Goal: Task Accomplishment & Management: Complete application form

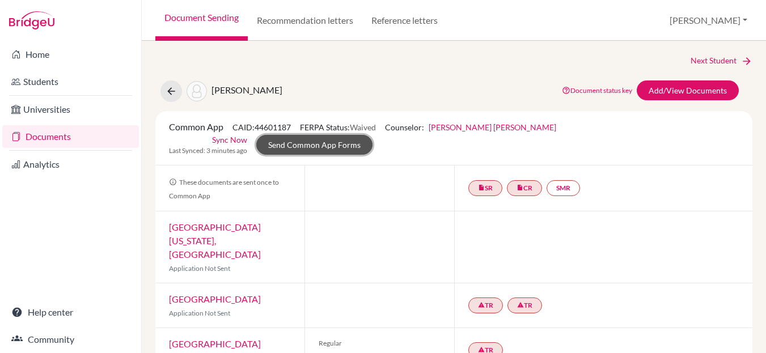
click at [373, 135] on link "Send Common App Forms" at bounding box center [314, 145] width 116 height 20
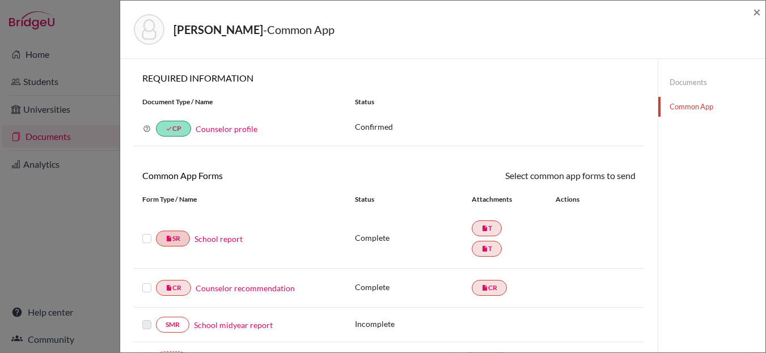
drag, startPoint x: 147, startPoint y: 240, endPoint x: 164, endPoint y: 244, distance: 17.1
click at [147, 232] on label at bounding box center [146, 232] width 9 height 0
click at [0, 0] on input "checkbox" at bounding box center [0, 0] width 0 height 0
click at [616, 179] on link "Send" at bounding box center [612, 178] width 47 height 18
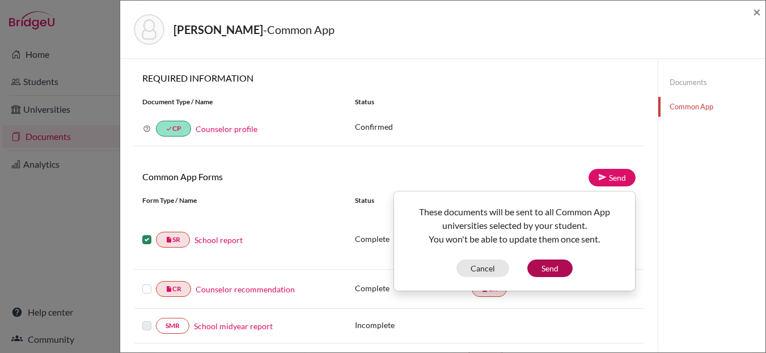
click at [550, 259] on div "These documents will be sent to all Common App universities selected by your st…" at bounding box center [515, 241] width 240 height 72
click at [545, 269] on button "Send" at bounding box center [549, 269] width 45 height 18
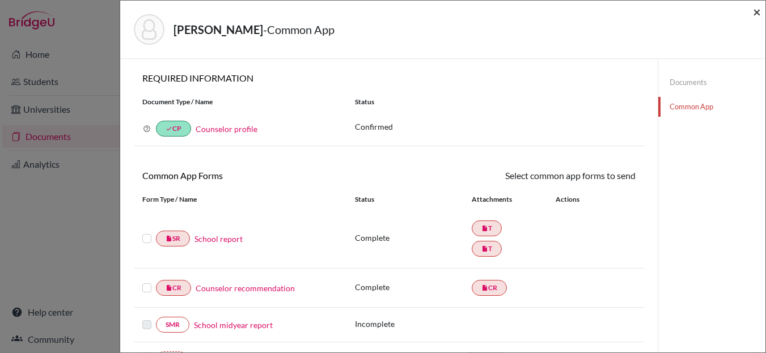
click at [755, 13] on span "×" at bounding box center [757, 11] width 8 height 16
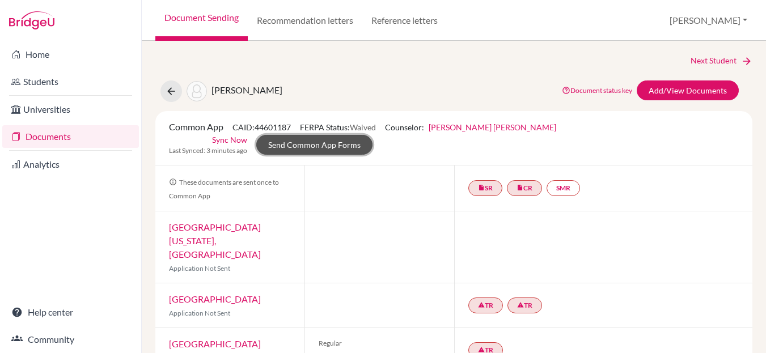
click at [373, 135] on link "Send Common App Forms" at bounding box center [314, 145] width 116 height 20
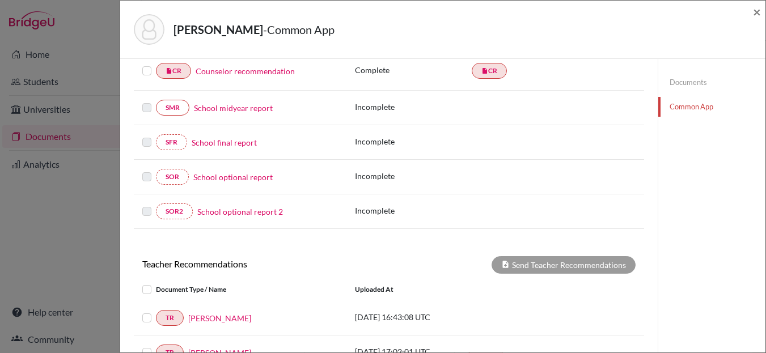
scroll to position [391, 0]
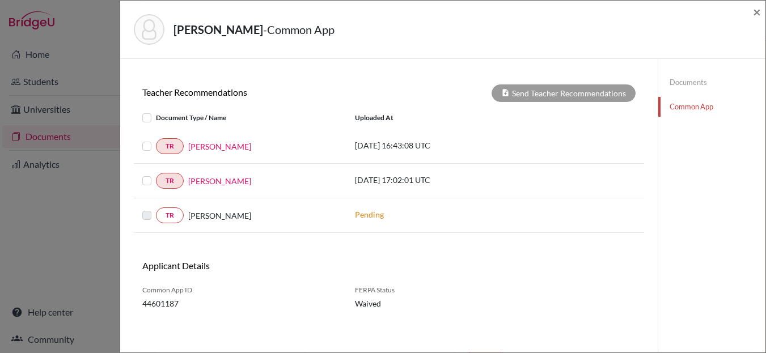
click at [156, 111] on label at bounding box center [156, 111] width 0 height 0
click at [0, 0] on input "checkbox" at bounding box center [0, 0] width 0 height 0
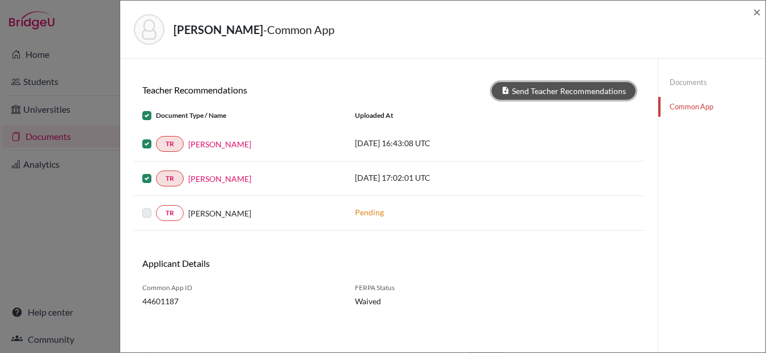
click at [569, 94] on button "Send Teacher Recommendations" at bounding box center [564, 91] width 144 height 18
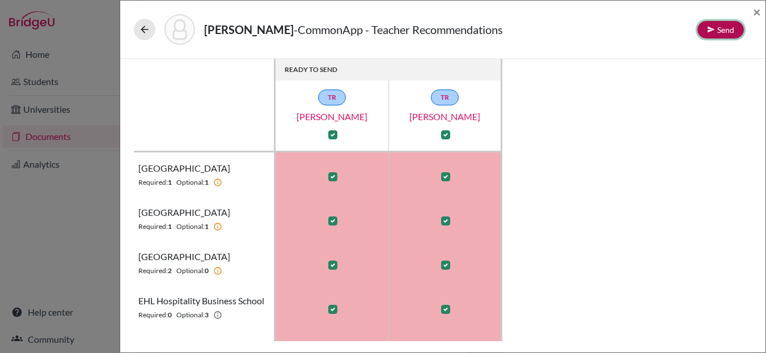
click at [719, 30] on button "Send" at bounding box center [721, 30] width 47 height 18
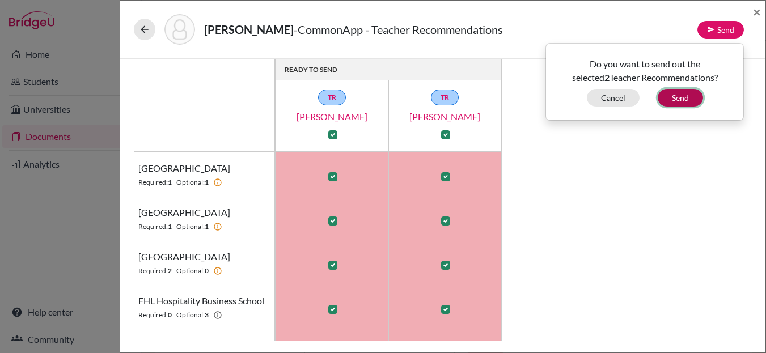
drag, startPoint x: 681, startPoint y: 101, endPoint x: 471, endPoint y: 52, distance: 215.4
click at [680, 100] on button "Send" at bounding box center [680, 98] width 45 height 18
checkbox input "false"
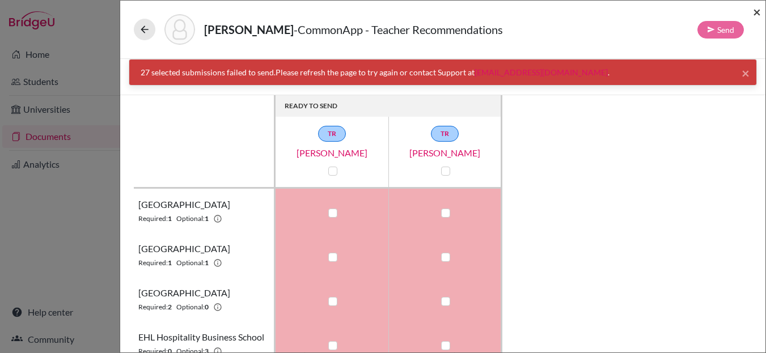
click at [758, 7] on span "×" at bounding box center [757, 11] width 8 height 16
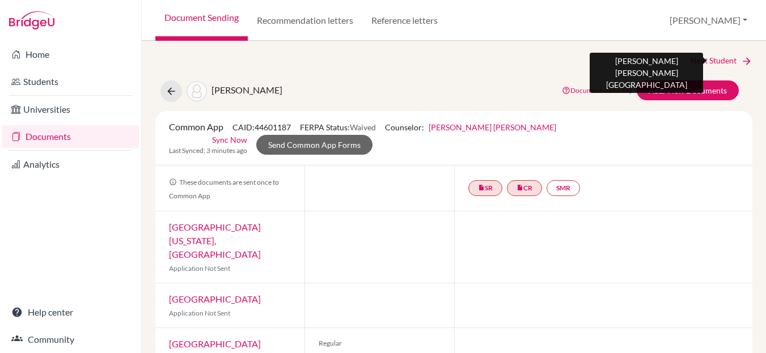
click at [712, 61] on link "Next Student" at bounding box center [722, 60] width 62 height 12
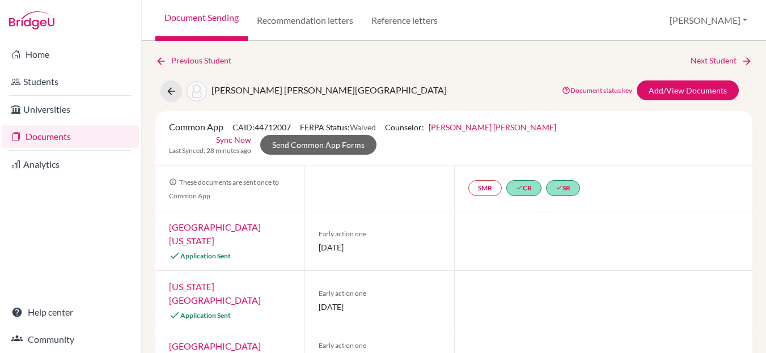
click at [42, 137] on link "Documents" at bounding box center [70, 136] width 137 height 23
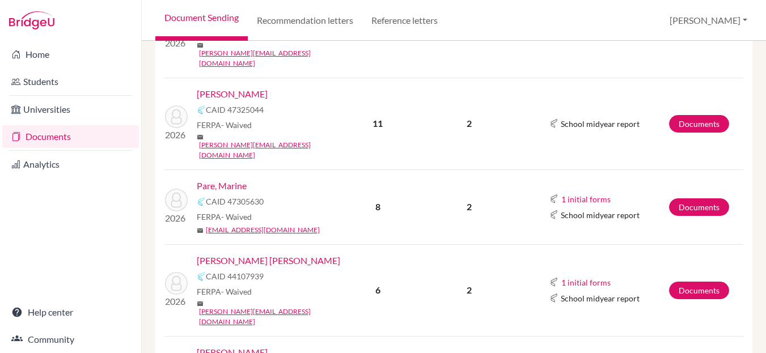
scroll to position [903, 0]
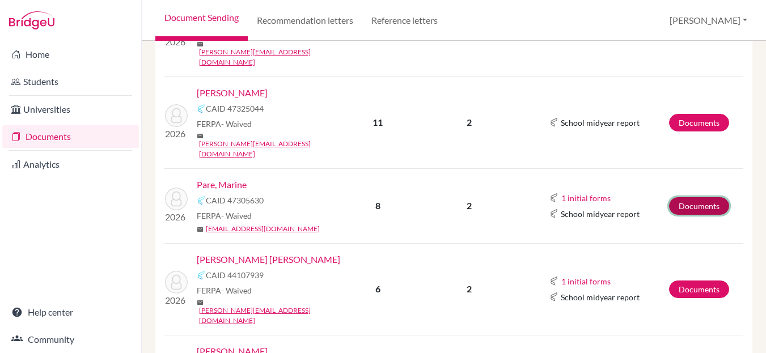
click at [705, 197] on link "Documents" at bounding box center [699, 206] width 60 height 18
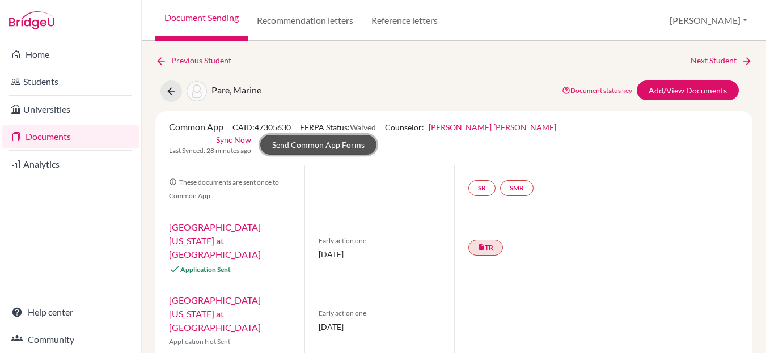
click at [377, 135] on link "Send Common App Forms" at bounding box center [318, 145] width 116 height 20
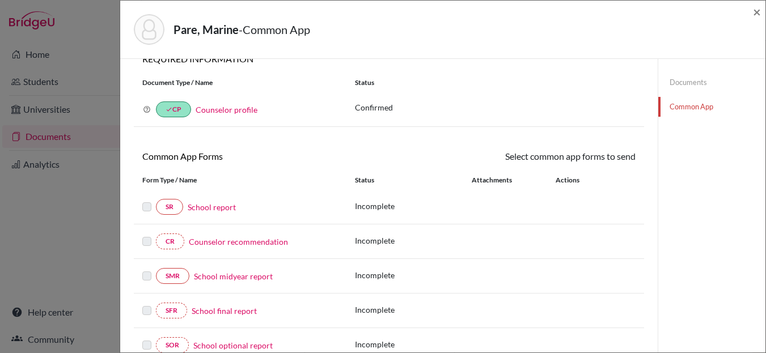
scroll to position [20, 0]
click at [754, 13] on span "×" at bounding box center [757, 11] width 8 height 16
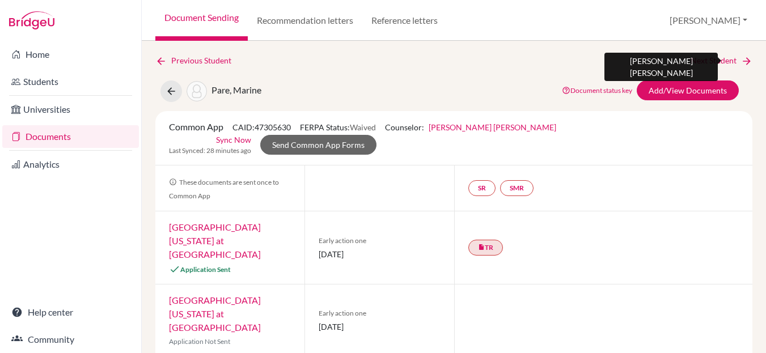
click at [695, 59] on link "Next Student" at bounding box center [722, 60] width 62 height 12
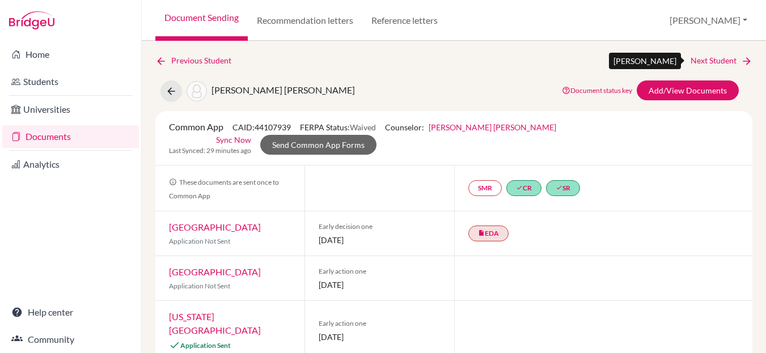
click at [695, 59] on link "Next Student" at bounding box center [722, 60] width 62 height 12
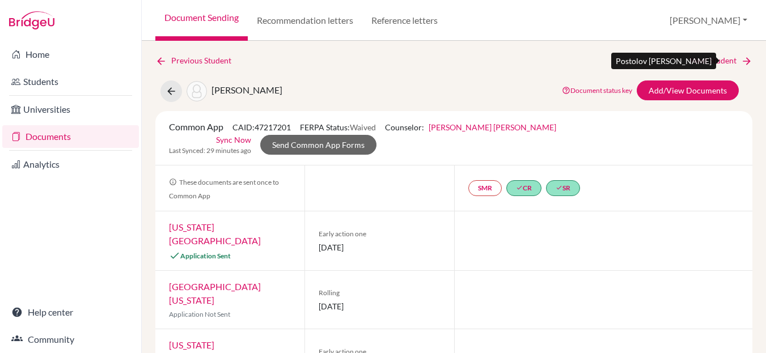
click at [695, 59] on link "Next Student" at bounding box center [722, 60] width 62 height 12
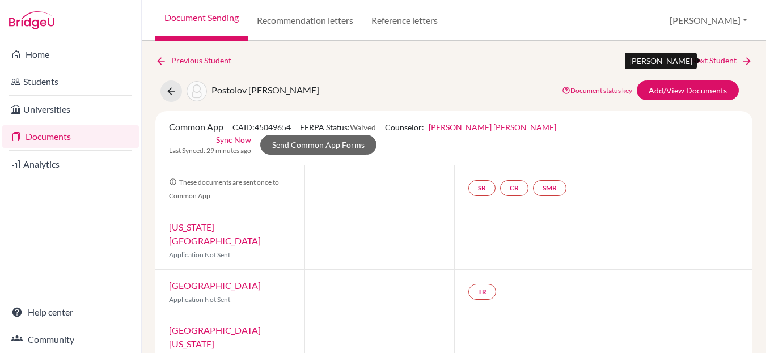
click at [695, 59] on link "Next Student" at bounding box center [722, 60] width 62 height 12
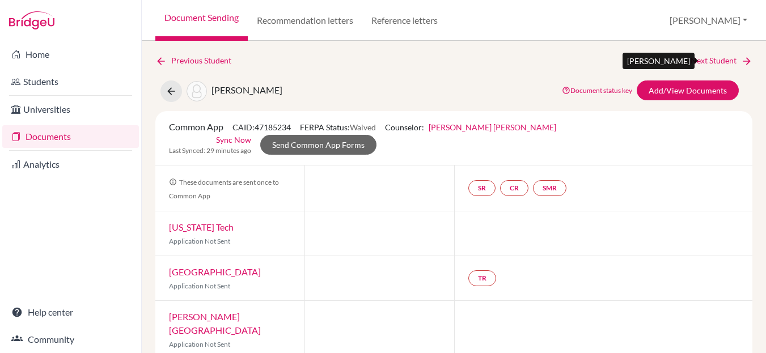
click at [695, 59] on link "Next Student" at bounding box center [722, 60] width 62 height 12
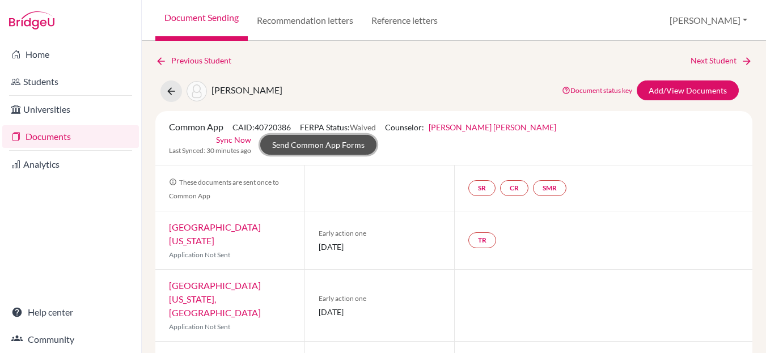
click at [377, 135] on link "Send Common App Forms" at bounding box center [318, 145] width 116 height 20
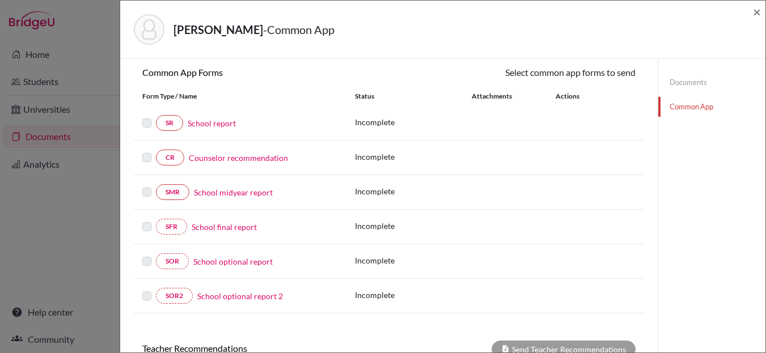
scroll to position [102, 0]
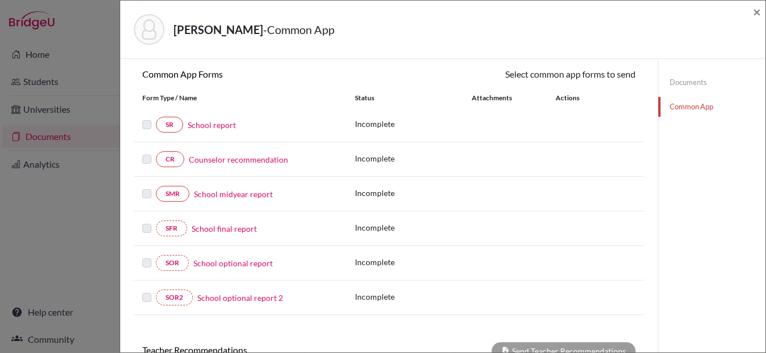
click at [204, 129] on link "School report" at bounding box center [212, 125] width 48 height 12
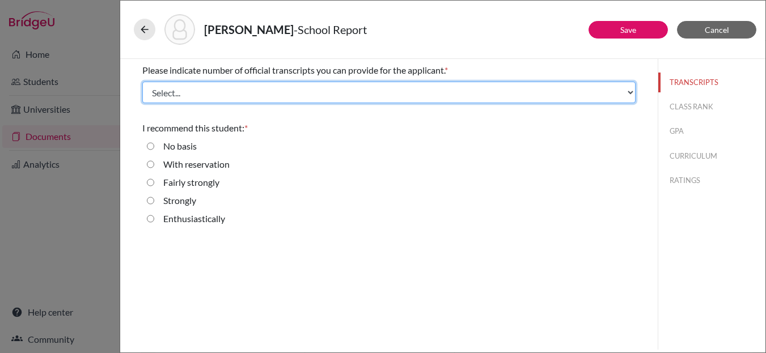
click at [210, 94] on select "Select... 1 2 3 4" at bounding box center [388, 93] width 493 height 22
select select "1"
click at [142, 82] on select "Select... 1 2 3 4" at bounding box center [388, 93] width 493 height 22
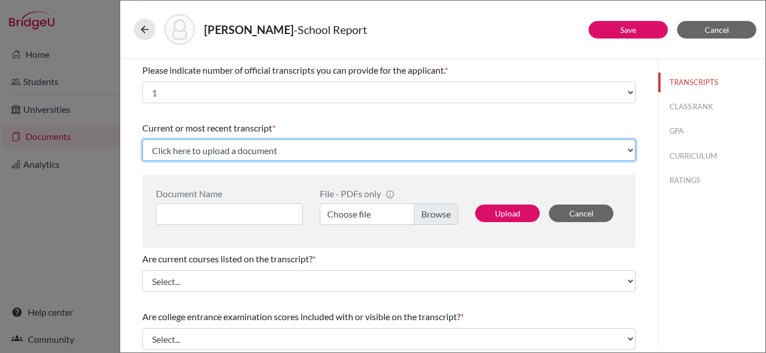
click at [252, 150] on select "Click here to upload a document Upload New File" at bounding box center [388, 151] width 493 height 22
select select "Upload New File"
click at [142, 140] on select "Click here to upload a document Upload New File" at bounding box center [388, 151] width 493 height 22
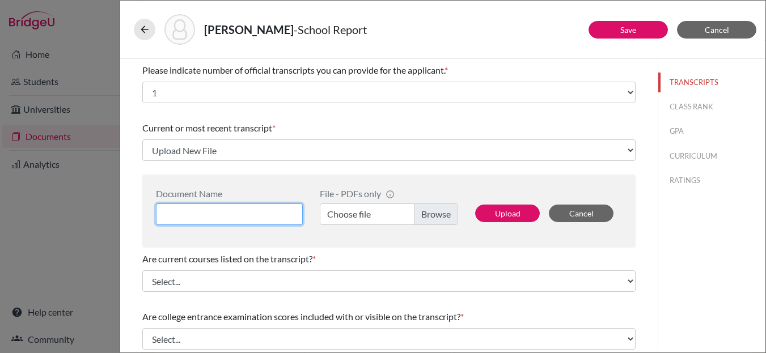
click at [206, 212] on input at bounding box center [229, 215] width 147 height 22
type input "Initial Transcript"
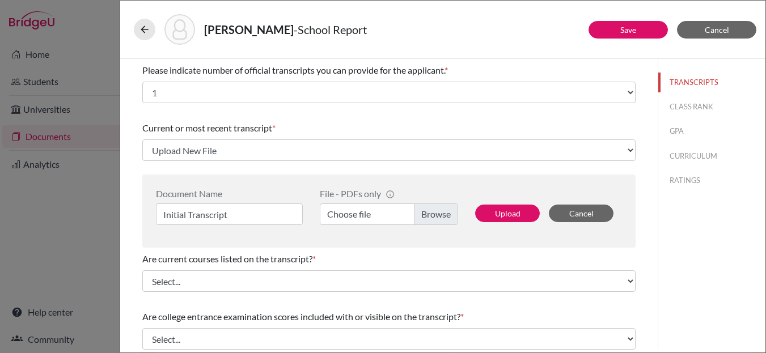
click at [430, 212] on label "Choose file" at bounding box center [389, 215] width 138 height 22
click at [430, 212] on input "Choose file" at bounding box center [389, 215] width 138 height 22
click at [502, 212] on button "Upload" at bounding box center [507, 214] width 65 height 18
select select "690357"
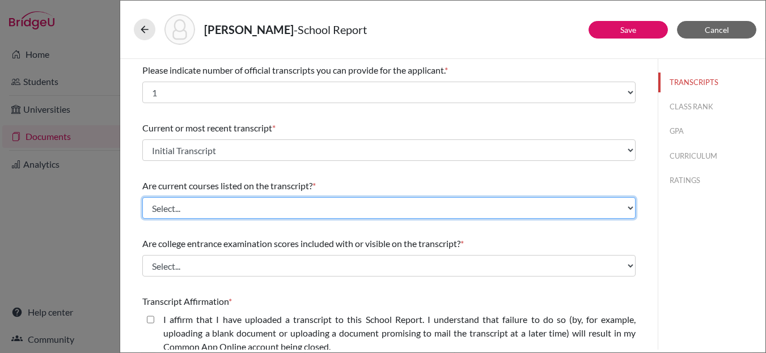
click at [259, 205] on select "Select... Yes No" at bounding box center [388, 208] width 493 height 22
select select "0"
click at [142, 197] on select "Select... Yes No" at bounding box center [388, 208] width 493 height 22
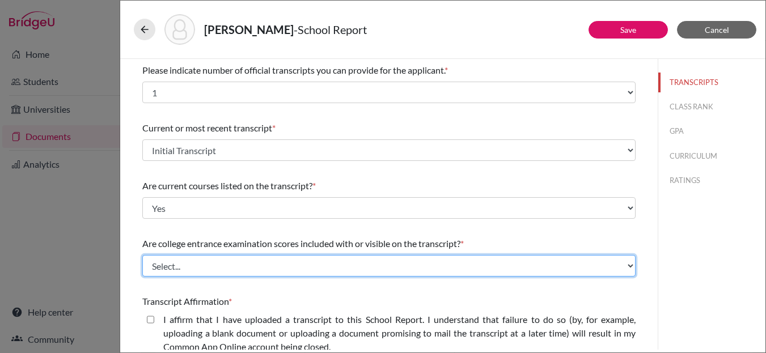
click at [264, 267] on select "Select... Yes No" at bounding box center [388, 266] width 493 height 22
select select "1"
click at [142, 255] on select "Select... Yes No" at bounding box center [388, 266] width 493 height 22
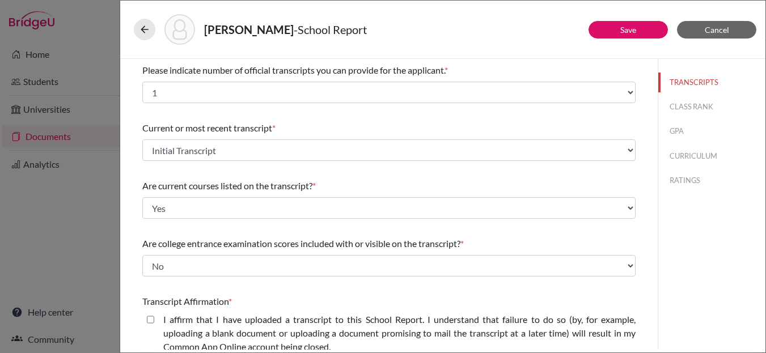
drag, startPoint x: 151, startPoint y: 318, endPoint x: 195, endPoint y: 317, distance: 43.7
click at [150, 318] on closed\ "I affirm that I have uploaded a transcript to this School Report. I understand …" at bounding box center [150, 320] width 7 height 14
checkbox closed\ "true"
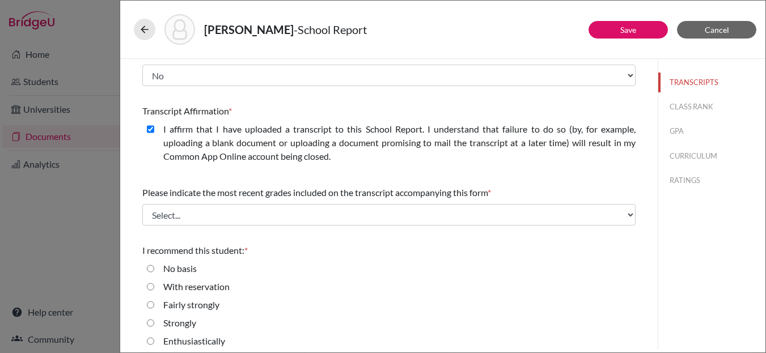
scroll to position [191, 0]
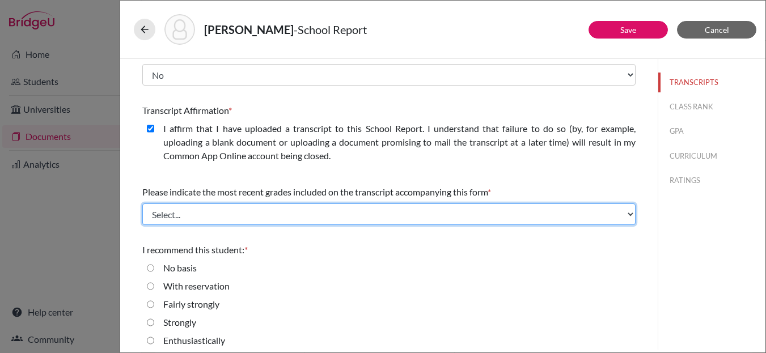
click at [212, 214] on select "Select... Final junior year grades 1st Quarter senior year grades 2nd Quarter/1…" at bounding box center [388, 215] width 493 height 22
select select "0"
click at [142, 204] on select "Select... Final junior year grades 1st Quarter senior year grades 2nd Quarter/1…" at bounding box center [388, 215] width 493 height 22
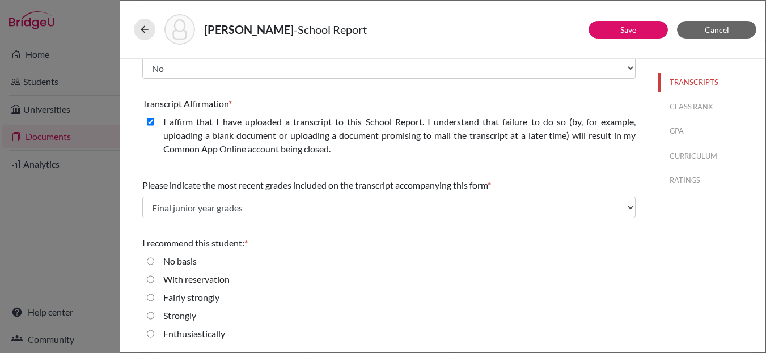
click at [151, 333] on input "Enthusiastically" at bounding box center [150, 334] width 7 height 14
radio input "true"
click at [690, 105] on button "CLASS RANK" at bounding box center [711, 107] width 107 height 20
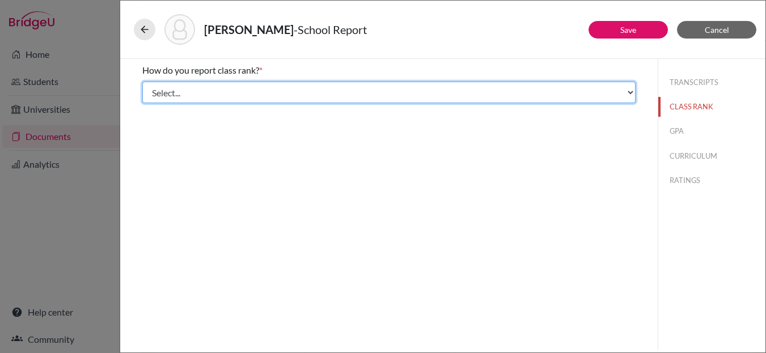
click at [221, 89] on select "Select... Exact Decile Quintile Quartile None" at bounding box center [388, 93] width 493 height 22
select select "5"
click at [142, 82] on select "Select... Exact Decile Quintile Quartile None" at bounding box center [388, 93] width 493 height 22
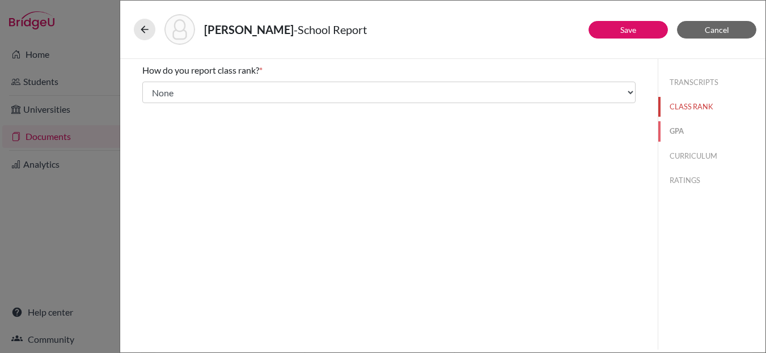
click at [675, 133] on button "GPA" at bounding box center [711, 131] width 107 height 20
click at [151, 90] on input "Yes" at bounding box center [150, 89] width 7 height 14
radio input "true"
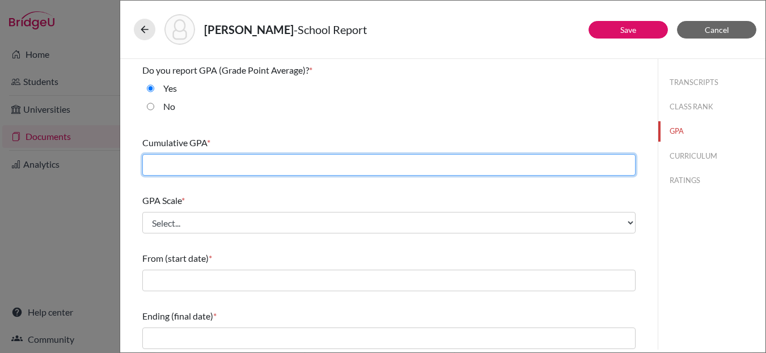
click at [199, 161] on input "text" at bounding box center [388, 165] width 493 height 22
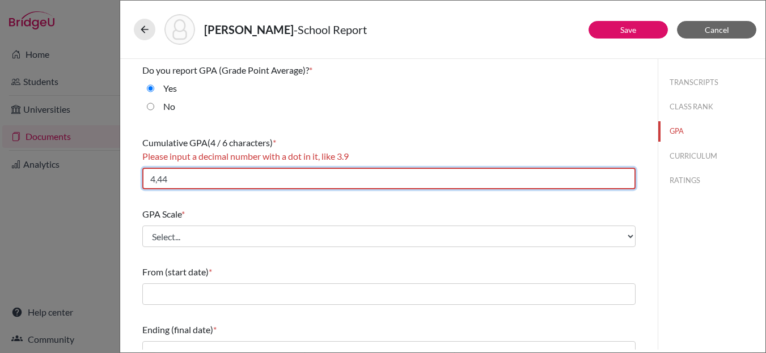
type input "4,44"
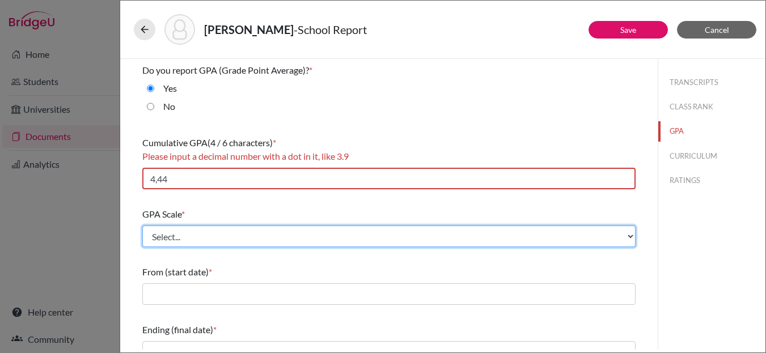
click at [212, 234] on select "Select... 4 5 6 7 8 9 10 11 12 13 14 15 16 17 18 19 20 100" at bounding box center [388, 237] width 493 height 22
select select "4"
click at [142, 226] on select "Select... 4 5 6 7 8 9 10 11 12 13 14 15 16 17 18 19 20 100" at bounding box center [388, 237] width 493 height 22
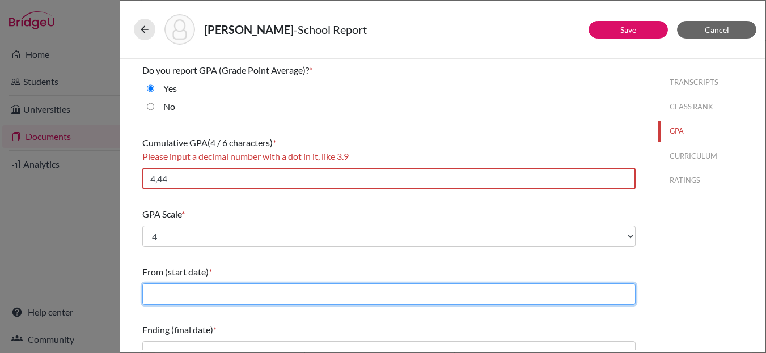
click at [213, 295] on input "text" at bounding box center [388, 295] width 493 height 22
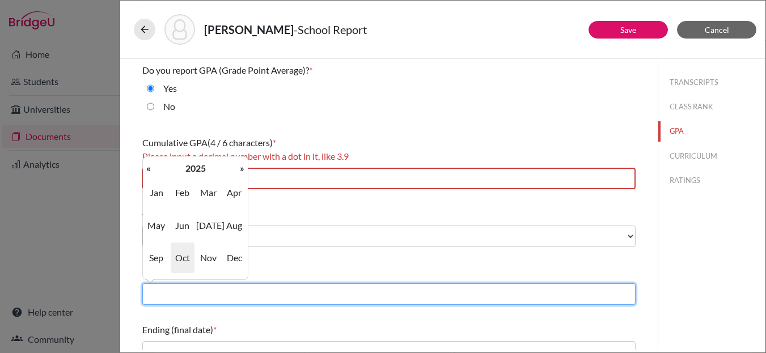
type input "08/2023"
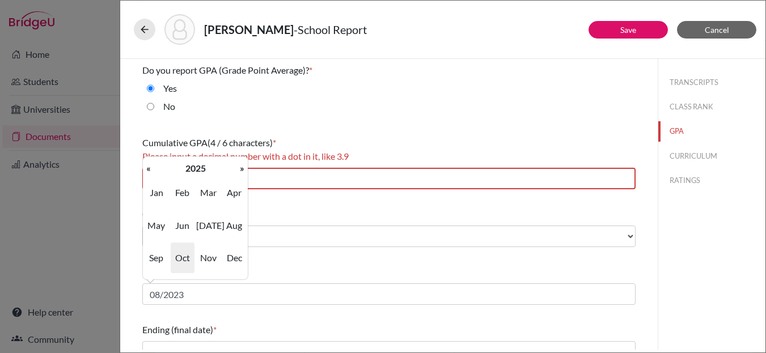
type input "60"
type input "4.58"
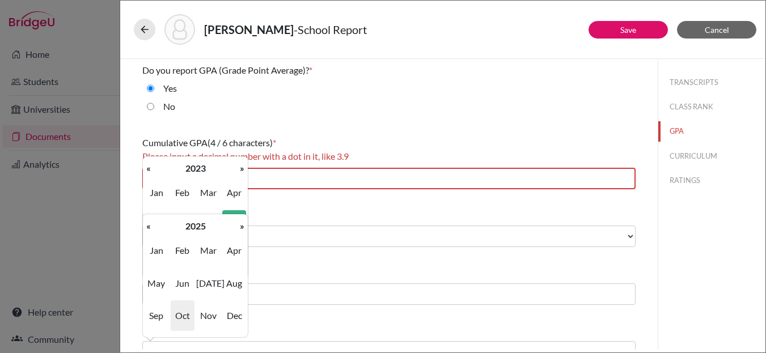
click at [344, 257] on div "Do you report GPA (Grade Point Average)? * Yes No Cumulative GPA (4 / 6 charact…" at bounding box center [388, 307] width 493 height 497
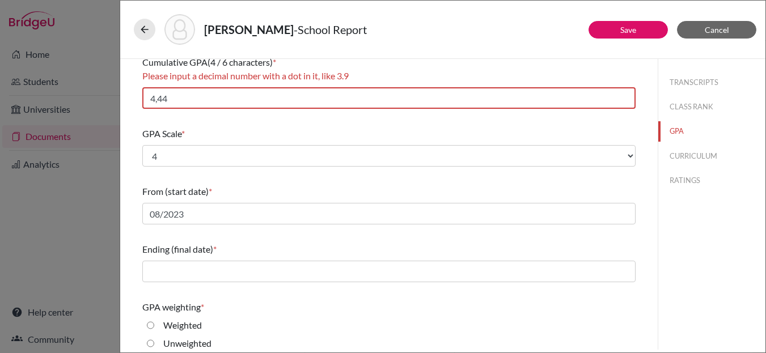
scroll to position [107, 0]
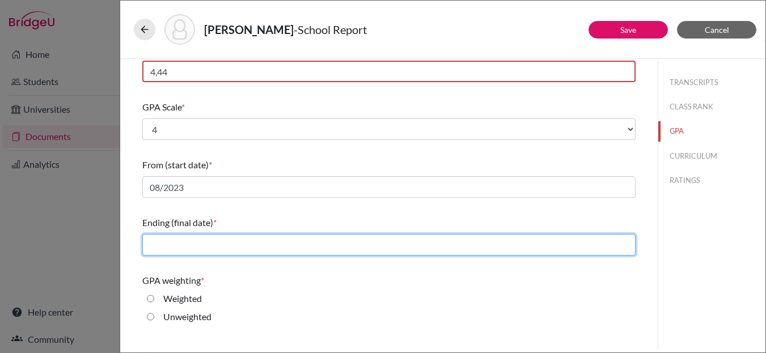
click at [225, 250] on input "text" at bounding box center [388, 245] width 493 height 22
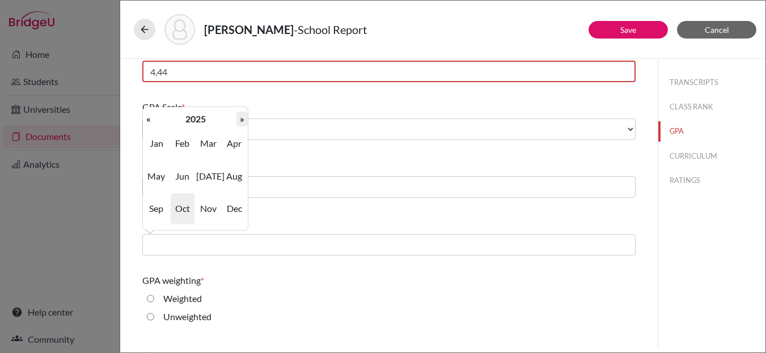
click at [239, 117] on th "»" at bounding box center [241, 119] width 11 height 15
click at [180, 180] on span "Jun" at bounding box center [183, 176] width 24 height 31
type input "06/2026"
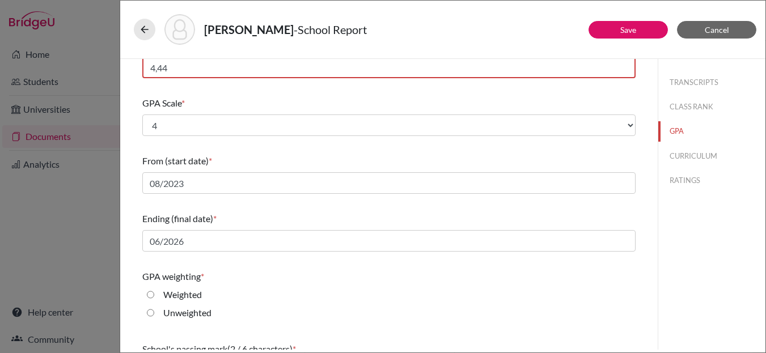
scroll to position [108, 0]
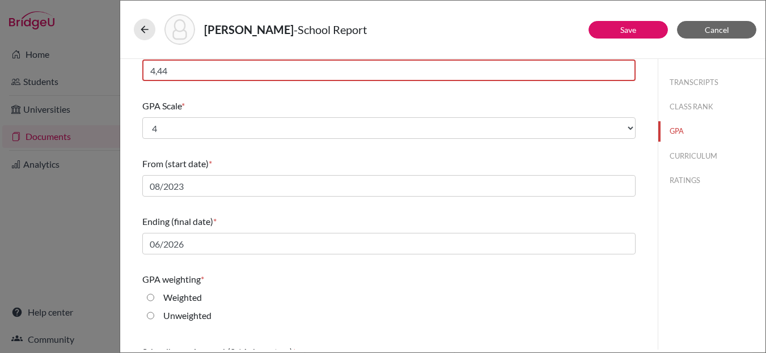
click at [153, 295] on input "Weighted" at bounding box center [150, 298] width 7 height 14
radio input "true"
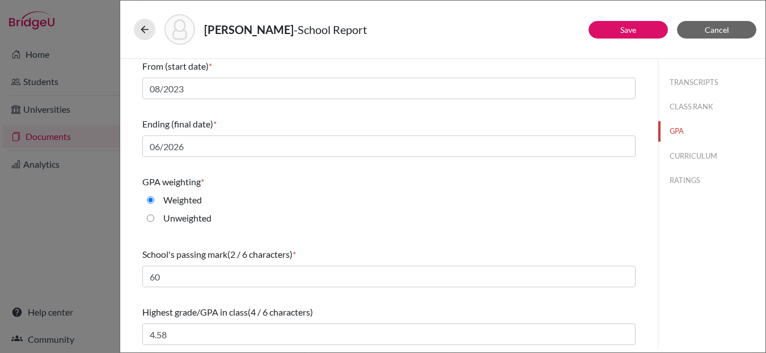
click at [408, 208] on div "Weighted" at bounding box center [388, 202] width 493 height 18
click at [685, 152] on button "CURRICULUM" at bounding box center [711, 156] width 107 height 20
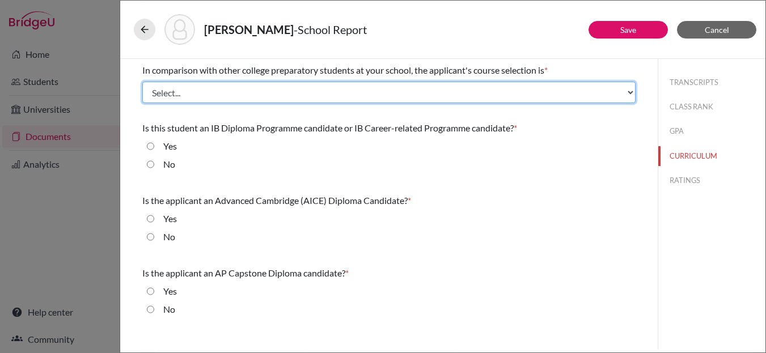
click at [224, 93] on select "Select... Less than demanding Average [PERSON_NAME] Very demanding Most demandi…" at bounding box center [388, 93] width 493 height 22
select select "4"
click at [142, 82] on select "Select... Less than demanding Average [PERSON_NAME] Very demanding Most demandi…" at bounding box center [388, 93] width 493 height 22
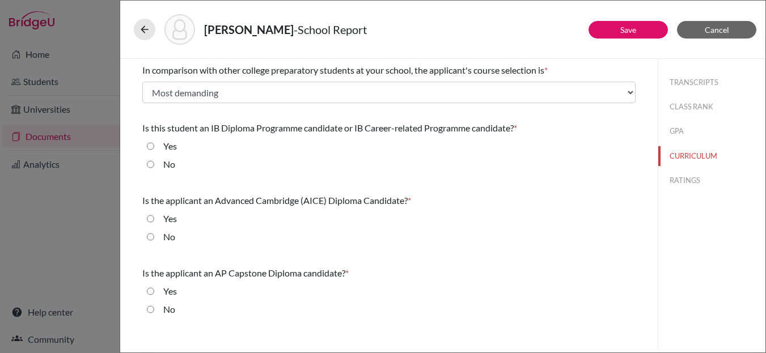
click at [149, 236] on input "No" at bounding box center [150, 237] width 7 height 14
radio input "true"
click at [149, 311] on input "No" at bounding box center [150, 310] width 7 height 14
radio input "true"
click at [151, 162] on input "No" at bounding box center [150, 165] width 7 height 14
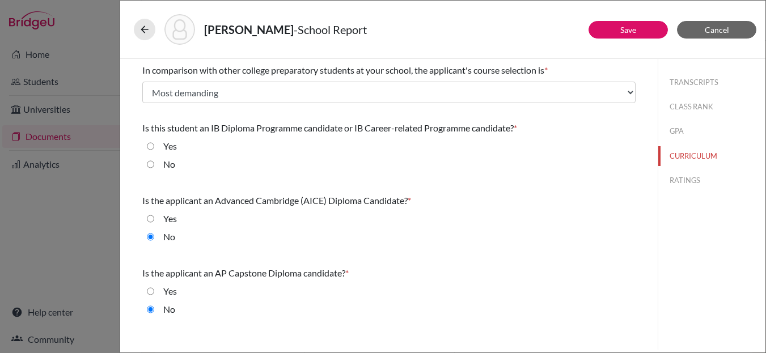
radio input "true"
click at [686, 179] on button "RATINGS" at bounding box center [711, 181] width 107 height 20
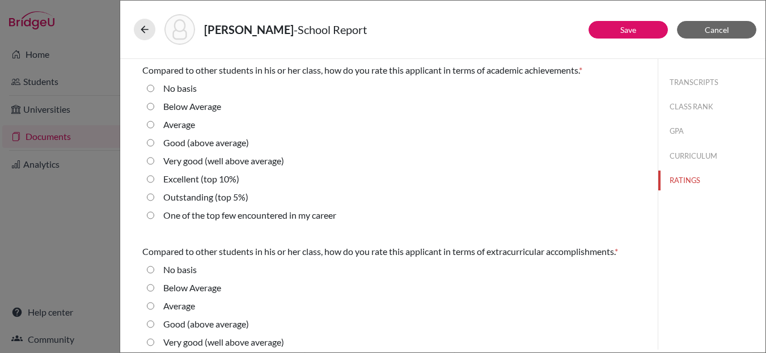
drag, startPoint x: 150, startPoint y: 197, endPoint x: 162, endPoint y: 204, distance: 12.9
click at [150, 197] on 5\%\) "Outstanding (top 5%)" at bounding box center [150, 198] width 7 height 14
radio 5\%\) "true"
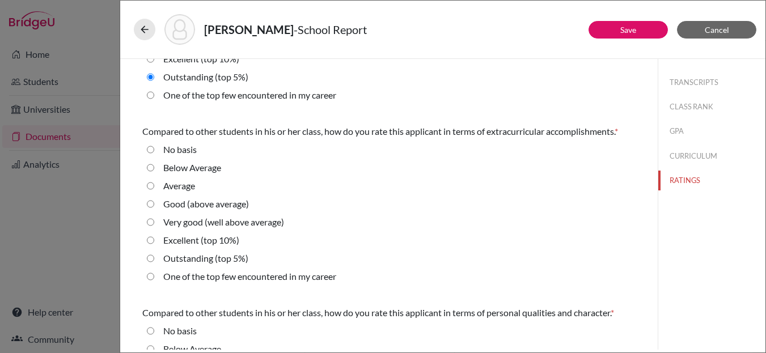
scroll to position [127, 0]
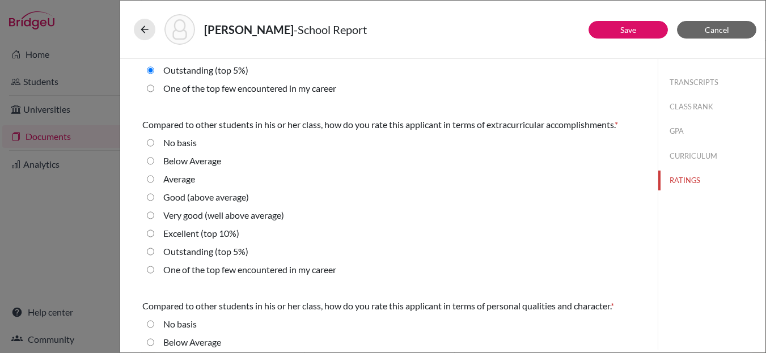
click at [151, 251] on 5\%\) "Outstanding (top 5%)" at bounding box center [150, 252] width 7 height 14
radio 5\%\) "true"
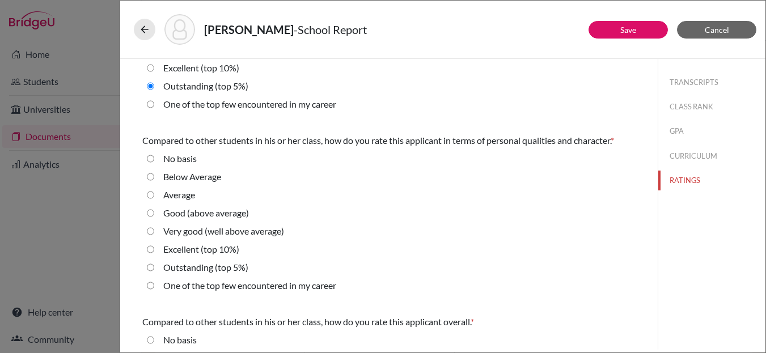
scroll to position [295, 0]
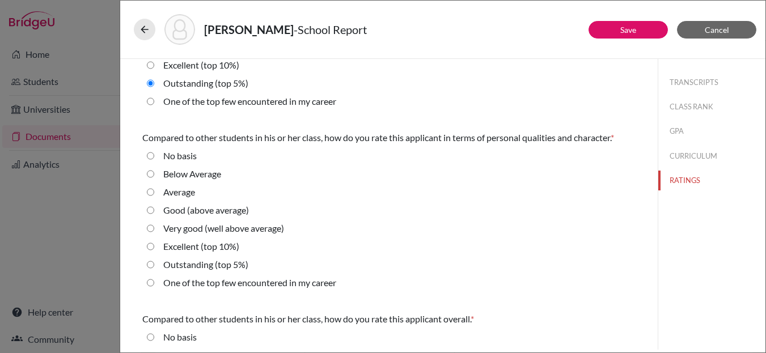
drag, startPoint x: 150, startPoint y: 264, endPoint x: 156, endPoint y: 265, distance: 5.8
click at [150, 264] on 5\%\) "Outstanding (top 5%)" at bounding box center [150, 265] width 7 height 14
radio 5\%\) "true"
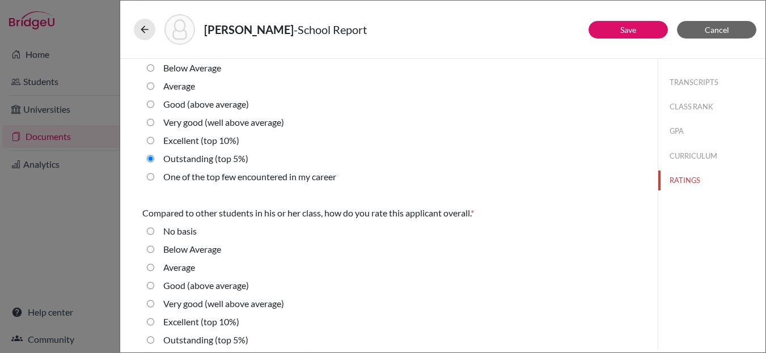
scroll to position [426, 0]
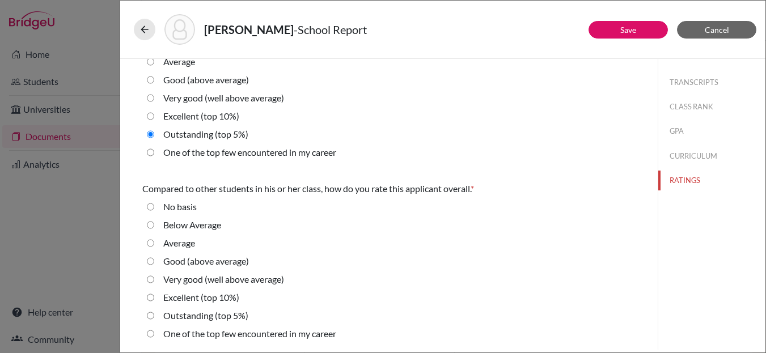
click at [150, 317] on 5\%\) "Outstanding (top 5%)" at bounding box center [150, 316] width 7 height 14
radio 5\%\) "true"
click at [624, 26] on link "Save" at bounding box center [628, 30] width 16 height 10
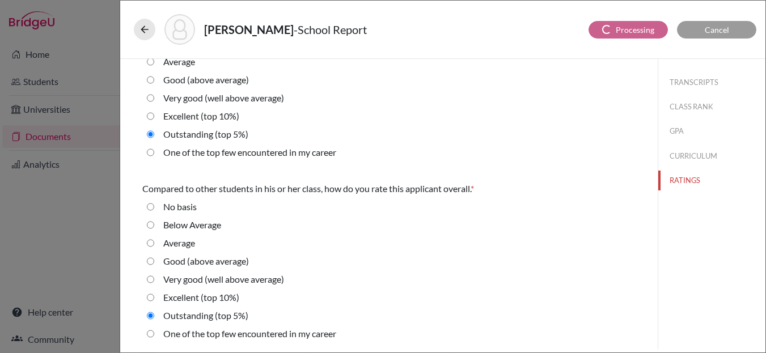
radio basis "true"
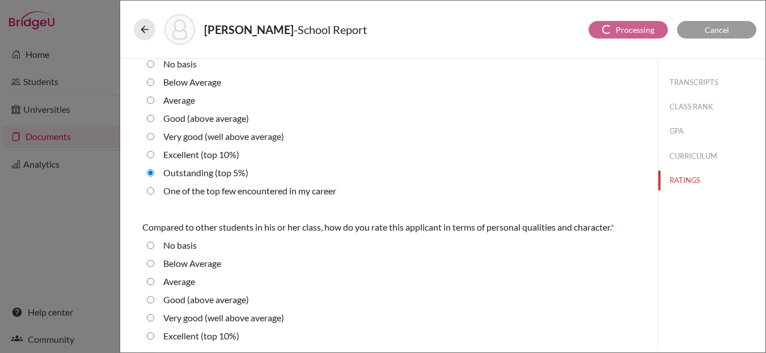
select select "4"
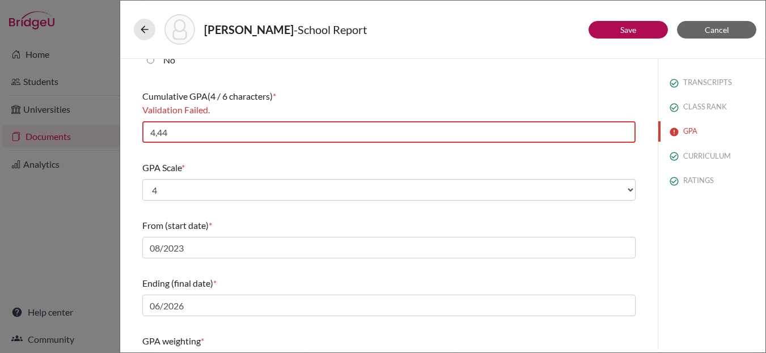
scroll to position [0, 0]
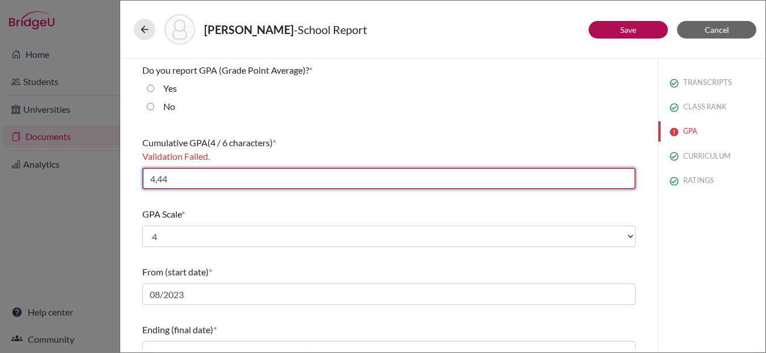
click at [160, 179] on input "4,44" at bounding box center [388, 179] width 493 height 22
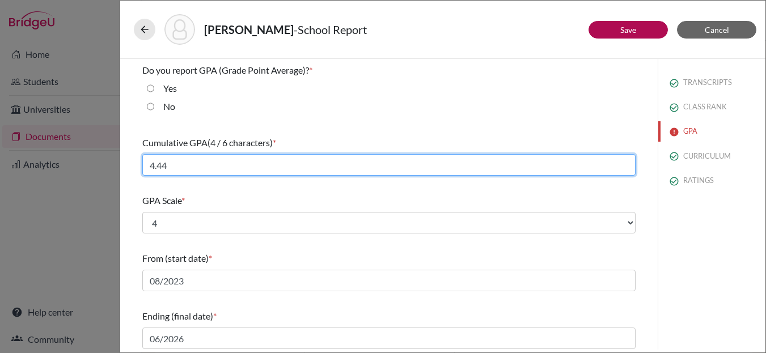
type input "4.44"
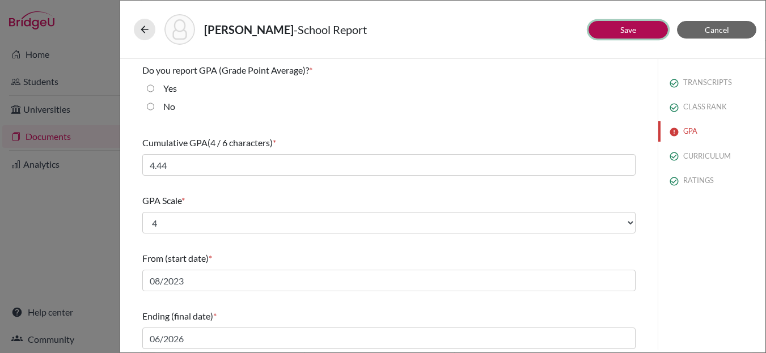
click at [603, 29] on button "Save" at bounding box center [628, 30] width 79 height 18
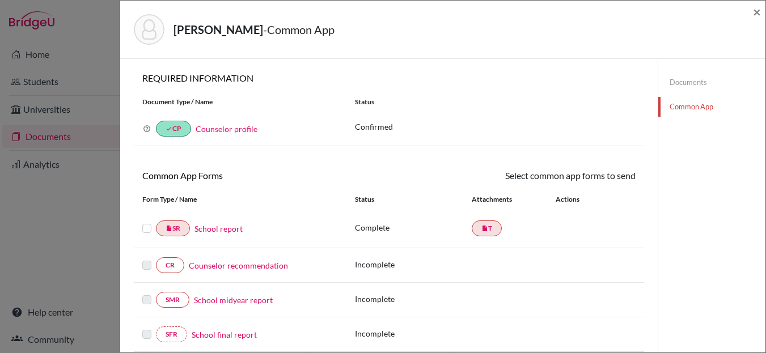
click at [143, 222] on label at bounding box center [146, 222] width 9 height 0
click at [0, 0] on input "checkbox" at bounding box center [0, 0] width 0 height 0
click at [618, 176] on link "Send" at bounding box center [612, 178] width 47 height 18
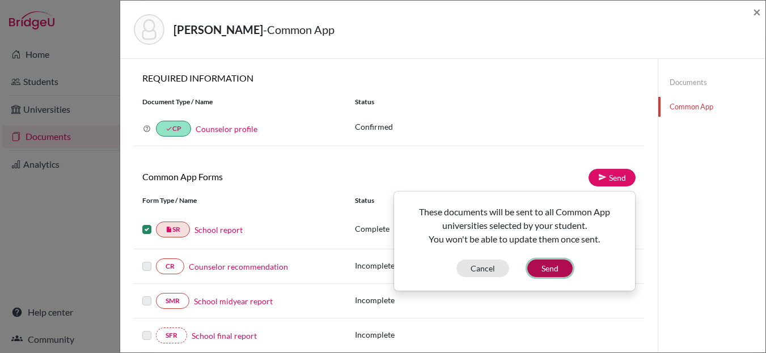
click at [553, 265] on button "Send" at bounding box center [549, 269] width 45 height 18
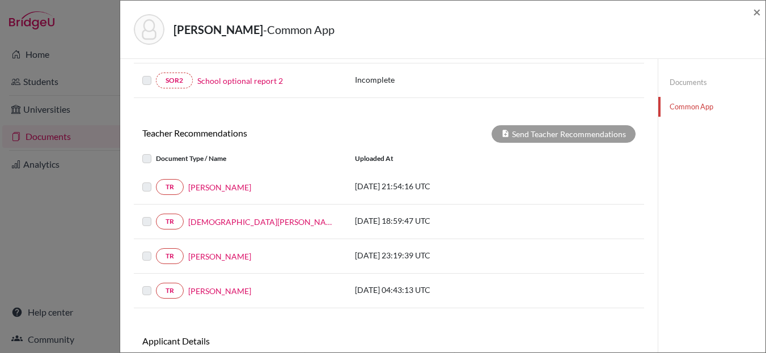
scroll to position [401, 0]
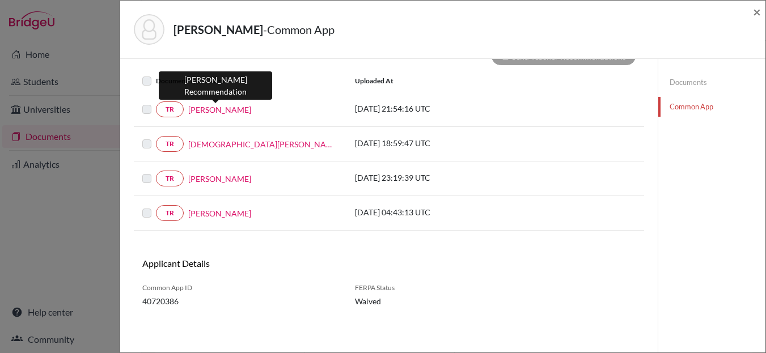
click at [201, 109] on link "Patrick Harmon" at bounding box center [219, 110] width 63 height 12
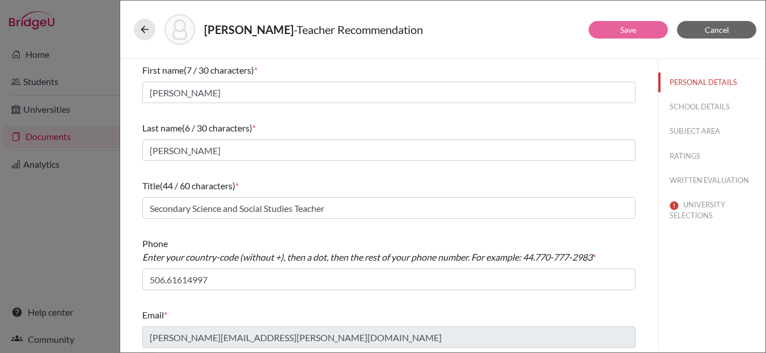
scroll to position [3, 0]
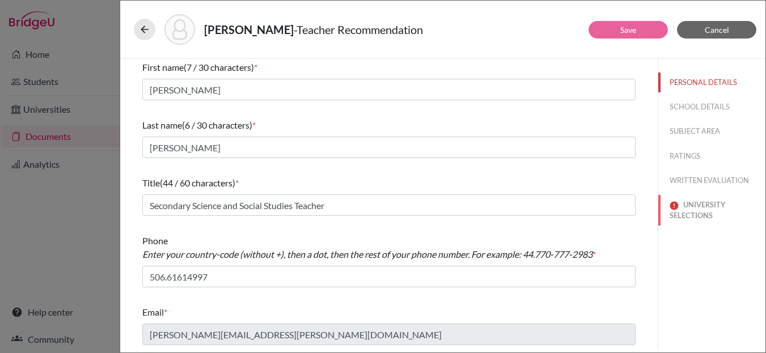
click at [698, 216] on button "UNIVERSITY SELECTIONS" at bounding box center [711, 210] width 107 height 31
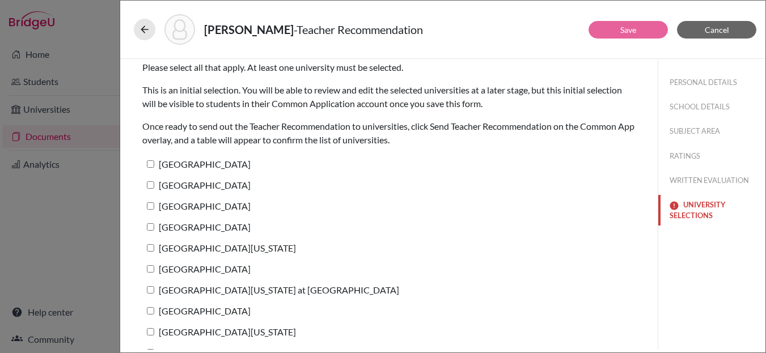
scroll to position [0, 0]
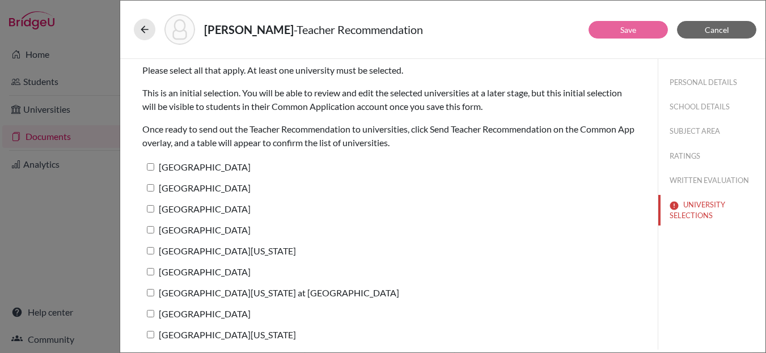
drag, startPoint x: 149, startPoint y: 167, endPoint x: 149, endPoint y: 179, distance: 11.9
click at [149, 167] on input "[GEOGRAPHIC_DATA]" at bounding box center [150, 166] width 7 height 7
checkbox input "true"
click at [147, 195] on label "Stanford University" at bounding box center [196, 188] width 108 height 16
click at [147, 192] on input "Stanford University" at bounding box center [150, 187] width 7 height 7
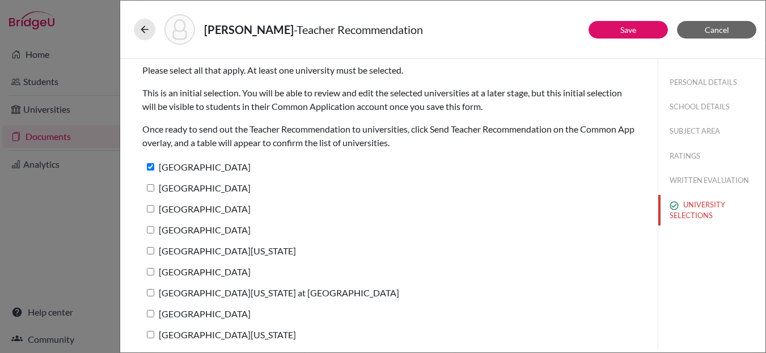
checkbox input "true"
click at [154, 209] on input "[GEOGRAPHIC_DATA]" at bounding box center [150, 208] width 7 height 7
checkbox input "true"
click at [151, 231] on input "[GEOGRAPHIC_DATA]" at bounding box center [150, 229] width 7 height 7
checkbox input "true"
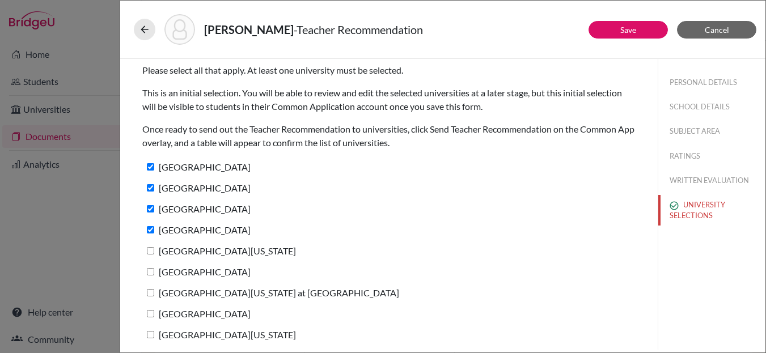
drag, startPoint x: 150, startPoint y: 248, endPoint x: 151, endPoint y: 256, distance: 7.4
click at [150, 249] on input "[GEOGRAPHIC_DATA][US_STATE]" at bounding box center [150, 250] width 7 height 7
checkbox input "true"
drag, startPoint x: 149, startPoint y: 274, endPoint x: 150, endPoint y: 280, distance: 6.3
click at [149, 274] on input "Northwestern University" at bounding box center [150, 271] width 7 height 7
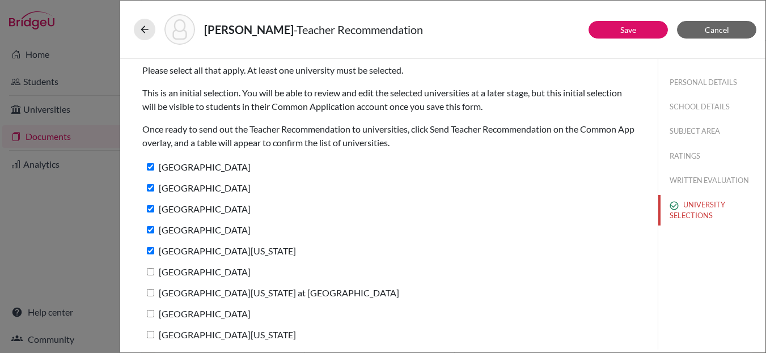
checkbox input "true"
drag, startPoint x: 150, startPoint y: 290, endPoint x: 150, endPoint y: 296, distance: 6.2
click at [150, 290] on input "[GEOGRAPHIC_DATA][US_STATE] at [GEOGRAPHIC_DATA]" at bounding box center [150, 292] width 7 height 7
checkbox input "true"
click at [149, 310] on input "Occidental College" at bounding box center [150, 313] width 7 height 7
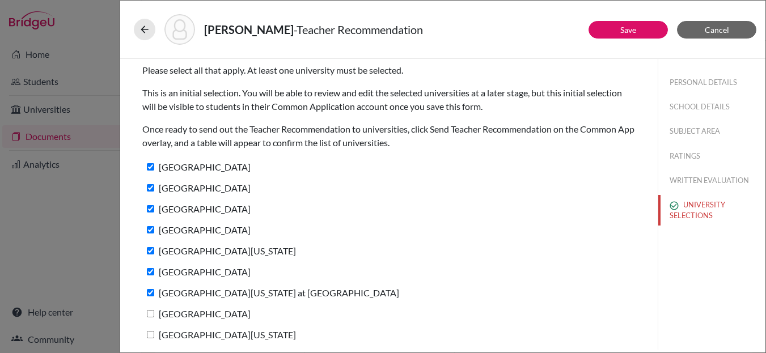
checkbox input "true"
click at [147, 333] on input "[GEOGRAPHIC_DATA][US_STATE]" at bounding box center [150, 334] width 7 height 7
checkbox input "true"
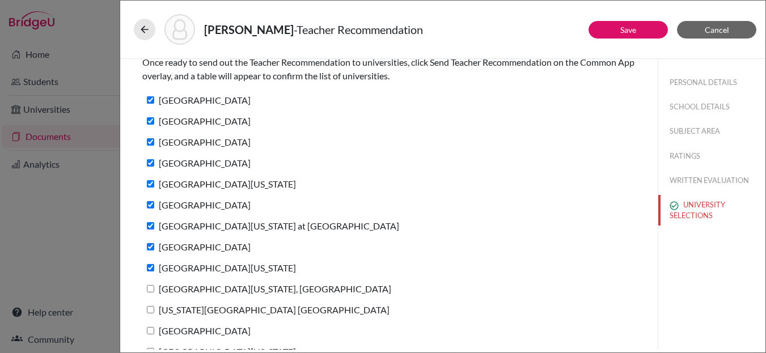
scroll to position [107, 0]
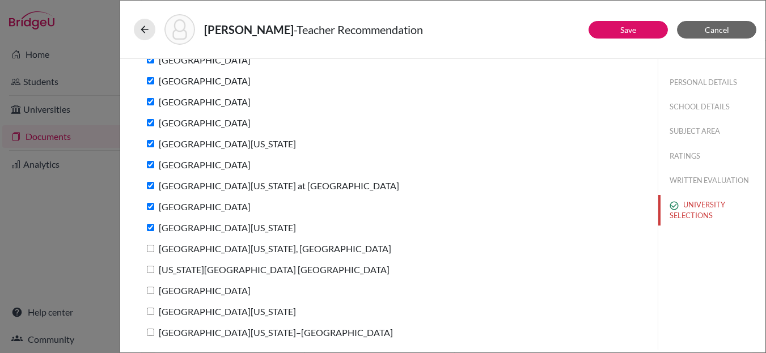
click at [148, 328] on label "[GEOGRAPHIC_DATA][US_STATE]–[GEOGRAPHIC_DATA]" at bounding box center [267, 332] width 251 height 16
click at [148, 329] on input "[GEOGRAPHIC_DATA][US_STATE]–[GEOGRAPHIC_DATA]" at bounding box center [150, 332] width 7 height 7
checkbox input "true"
click at [153, 306] on label "[GEOGRAPHIC_DATA][US_STATE]" at bounding box center [219, 311] width 154 height 16
click at [153, 308] on input "[GEOGRAPHIC_DATA][US_STATE]" at bounding box center [150, 311] width 7 height 7
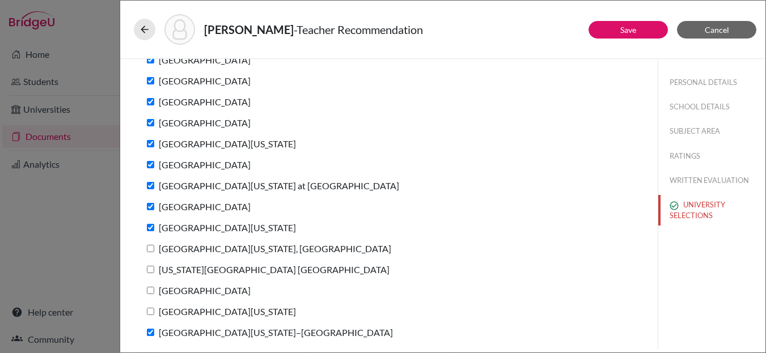
checkbox input "true"
drag, startPoint x: 152, startPoint y: 289, endPoint x: 150, endPoint y: 276, distance: 13.2
click at [152, 287] on input "[GEOGRAPHIC_DATA]" at bounding box center [150, 290] width 7 height 7
checkbox input "true"
click at [151, 267] on input "[US_STATE][GEOGRAPHIC_DATA] [GEOGRAPHIC_DATA]" at bounding box center [150, 269] width 7 height 7
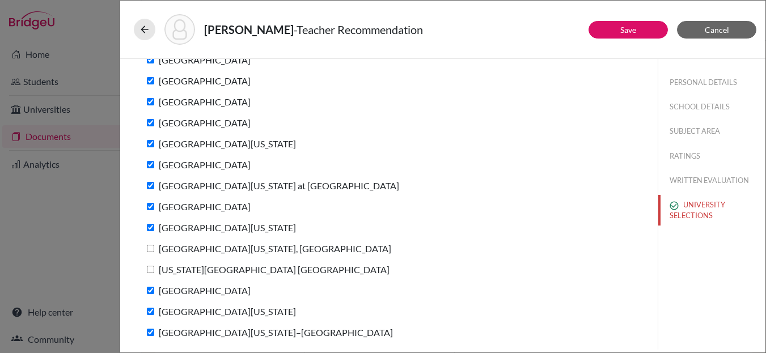
checkbox input "true"
click at [151, 250] on input "[GEOGRAPHIC_DATA][US_STATE], [GEOGRAPHIC_DATA]" at bounding box center [150, 248] width 7 height 7
checkbox input "true"
click at [633, 31] on link "Save" at bounding box center [628, 30] width 16 height 10
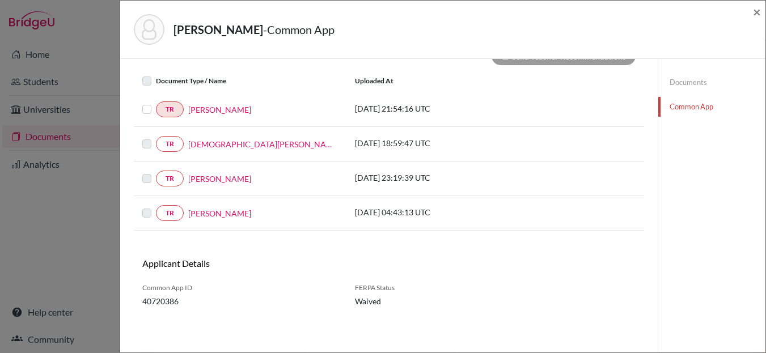
scroll to position [414, 0]
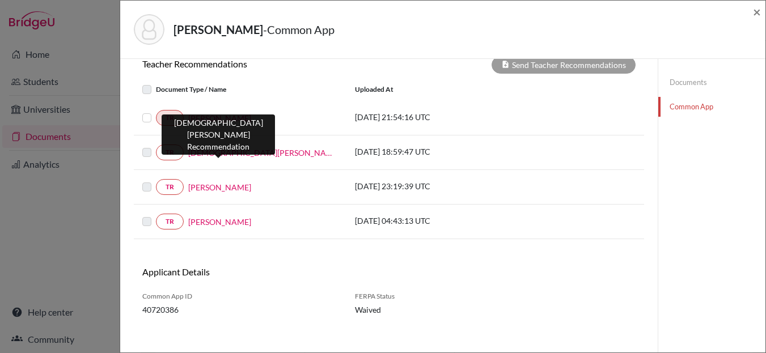
click at [215, 154] on link "Christian Zamora" at bounding box center [263, 153] width 150 height 12
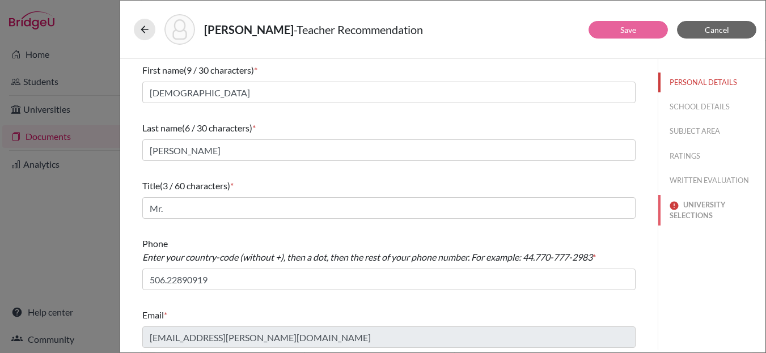
click at [704, 208] on button "UNIVERSITY SELECTIONS" at bounding box center [711, 210] width 107 height 31
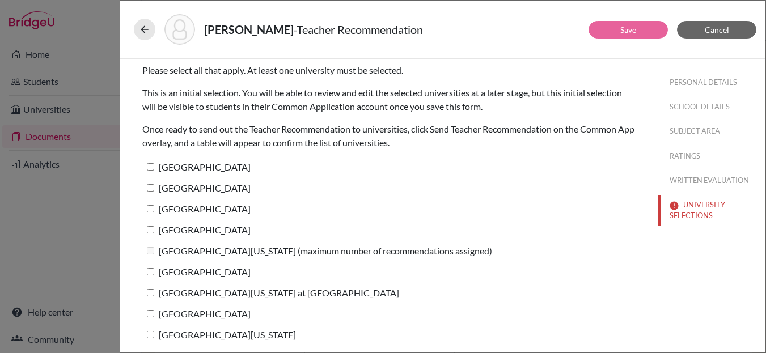
click at [152, 170] on input "[GEOGRAPHIC_DATA]" at bounding box center [150, 166] width 7 height 7
checkbox input "true"
click at [149, 191] on input "Stanford University" at bounding box center [150, 187] width 7 height 7
checkbox input "true"
click at [151, 210] on input "[GEOGRAPHIC_DATA]" at bounding box center [150, 208] width 7 height 7
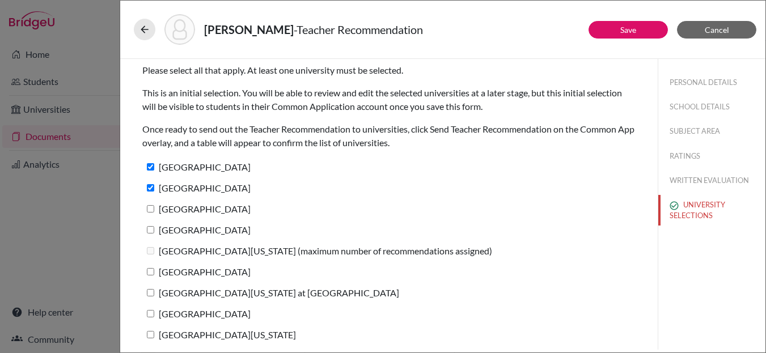
checkbox input "true"
drag, startPoint x: 149, startPoint y: 230, endPoint x: 150, endPoint y: 244, distance: 14.2
click at [149, 231] on input "[GEOGRAPHIC_DATA]" at bounding box center [150, 229] width 7 height 7
checkbox input "true"
click at [147, 276] on label "Northwestern University" at bounding box center [196, 272] width 108 height 16
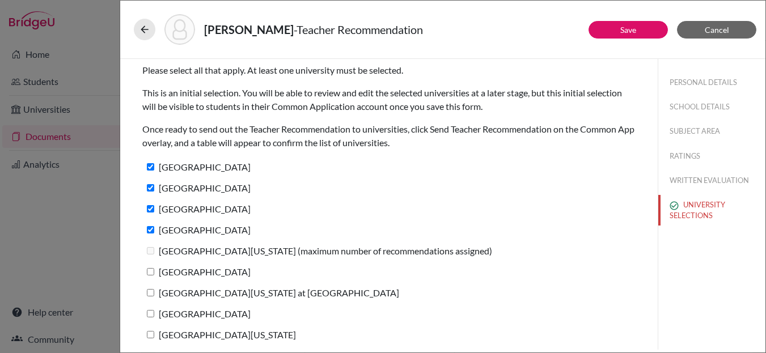
click at [147, 276] on input "Northwestern University" at bounding box center [150, 271] width 7 height 7
checkbox input "true"
click at [149, 296] on input "[GEOGRAPHIC_DATA][US_STATE] at [GEOGRAPHIC_DATA]" at bounding box center [150, 292] width 7 height 7
checkbox input "true"
drag, startPoint x: 149, startPoint y: 316, endPoint x: 149, endPoint y: 324, distance: 7.4
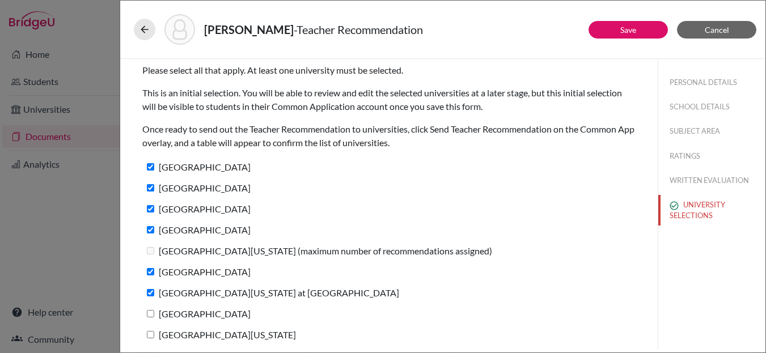
click at [149, 316] on input "Occidental College" at bounding box center [150, 313] width 7 height 7
checkbox input "true"
click at [149, 337] on input "[GEOGRAPHIC_DATA][US_STATE]" at bounding box center [150, 334] width 7 height 7
checkbox input "true"
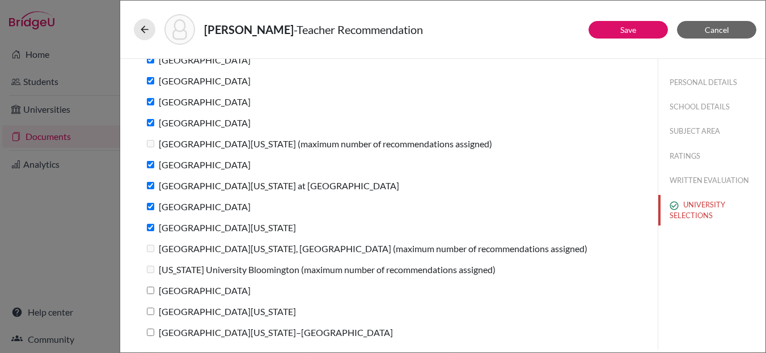
scroll to position [107, 0]
drag, startPoint x: 153, startPoint y: 314, endPoint x: 150, endPoint y: 307, distance: 7.4
click at [153, 314] on input "[GEOGRAPHIC_DATA][US_STATE]" at bounding box center [150, 311] width 7 height 7
checkbox input "true"
click at [151, 290] on input "[GEOGRAPHIC_DATA]" at bounding box center [150, 291] width 7 height 7
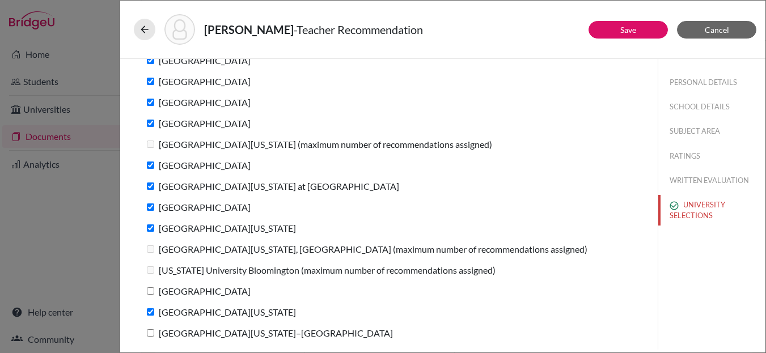
checkbox input "true"
click at [147, 328] on label "[GEOGRAPHIC_DATA][US_STATE]–[GEOGRAPHIC_DATA]" at bounding box center [267, 333] width 251 height 16
click at [147, 329] on input "[GEOGRAPHIC_DATA][US_STATE]–[GEOGRAPHIC_DATA]" at bounding box center [150, 332] width 7 height 7
checkbox input "true"
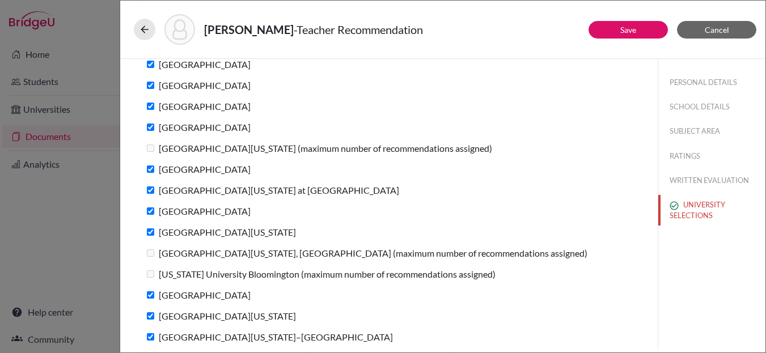
scroll to position [107, 0]
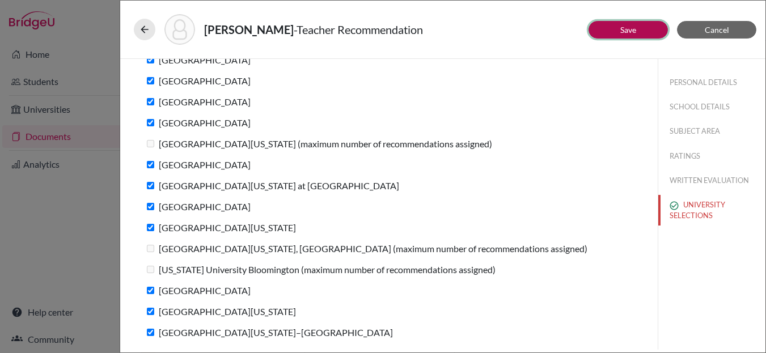
click at [636, 32] on link "Save" at bounding box center [628, 30] width 16 height 10
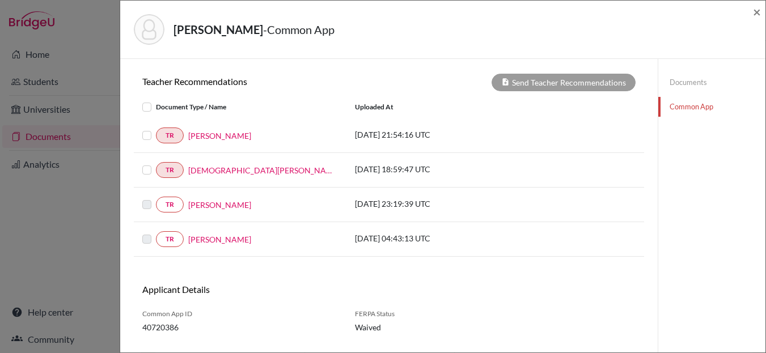
scroll to position [422, 0]
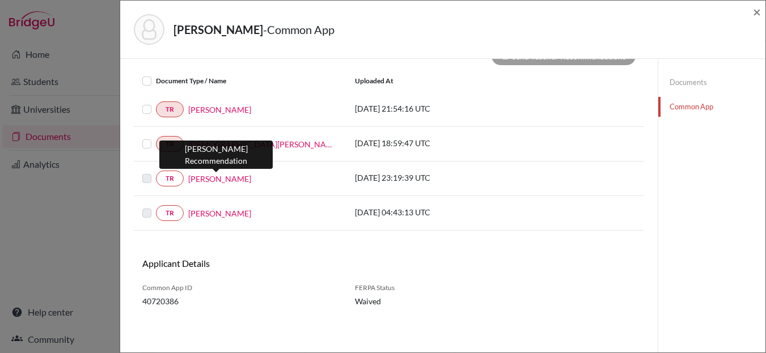
click at [209, 176] on link "Adrian Robalino" at bounding box center [219, 179] width 63 height 12
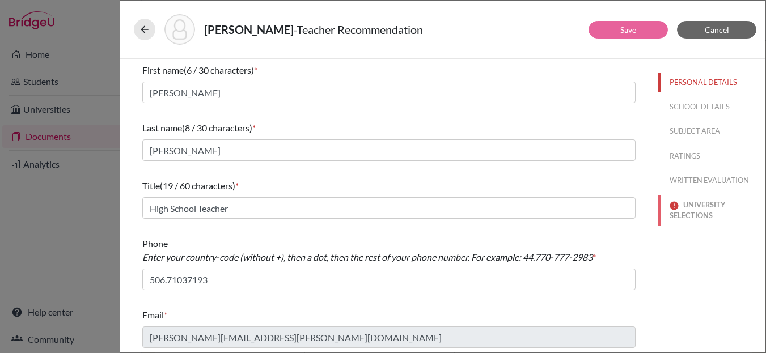
click at [700, 207] on button "UNIVERSITY SELECTIONS" at bounding box center [711, 210] width 107 height 31
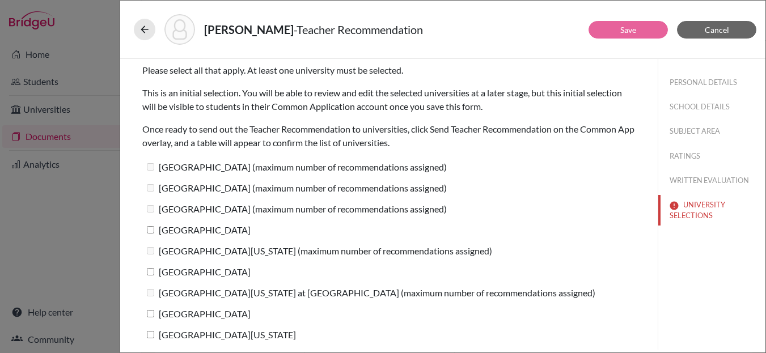
drag, startPoint x: 149, startPoint y: 231, endPoint x: 151, endPoint y: 255, distance: 23.9
click at [149, 231] on input "[GEOGRAPHIC_DATA]" at bounding box center [150, 229] width 7 height 7
checkbox input "true"
click at [151, 274] on input "Northwestern University" at bounding box center [150, 271] width 7 height 7
checkbox input "true"
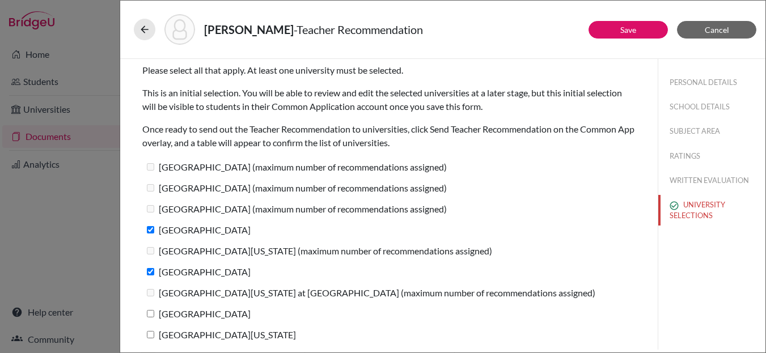
click at [150, 318] on label "Occidental College" at bounding box center [196, 314] width 108 height 16
click at [150, 318] on input "Occidental College" at bounding box center [150, 313] width 7 height 7
checkbox input "true"
drag, startPoint x: 148, startPoint y: 336, endPoint x: 154, endPoint y: 332, distance: 7.7
click at [148, 336] on input "[GEOGRAPHIC_DATA][US_STATE]" at bounding box center [150, 334] width 7 height 7
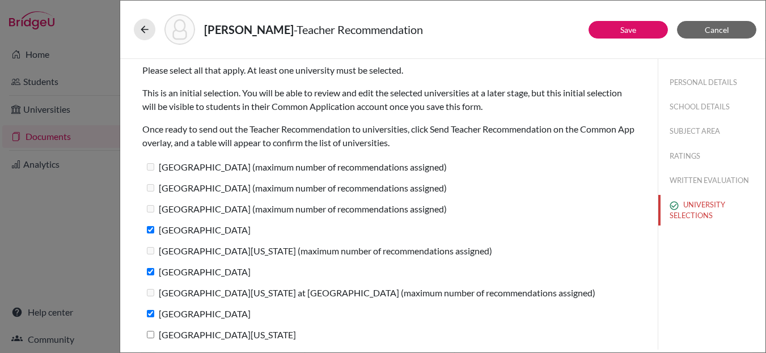
checkbox input "true"
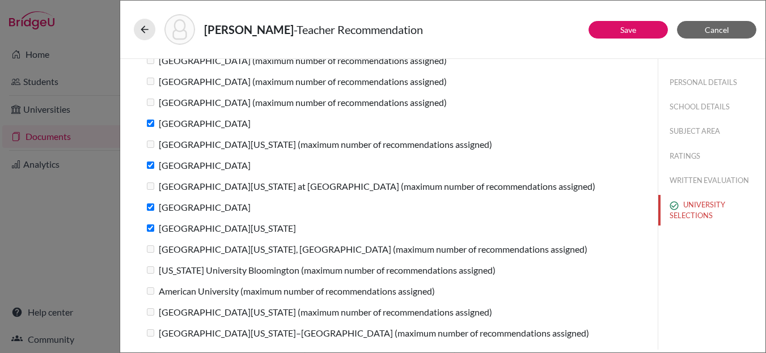
scroll to position [105, 0]
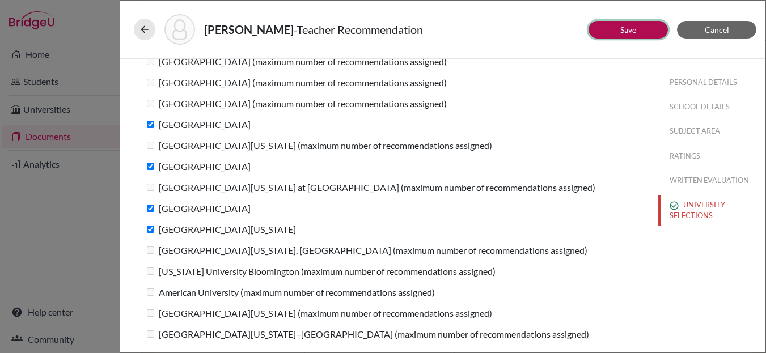
click at [654, 32] on button "Save" at bounding box center [628, 30] width 79 height 18
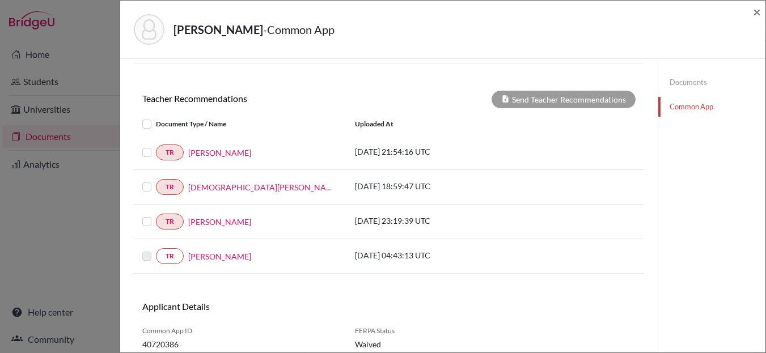
scroll to position [422, 0]
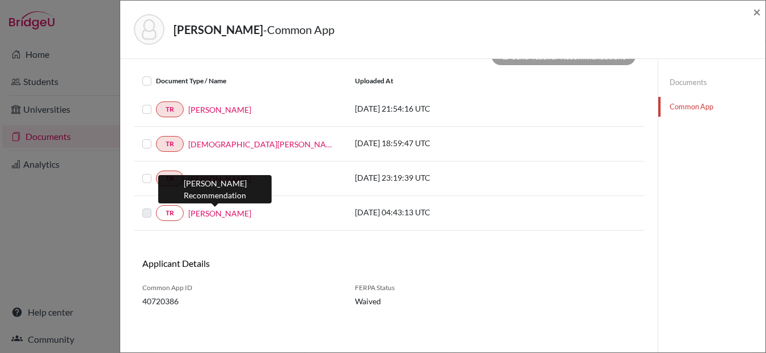
click at [214, 214] on link "Kelsey Jimenez" at bounding box center [219, 214] width 63 height 12
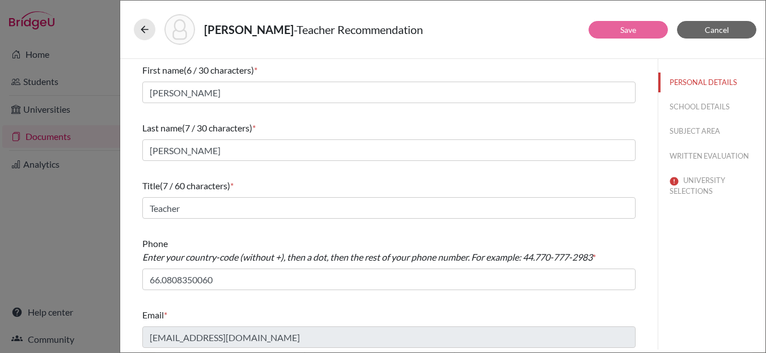
scroll to position [3, 0]
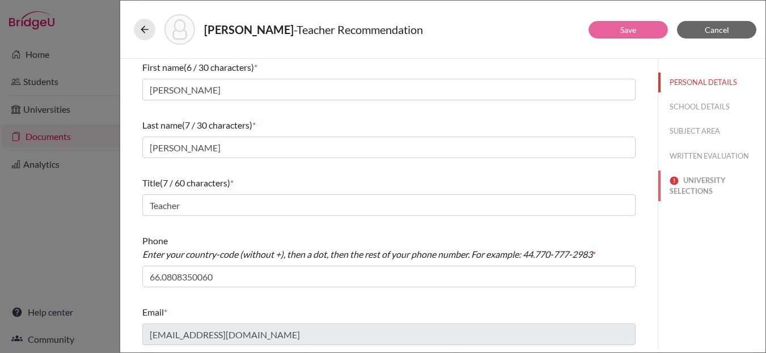
click at [697, 188] on button "UNIVERSITY SELECTIONS" at bounding box center [711, 186] width 107 height 31
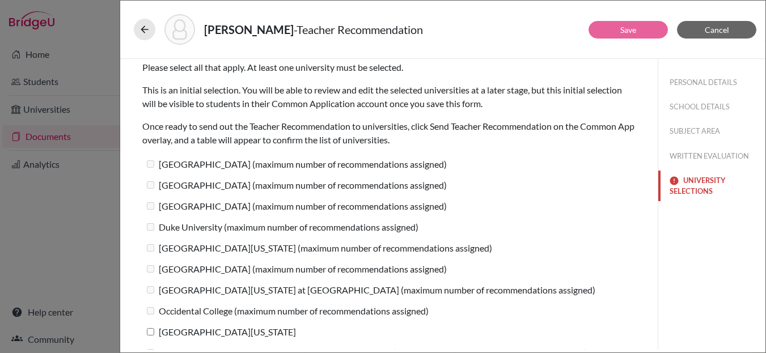
scroll to position [0, 0]
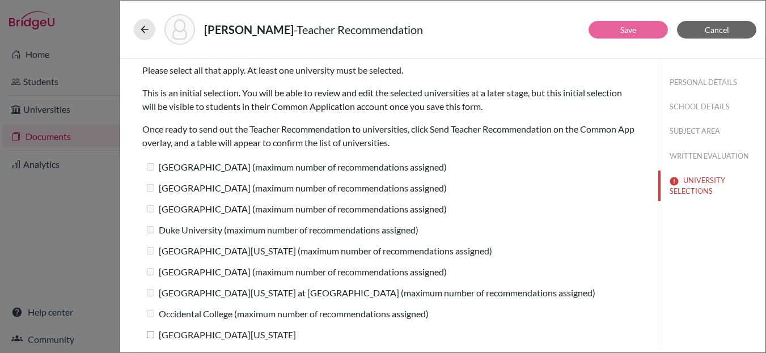
drag, startPoint x: 152, startPoint y: 336, endPoint x: 167, endPoint y: 331, distance: 15.6
click at [152, 336] on input "[GEOGRAPHIC_DATA][US_STATE]" at bounding box center [150, 334] width 7 height 7
checkbox input "true"
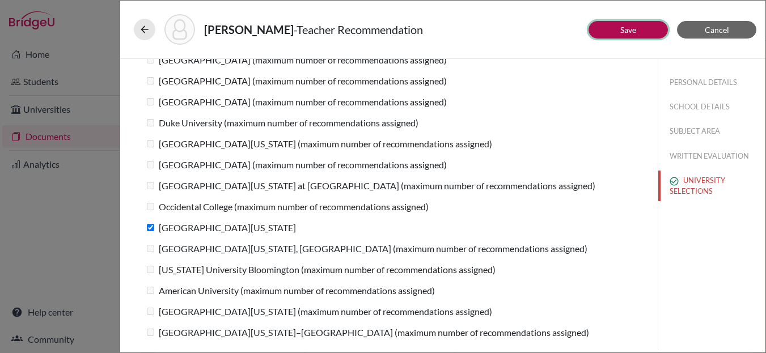
click at [625, 33] on link "Save" at bounding box center [628, 30] width 16 height 10
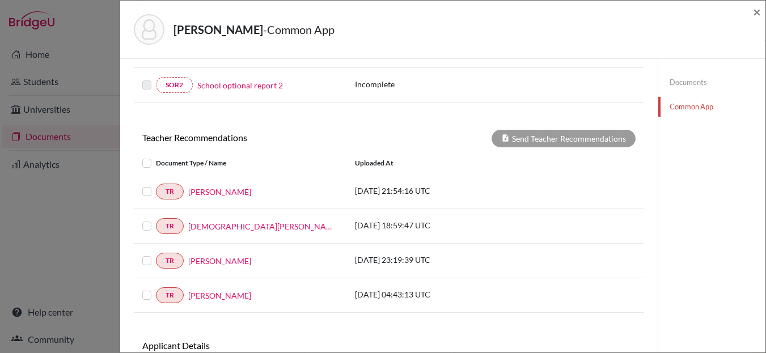
scroll to position [412, 0]
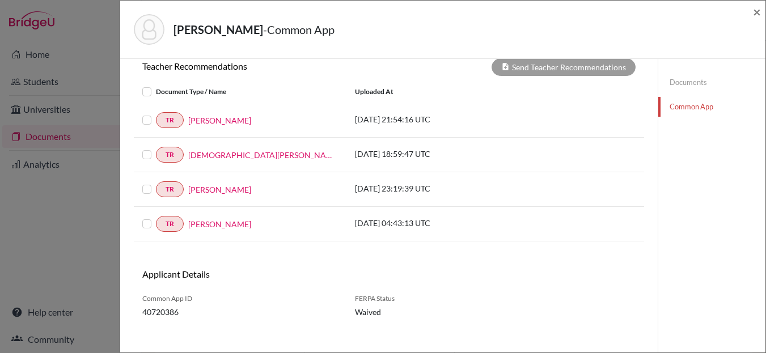
click at [156, 85] on label at bounding box center [156, 85] width 0 height 0
click at [0, 0] on input "checkbox" at bounding box center [0, 0] width 0 height 0
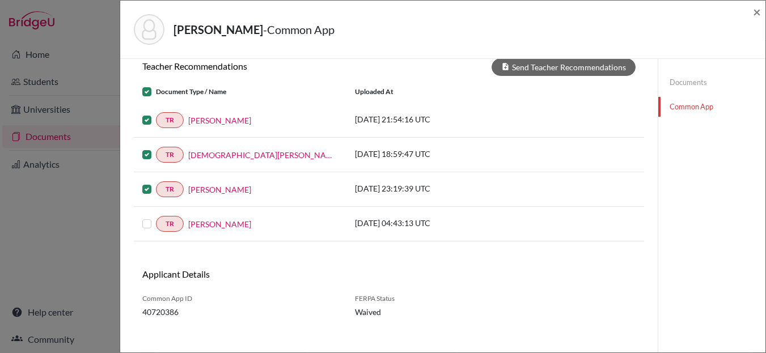
click at [156, 217] on label at bounding box center [156, 217] width 0 height 0
click at [0, 0] on input "checkbox" at bounding box center [0, 0] width 0 height 0
click at [581, 71] on button "Send Teacher Recommendations" at bounding box center [564, 67] width 144 height 18
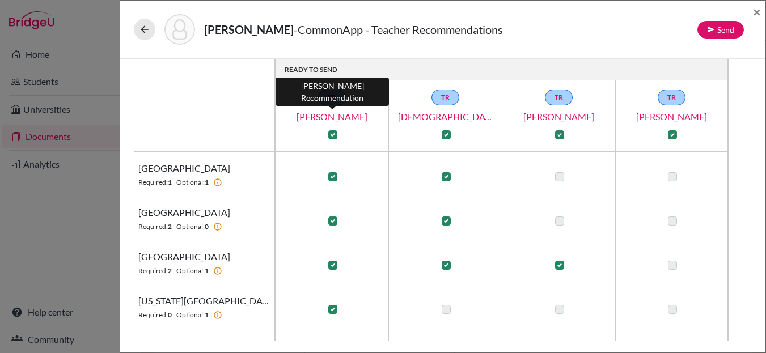
click at [335, 118] on link "Patrick Harmon" at bounding box center [332, 117] width 113 height 14
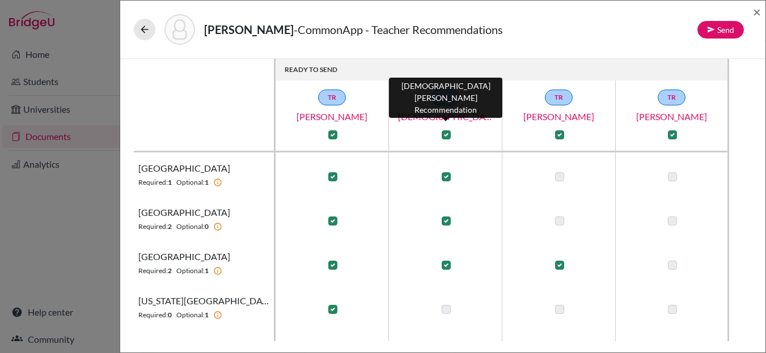
click at [443, 120] on link "Christian Zamora" at bounding box center [445, 117] width 113 height 14
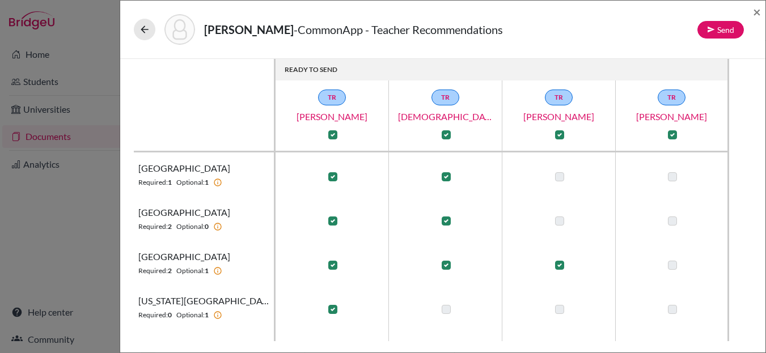
click at [552, 116] on link "Adrian Robalino" at bounding box center [558, 117] width 113 height 14
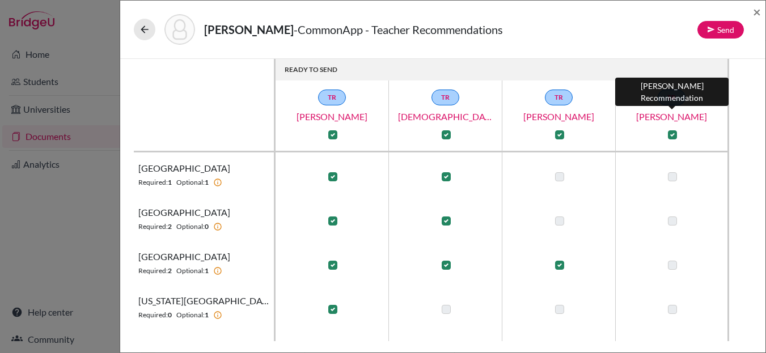
click at [654, 116] on link "Kelsey Jimenez" at bounding box center [671, 117] width 113 height 14
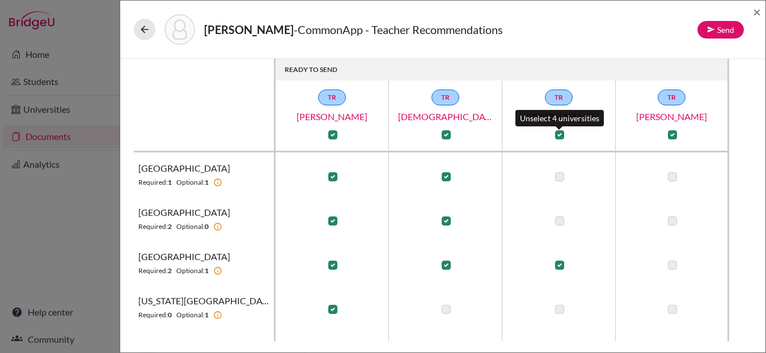
click at [557, 130] on label at bounding box center [559, 134] width 9 height 9
click at [557, 130] on input "checkbox" at bounding box center [556, 133] width 9 height 11
checkbox input "false"
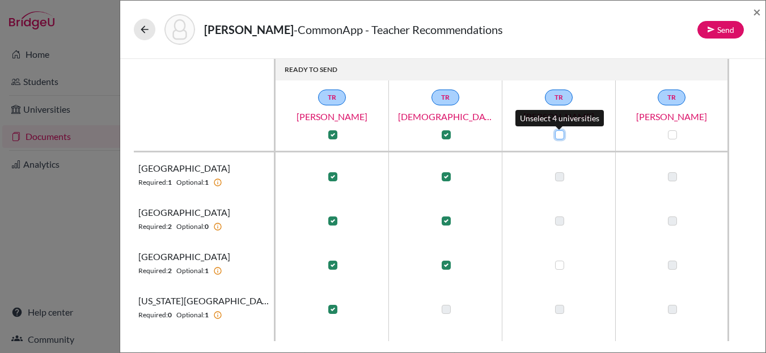
checkbox input "false"
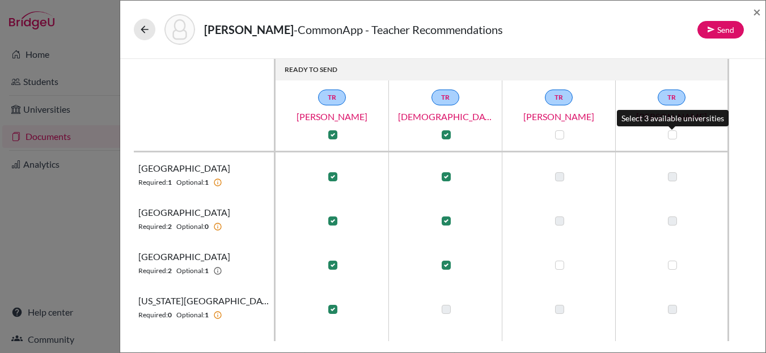
click at [671, 135] on label at bounding box center [672, 134] width 9 height 9
click at [671, 135] on input "checkbox" at bounding box center [669, 133] width 9 height 11
checkbox input "true"
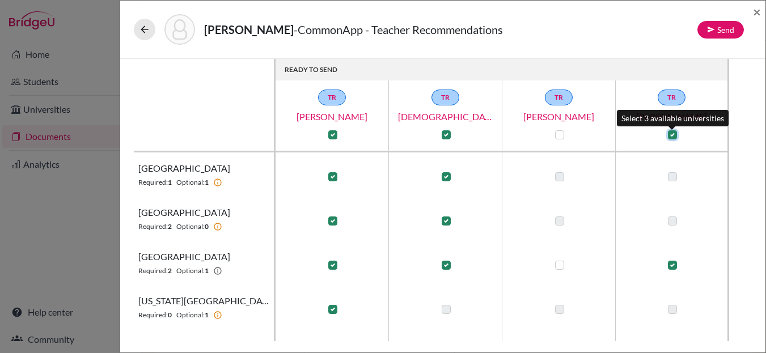
checkbox input "true"
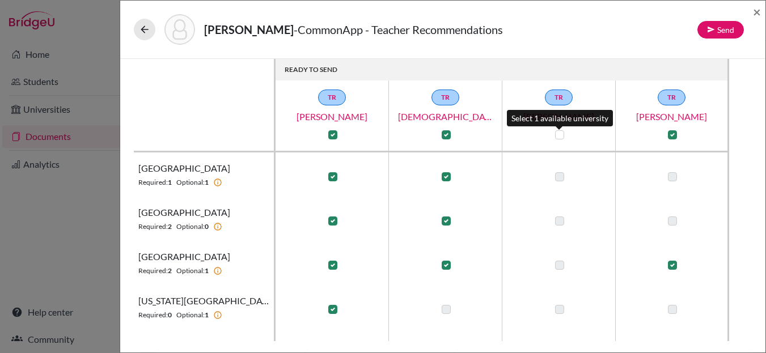
click at [556, 135] on label at bounding box center [559, 134] width 9 height 9
click at [556, 135] on input "checkbox" at bounding box center [556, 133] width 9 height 11
checkbox input "true"
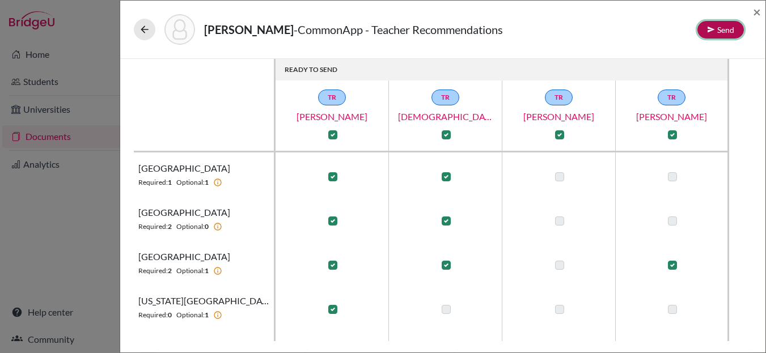
click at [716, 29] on button "Send" at bounding box center [721, 30] width 47 height 18
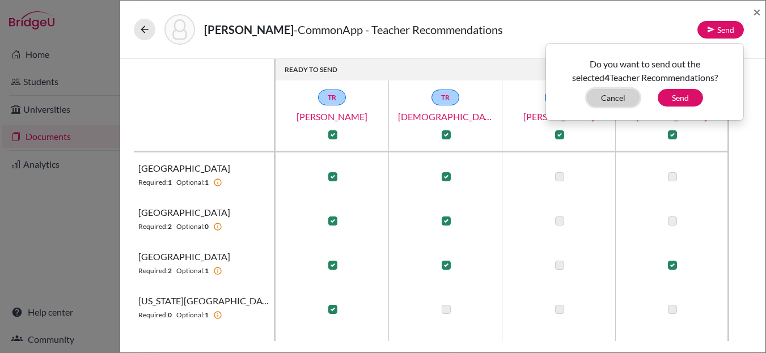
click at [615, 98] on button "Cancel" at bounding box center [613, 98] width 53 height 18
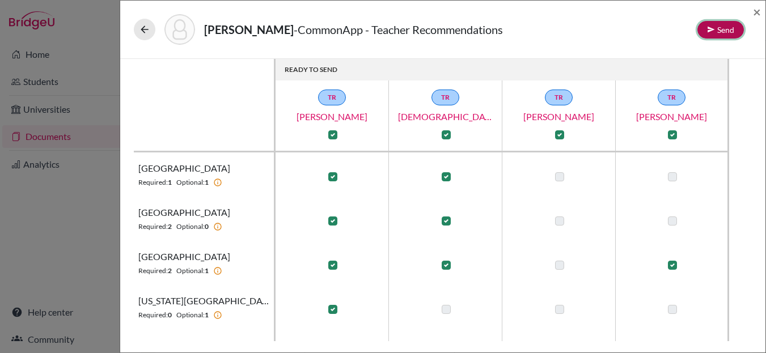
click at [719, 29] on button "Send" at bounding box center [721, 30] width 47 height 18
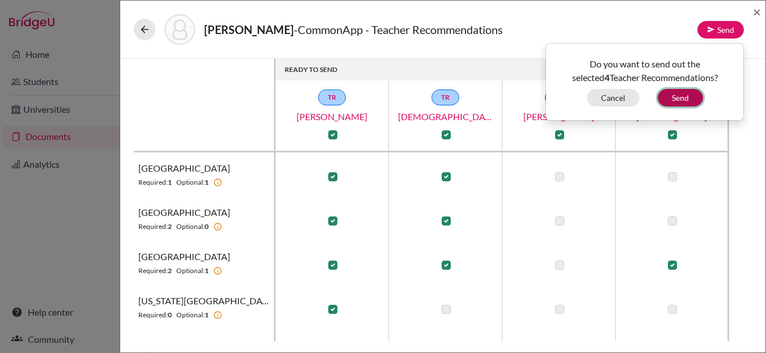
click at [681, 98] on button "Send" at bounding box center [680, 98] width 45 height 18
checkbox input "false"
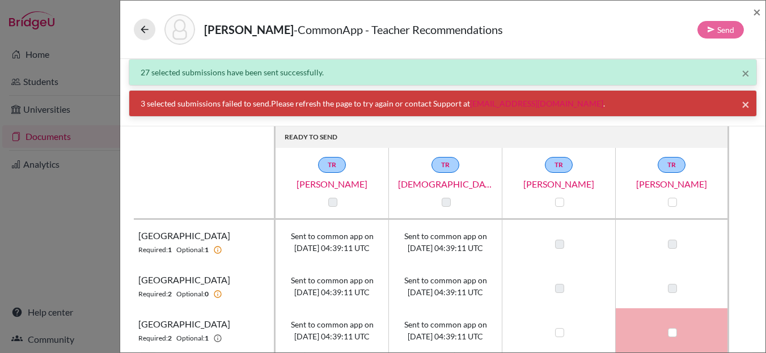
click at [749, 105] on span "×" at bounding box center [746, 104] width 8 height 16
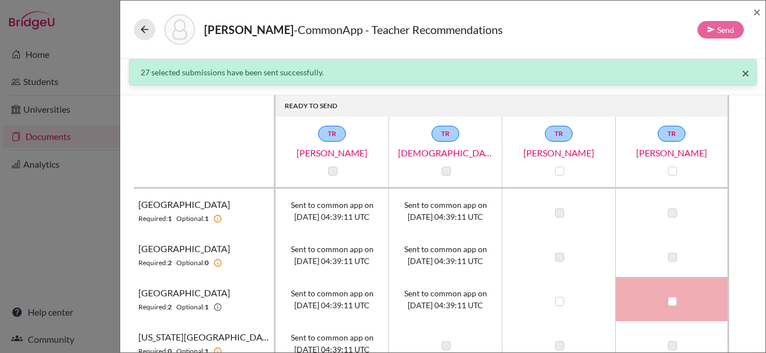
click at [746, 69] on span "×" at bounding box center [746, 73] width 8 height 16
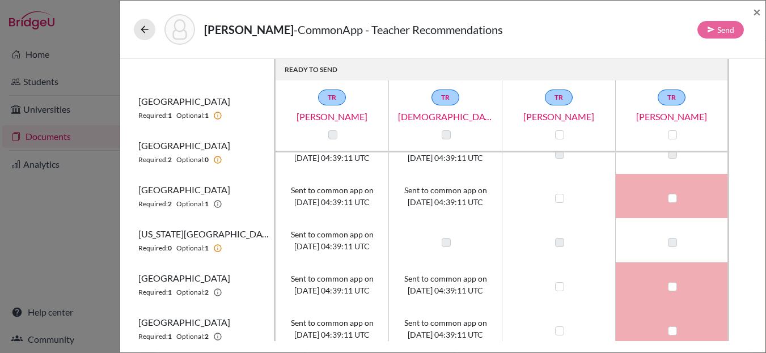
scroll to position [71, 0]
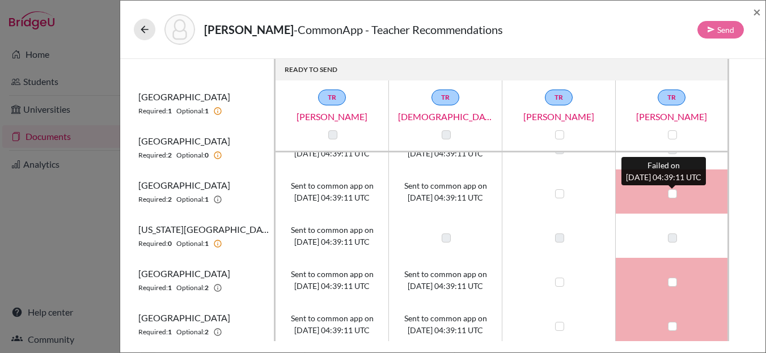
click at [673, 193] on label at bounding box center [672, 193] width 9 height 9
click at [673, 193] on input "checkbox" at bounding box center [669, 192] width 9 height 11
checkbox input "true"
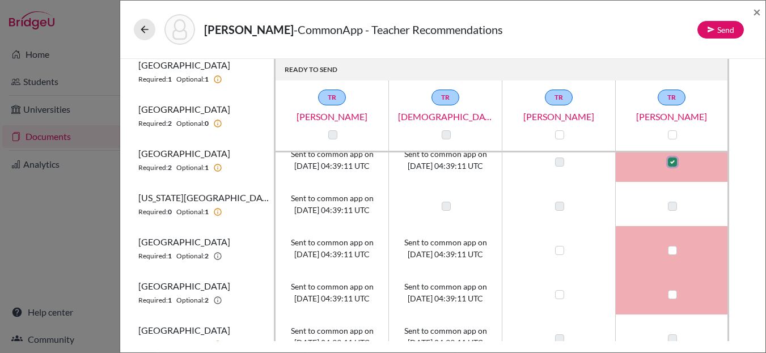
scroll to position [104, 0]
drag, startPoint x: 672, startPoint y: 251, endPoint x: 671, endPoint y: 263, distance: 12.0
click at [672, 251] on label at bounding box center [672, 250] width 9 height 9
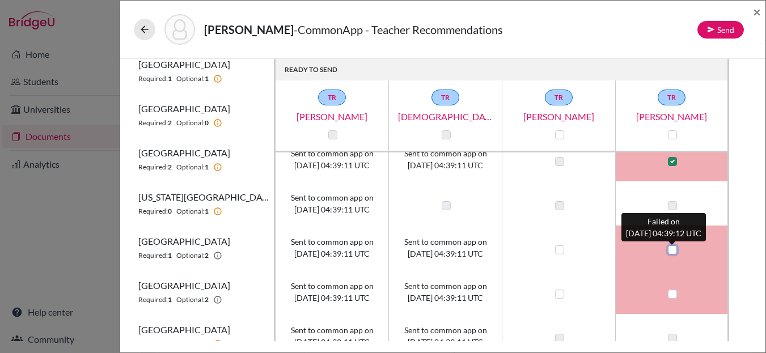
click at [672, 251] on input "checkbox" at bounding box center [669, 248] width 9 height 11
checkbox input "true"
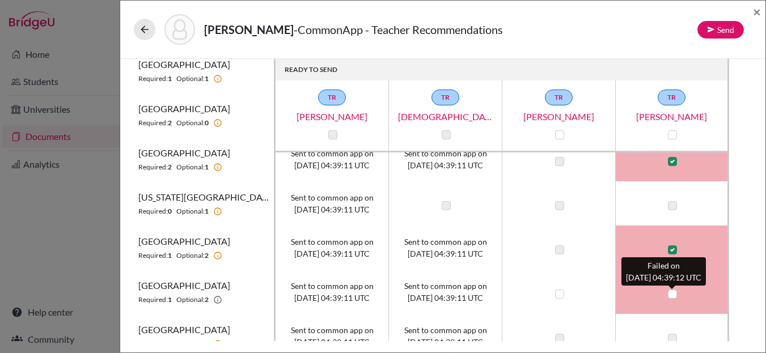
drag, startPoint x: 673, startPoint y: 294, endPoint x: 679, endPoint y: 288, distance: 9.6
click at [673, 294] on label at bounding box center [672, 294] width 9 height 9
click at [673, 294] on input "checkbox" at bounding box center [669, 293] width 9 height 11
checkbox input "true"
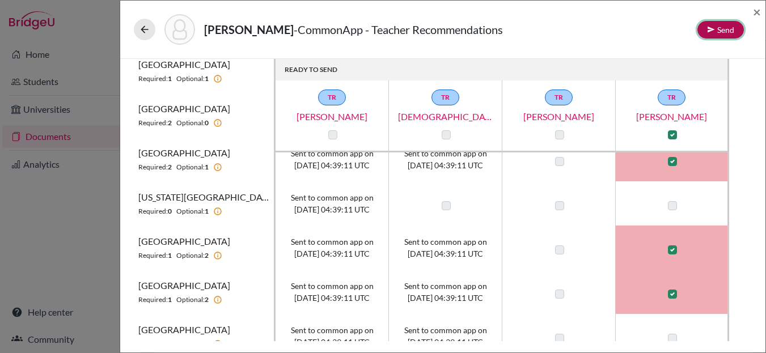
click at [719, 35] on button "Send" at bounding box center [721, 30] width 47 height 18
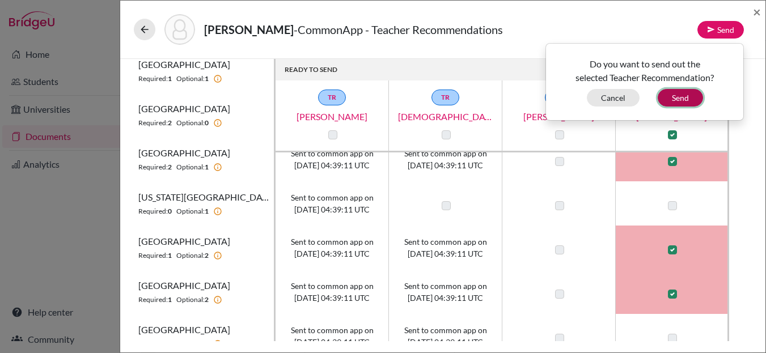
click at [681, 102] on button "Send" at bounding box center [680, 98] width 45 height 18
checkbox input "false"
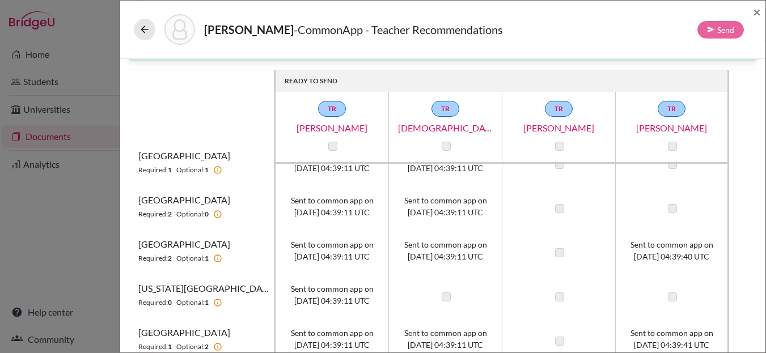
scroll to position [0, 0]
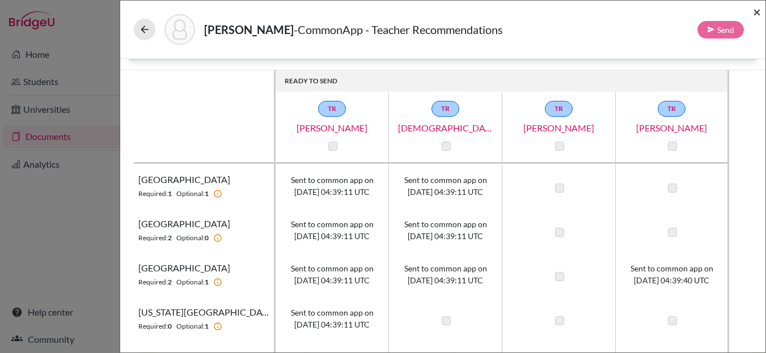
click at [760, 12] on span "×" at bounding box center [757, 11] width 8 height 16
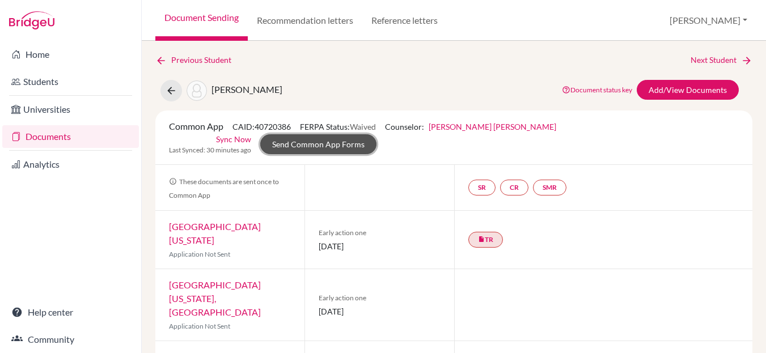
click at [377, 134] on link "Send Common App Forms" at bounding box center [318, 144] width 116 height 20
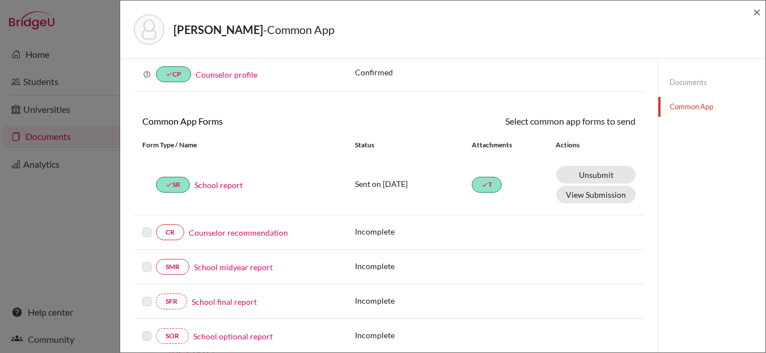
scroll to position [56, 0]
click at [240, 233] on link "Counselor recommendation" at bounding box center [238, 232] width 99 height 12
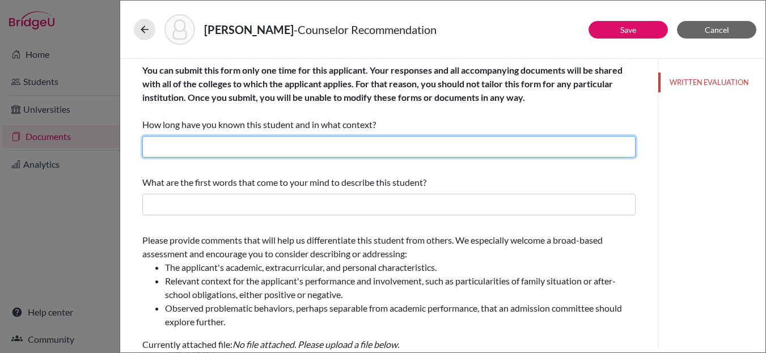
click at [267, 150] on input "text" at bounding box center [388, 147] width 493 height 22
type input "I have known him for over two years now as his college counselor, NHS advisor, …"
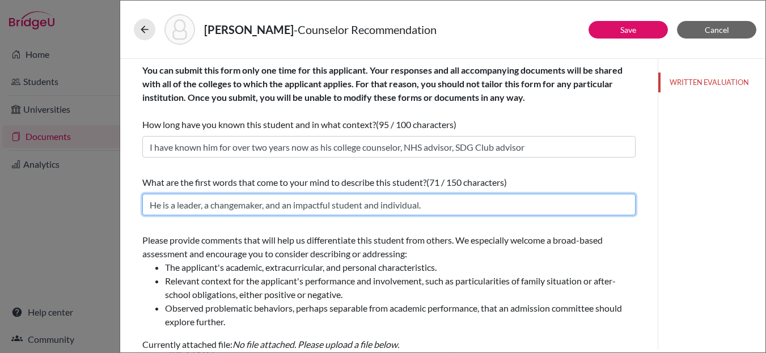
type input "He is a leader, a changemaker, and an impactful student and individual."
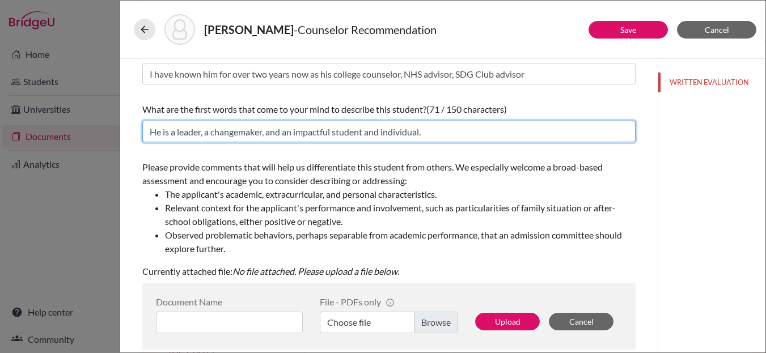
scroll to position [108, 0]
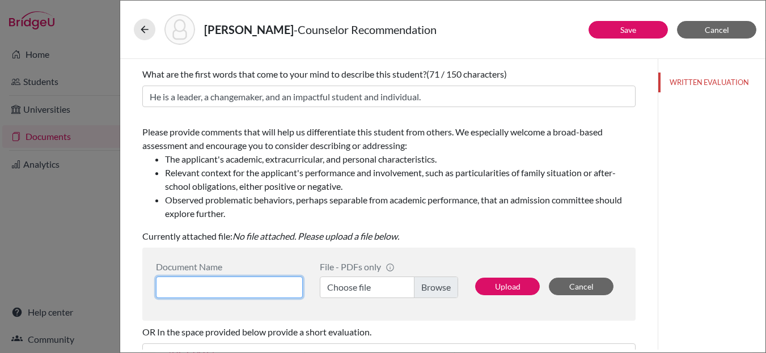
click at [214, 285] on input at bounding box center [229, 288] width 147 height 22
type input "Counselor LOR"
click at [439, 283] on label "Choose file" at bounding box center [389, 288] width 138 height 22
click at [439, 283] on input "Choose file" at bounding box center [389, 288] width 138 height 22
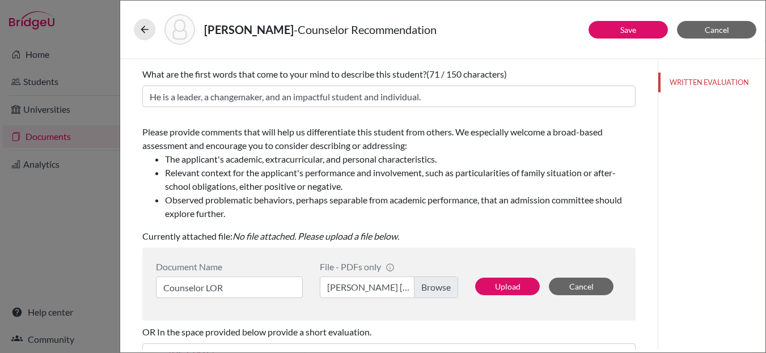
click at [426, 286] on label "Aarav Tibrewal_Counselor LOR.pdf" at bounding box center [389, 288] width 138 height 22
click at [426, 286] on input "Aarav Tibrewal_Counselor LOR.pdf" at bounding box center [389, 288] width 138 height 22
click at [503, 288] on button "Upload" at bounding box center [507, 287] width 65 height 18
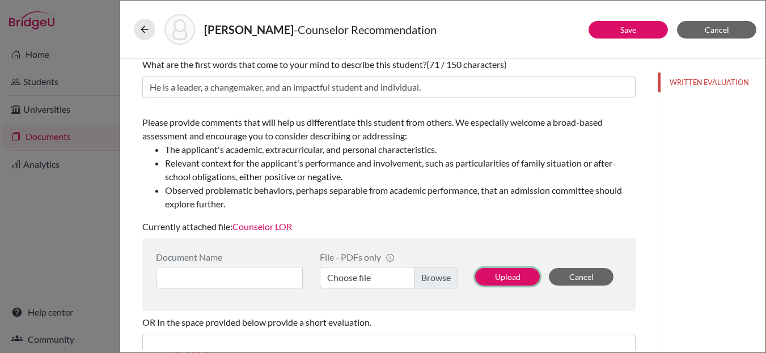
scroll to position [0, 0]
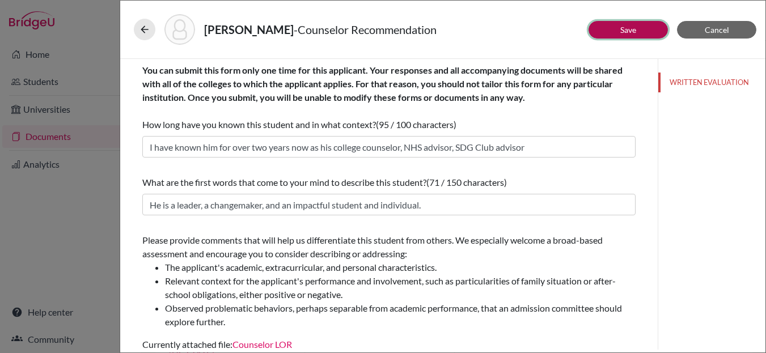
click at [627, 27] on link "Save" at bounding box center [628, 30] width 16 height 10
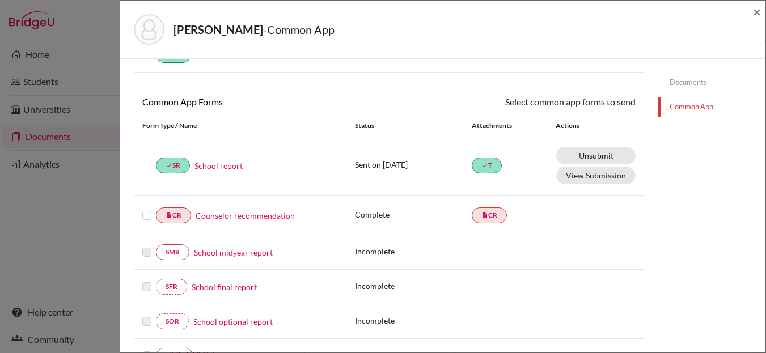
scroll to position [75, 0]
click at [146, 209] on label at bounding box center [146, 209] width 9 height 0
click at [0, 0] on input "checkbox" at bounding box center [0, 0] width 0 height 0
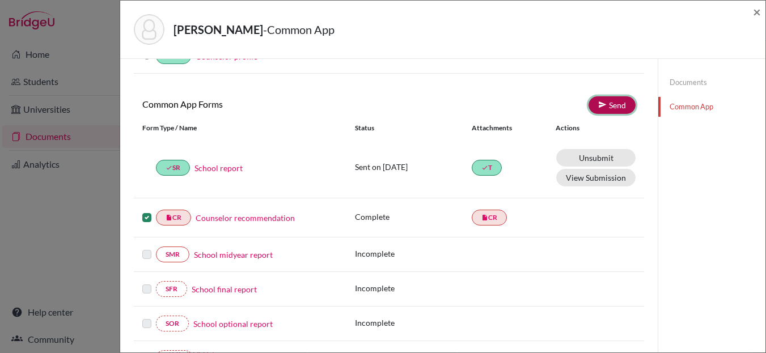
click at [603, 104] on icon at bounding box center [602, 104] width 9 height 9
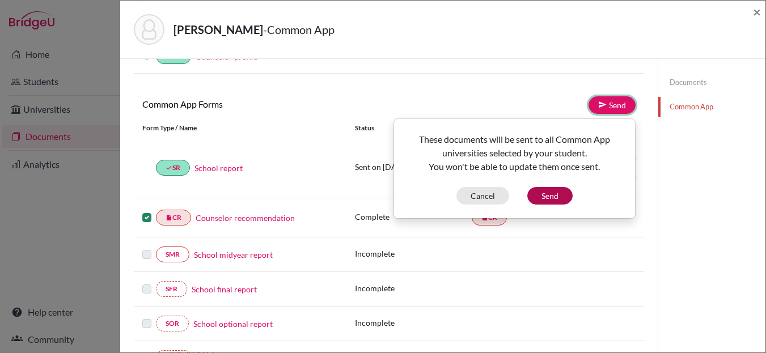
scroll to position [71, 0]
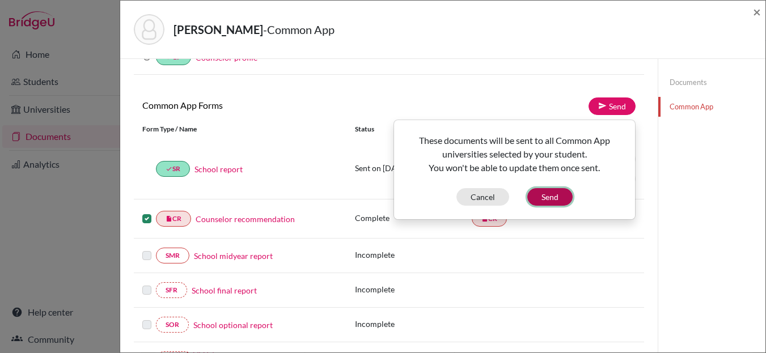
click at [539, 192] on button "Send" at bounding box center [549, 197] width 45 height 18
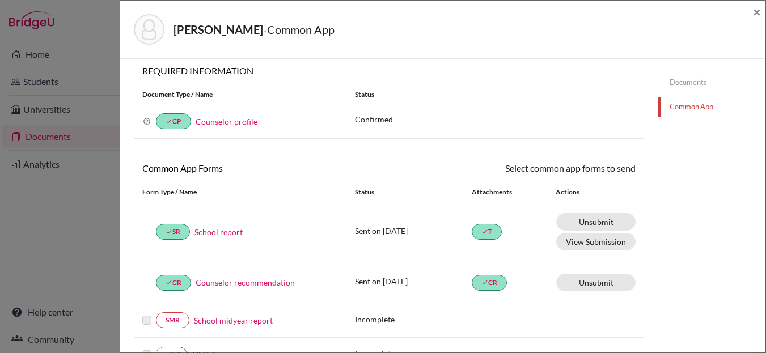
scroll to position [0, 0]
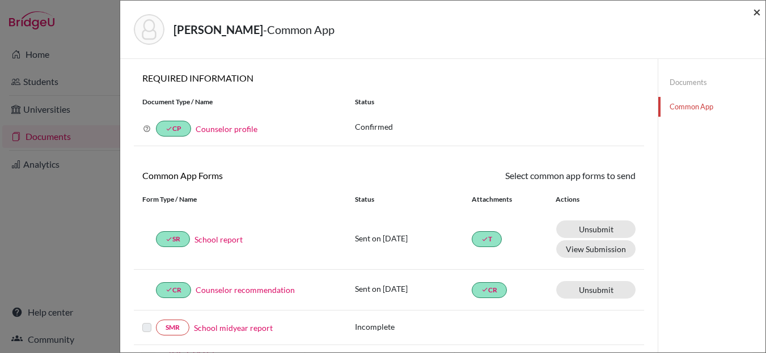
click at [753, 10] on span "×" at bounding box center [757, 11] width 8 height 16
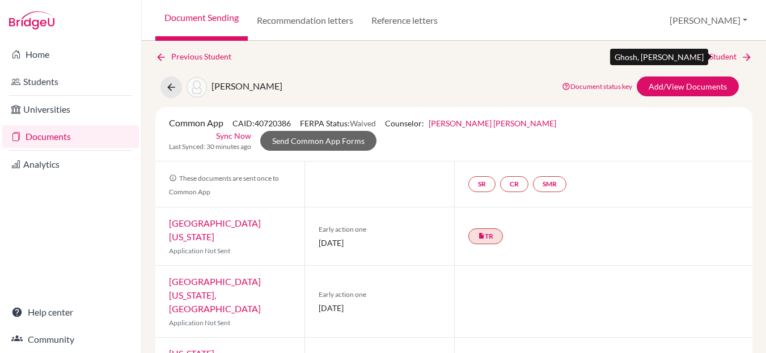
click at [720, 56] on link "Next Student" at bounding box center [722, 56] width 62 height 12
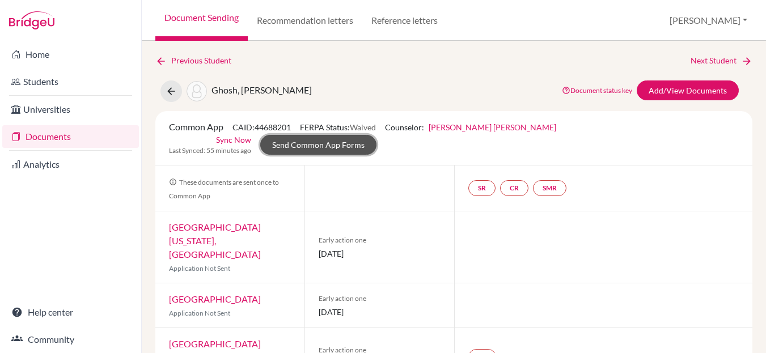
click at [377, 135] on link "Send Common App Forms" at bounding box center [318, 145] width 116 height 20
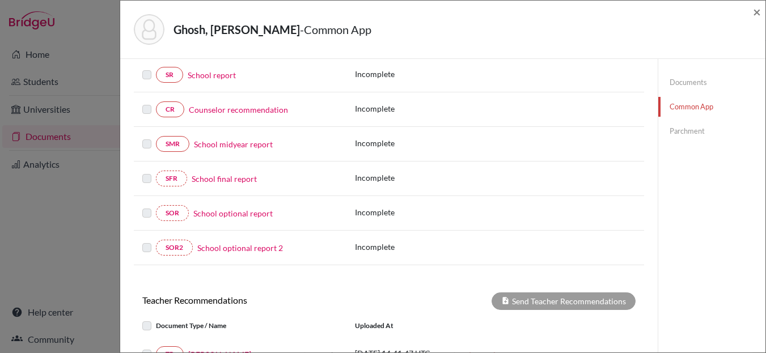
scroll to position [293, 0]
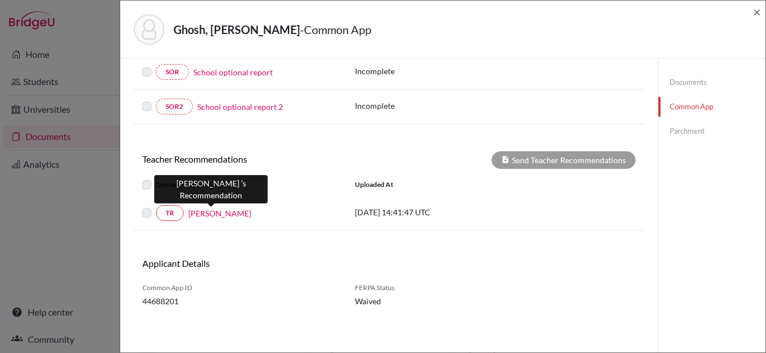
click at [213, 214] on link "[PERSON_NAME]" at bounding box center [219, 214] width 63 height 12
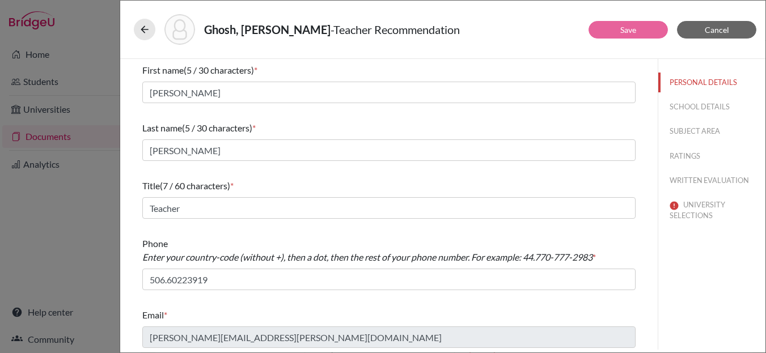
scroll to position [3, 0]
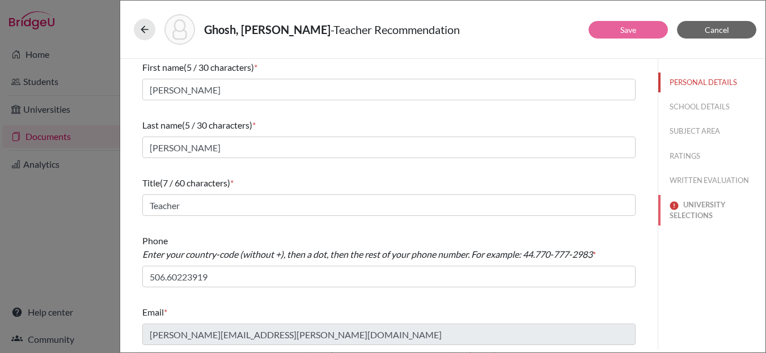
click at [707, 203] on button "UNIVERSITY SELECTIONS" at bounding box center [711, 210] width 107 height 31
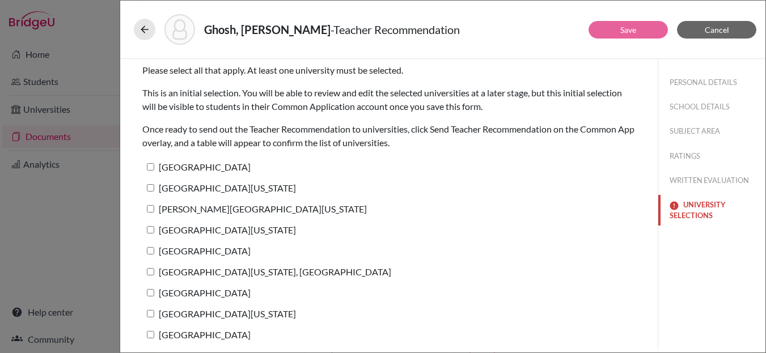
scroll to position [39, 0]
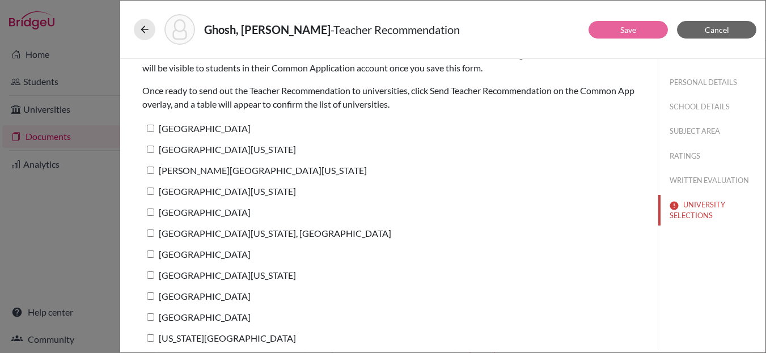
click at [150, 129] on input "[GEOGRAPHIC_DATA]" at bounding box center [150, 128] width 7 height 7
checkbox input "true"
drag, startPoint x: 151, startPoint y: 148, endPoint x: 151, endPoint y: 157, distance: 9.1
click at [151, 148] on input "[GEOGRAPHIC_DATA][US_STATE]" at bounding box center [150, 148] width 7 height 7
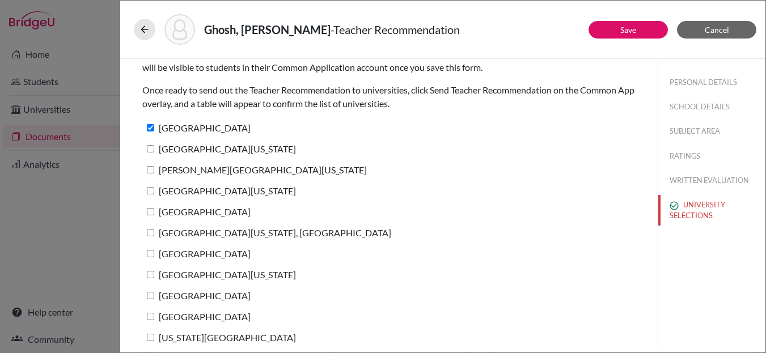
checkbox input "true"
drag, startPoint x: 152, startPoint y: 168, endPoint x: 153, endPoint y: 180, distance: 12.5
click at [152, 168] on input "[PERSON_NAME][GEOGRAPHIC_DATA][US_STATE]" at bounding box center [150, 169] width 7 height 7
checkbox input "true"
click at [153, 188] on input "[GEOGRAPHIC_DATA][US_STATE]" at bounding box center [150, 190] width 7 height 7
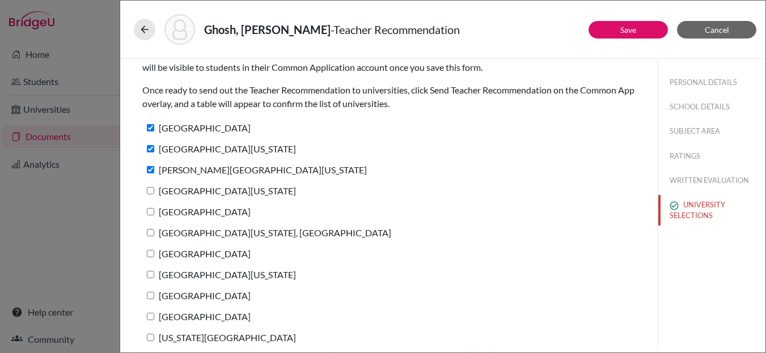
checkbox input "true"
drag, startPoint x: 150, startPoint y: 213, endPoint x: 150, endPoint y: 223, distance: 10.2
click at [150, 213] on input "University of San Diego" at bounding box center [150, 211] width 7 height 7
checkbox input "true"
click at [151, 233] on input "[GEOGRAPHIC_DATA][US_STATE], [GEOGRAPHIC_DATA]" at bounding box center [150, 232] width 7 height 7
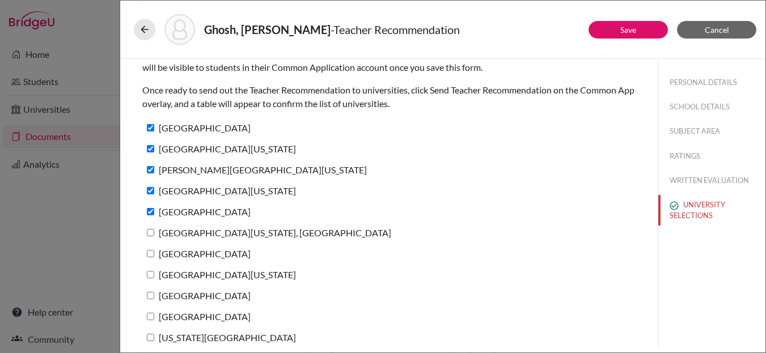
checkbox input "true"
click at [150, 251] on input "[GEOGRAPHIC_DATA]" at bounding box center [150, 253] width 7 height 7
checkbox input "true"
click at [148, 276] on input "[GEOGRAPHIC_DATA][US_STATE]" at bounding box center [150, 274] width 7 height 7
checkbox input "true"
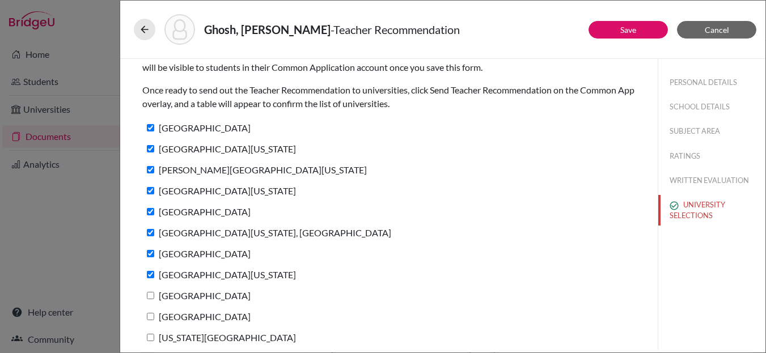
drag, startPoint x: 147, startPoint y: 294, endPoint x: 146, endPoint y: 304, distance: 9.7
click at [147, 294] on input "[GEOGRAPHIC_DATA]" at bounding box center [150, 295] width 7 height 7
checkbox input "true"
click at [148, 315] on input "[GEOGRAPHIC_DATA]" at bounding box center [150, 316] width 7 height 7
checkbox input "true"
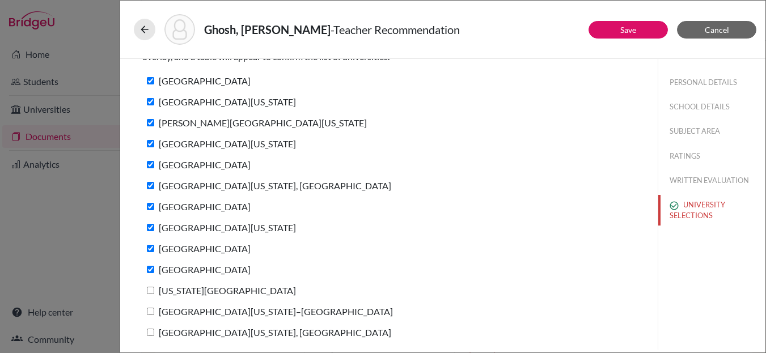
click at [147, 286] on label "[US_STATE][GEOGRAPHIC_DATA]" at bounding box center [219, 290] width 154 height 16
click at [147, 287] on input "[US_STATE][GEOGRAPHIC_DATA]" at bounding box center [150, 290] width 7 height 7
checkbox input "true"
click at [151, 314] on input "[GEOGRAPHIC_DATA][US_STATE]–[GEOGRAPHIC_DATA]" at bounding box center [150, 311] width 7 height 7
checkbox input "true"
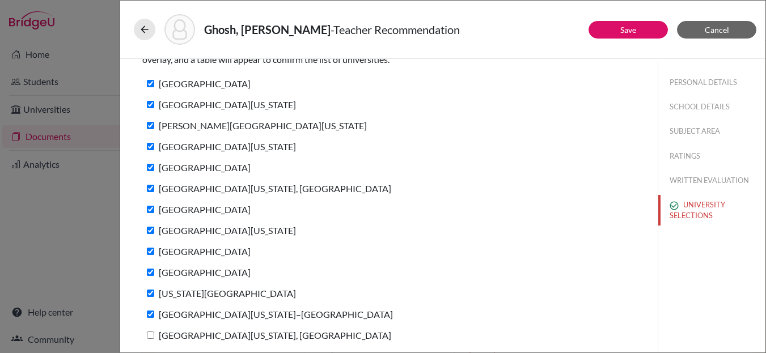
click at [149, 333] on input "[GEOGRAPHIC_DATA][US_STATE], [GEOGRAPHIC_DATA]" at bounding box center [150, 335] width 7 height 7
checkbox input "true"
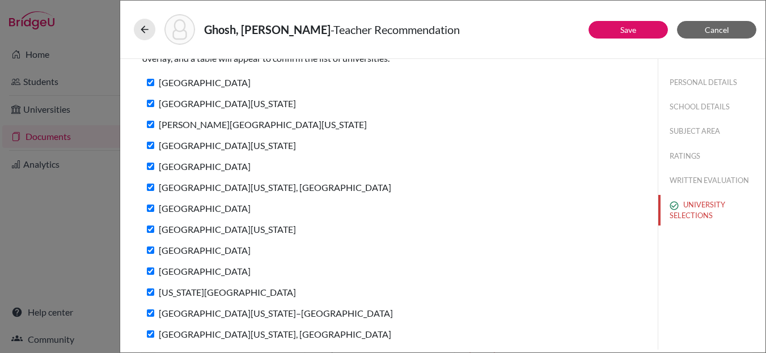
scroll to position [86, 0]
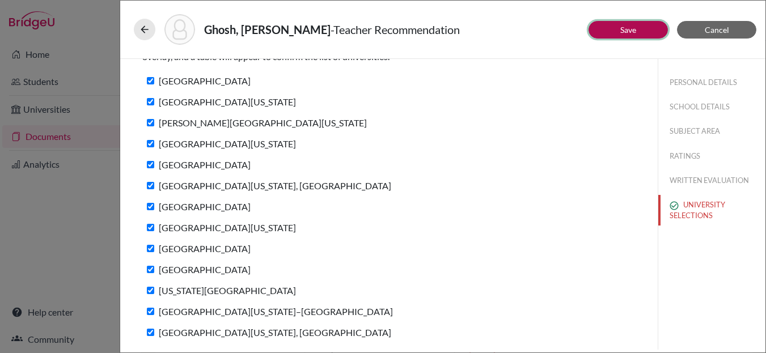
click at [640, 31] on button "Save" at bounding box center [628, 30] width 79 height 18
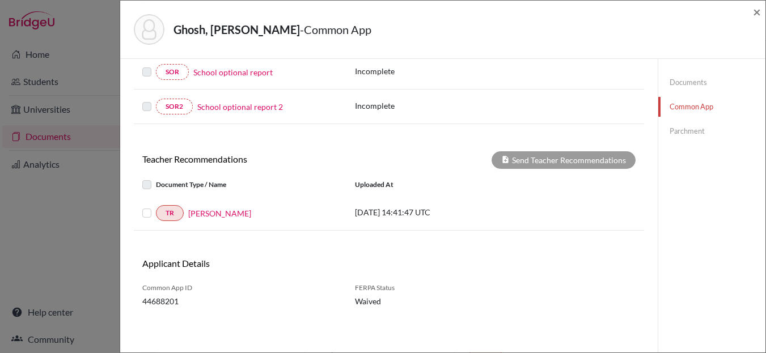
scroll to position [293, 0]
click at [141, 185] on div "Document Type / Name" at bounding box center [240, 185] width 213 height 14
click at [152, 184] on div at bounding box center [149, 185] width 14 height 14
click at [156, 178] on label at bounding box center [156, 178] width 0 height 0
click at [156, 206] on label at bounding box center [156, 206] width 0 height 0
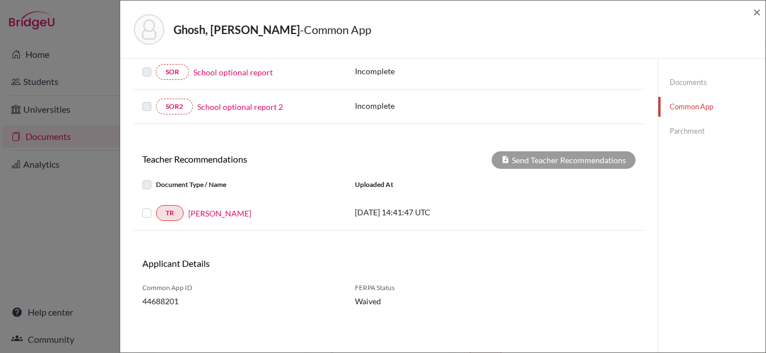
click at [0, 0] on input "checkbox" at bounding box center [0, 0] width 0 height 0
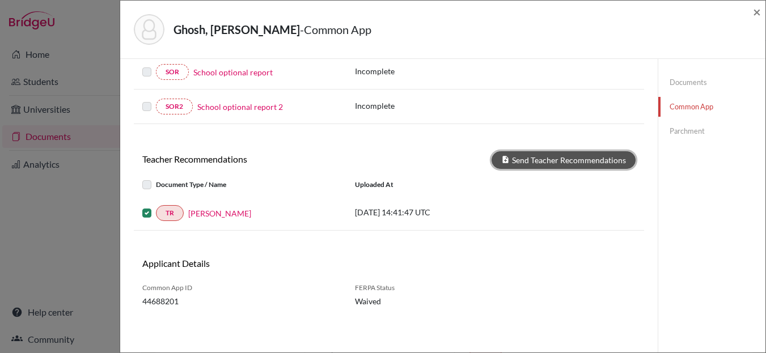
click at [540, 159] on button "Send Teacher Recommendations" at bounding box center [564, 160] width 144 height 18
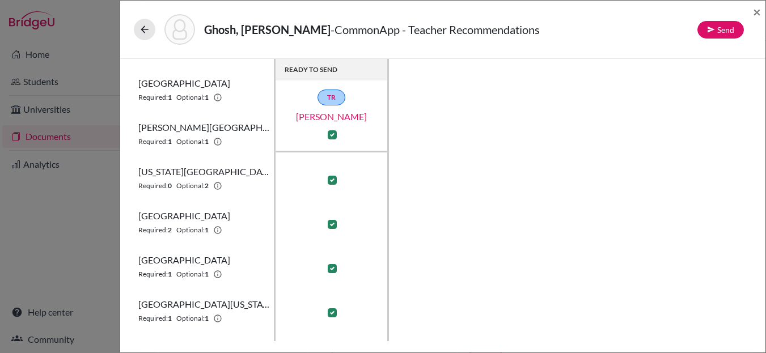
scroll to position [86, 0]
click at [335, 223] on label at bounding box center [332, 223] width 9 height 9
click at [334, 223] on input "checkbox" at bounding box center [329, 222] width 9 height 11
checkbox input "false"
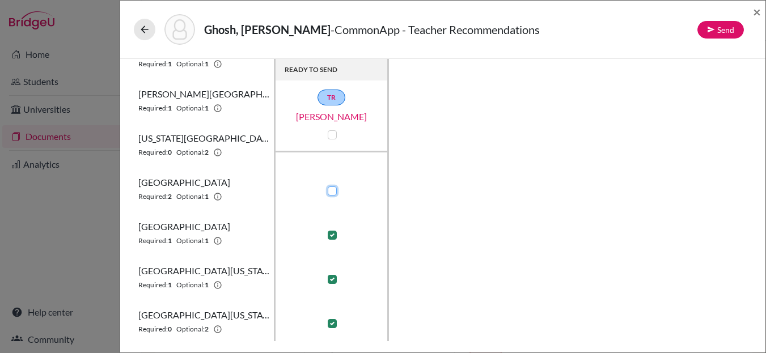
scroll to position [0, 0]
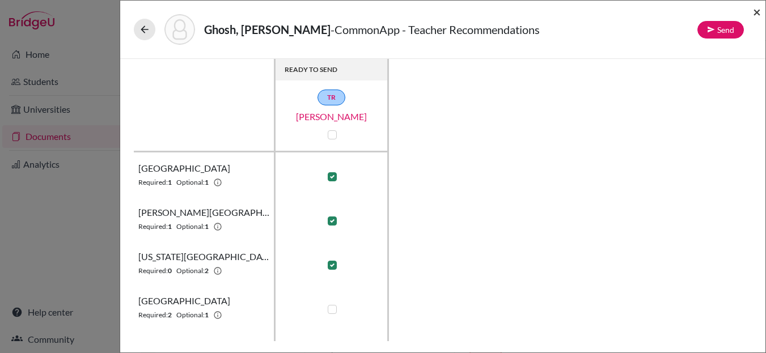
click at [758, 11] on span "×" at bounding box center [757, 11] width 8 height 16
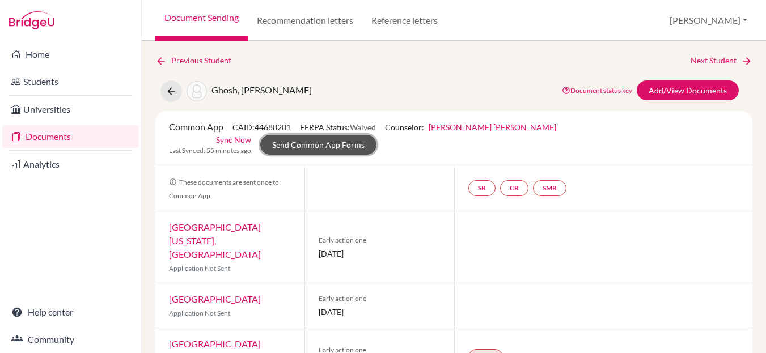
click at [377, 135] on link "Send Common App Forms" at bounding box center [318, 145] width 116 height 20
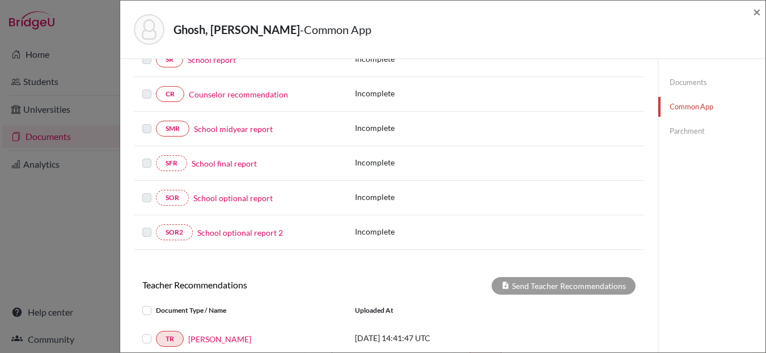
scroll to position [293, 0]
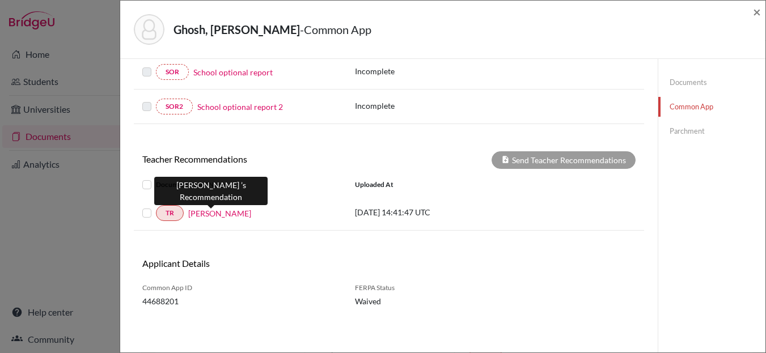
click at [213, 216] on link "[PERSON_NAME]" at bounding box center [219, 214] width 63 height 12
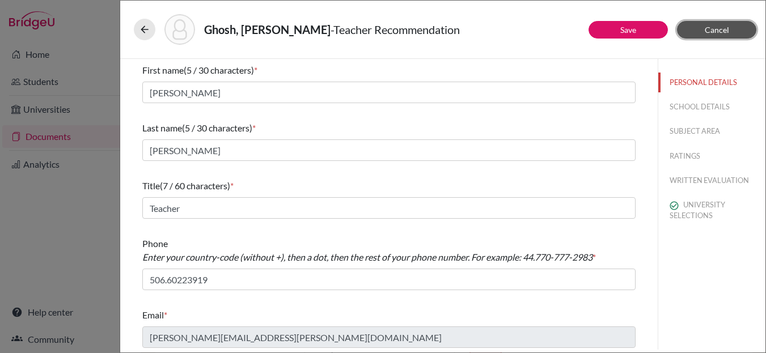
click at [709, 32] on span "Cancel" at bounding box center [717, 30] width 24 height 10
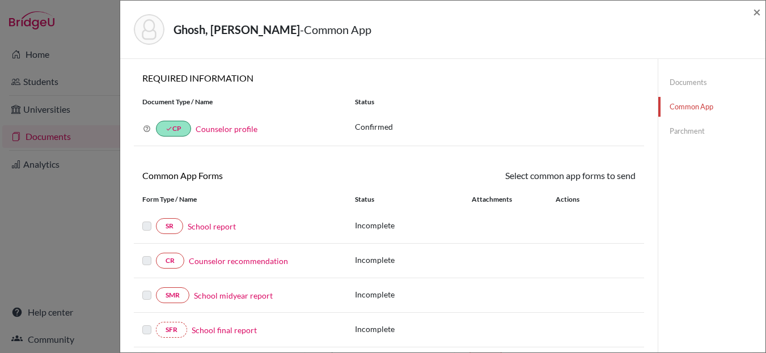
scroll to position [293, 0]
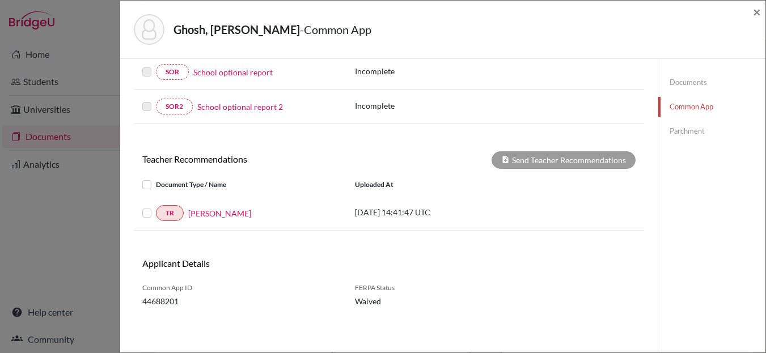
click at [145, 210] on div at bounding box center [149, 213] width 14 height 14
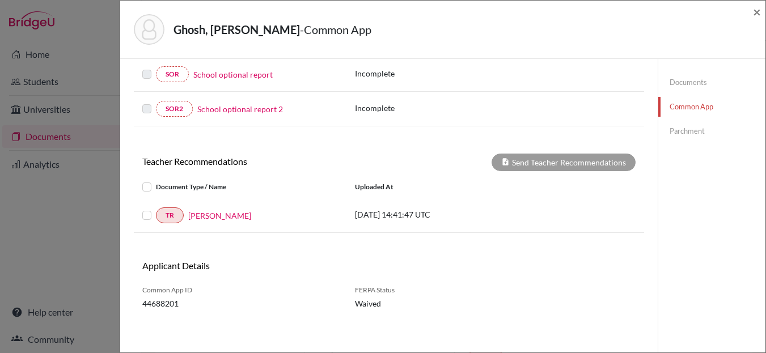
click at [156, 209] on label at bounding box center [156, 209] width 0 height 0
click at [0, 0] on input "checkbox" at bounding box center [0, 0] width 0 height 0
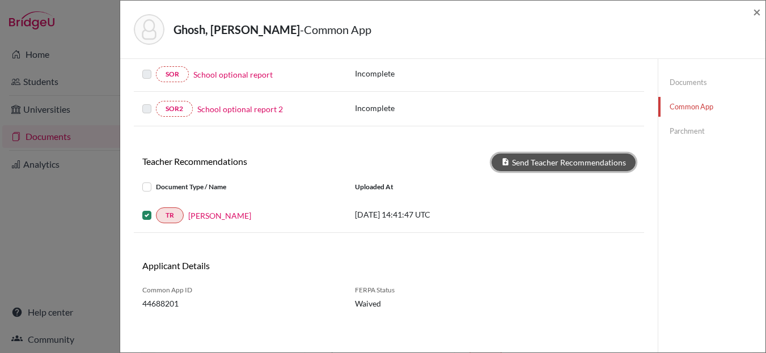
click at [522, 166] on button "Send Teacher Recommendations" at bounding box center [564, 163] width 144 height 18
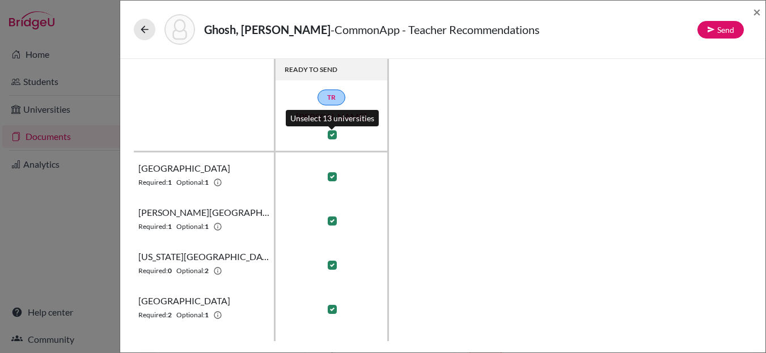
click at [335, 136] on label at bounding box center [332, 134] width 9 height 9
click at [334, 136] on input "checkbox" at bounding box center [329, 133] width 9 height 11
checkbox input "false"
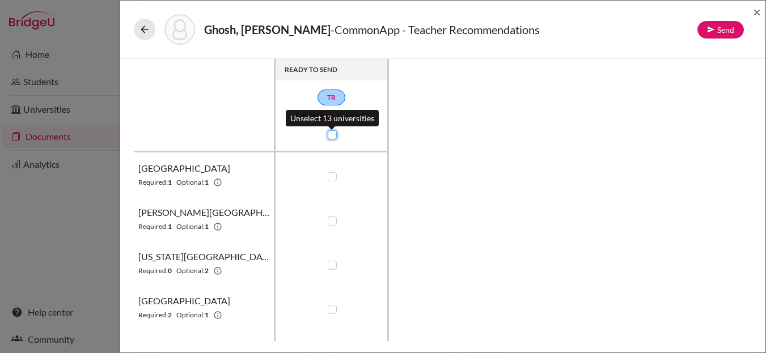
checkbox input "false"
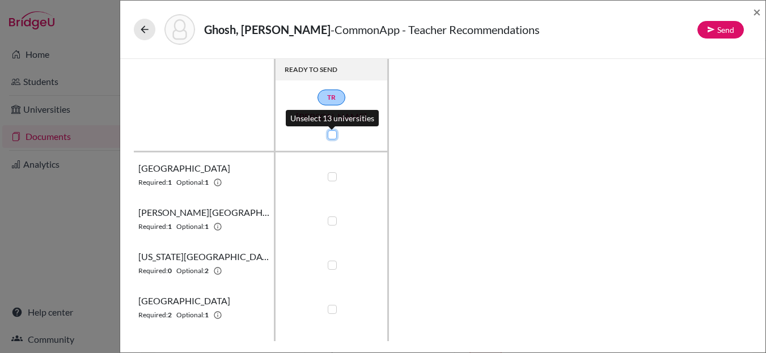
checkbox input "false"
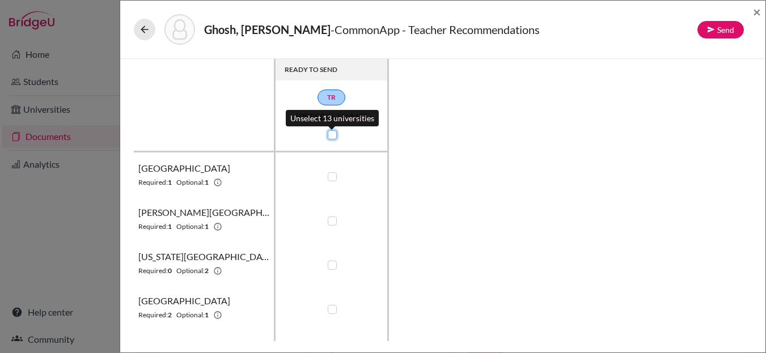
checkbox input "false"
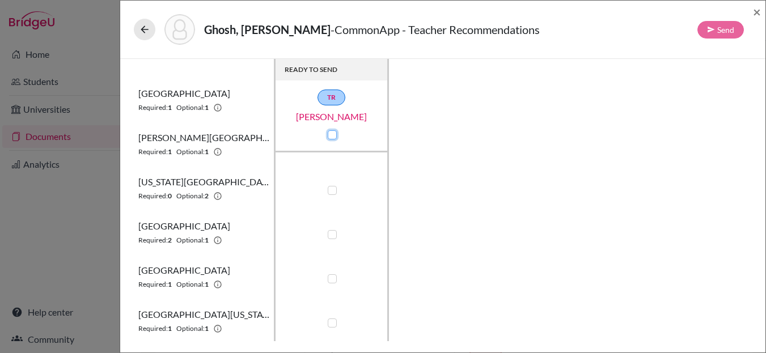
scroll to position [54, 0]
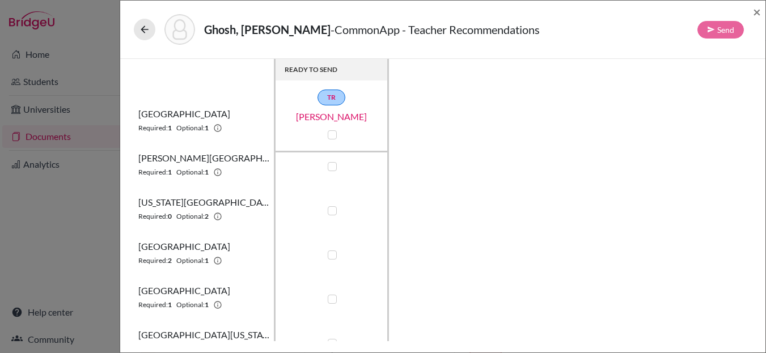
click at [332, 210] on label at bounding box center [332, 210] width 9 height 9
click at [332, 210] on input "checkbox" at bounding box center [329, 209] width 9 height 11
checkbox input "true"
click at [716, 31] on button "Send" at bounding box center [721, 30] width 47 height 18
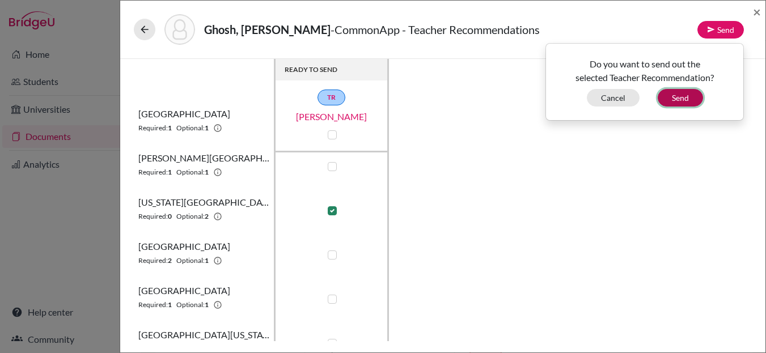
click at [684, 96] on button "Send" at bounding box center [680, 98] width 45 height 18
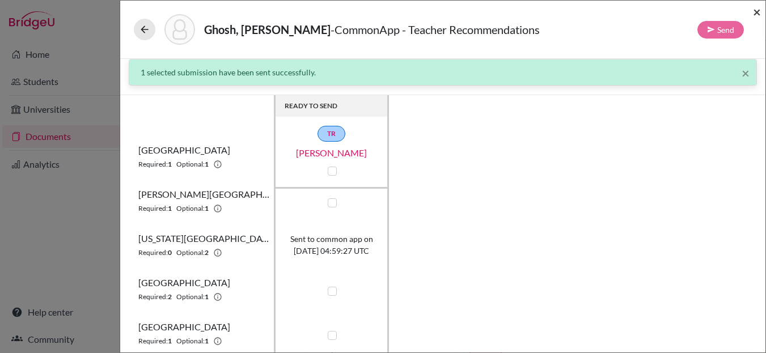
click at [758, 12] on span "×" at bounding box center [757, 11] width 8 height 16
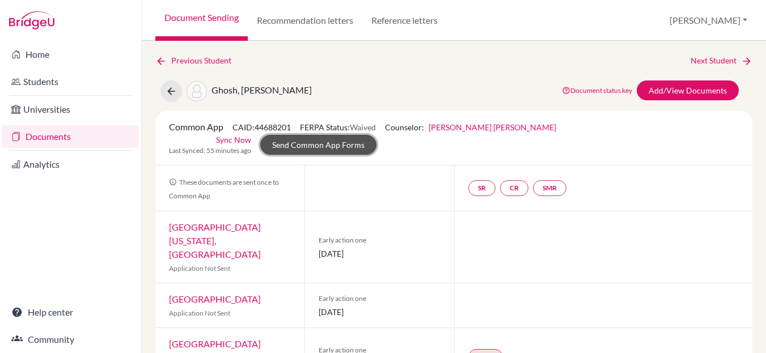
click at [377, 135] on link "Send Common App Forms" at bounding box center [318, 145] width 116 height 20
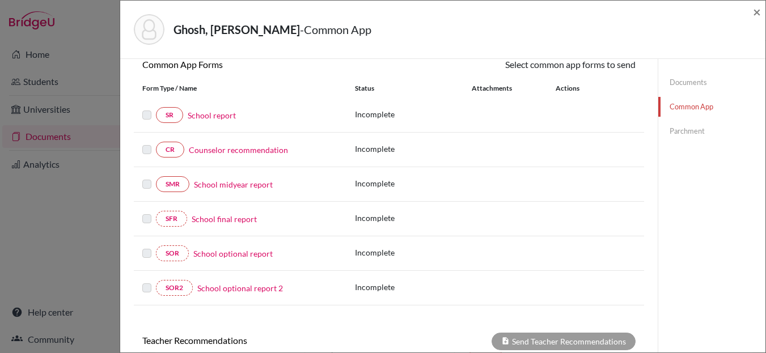
scroll to position [87, 0]
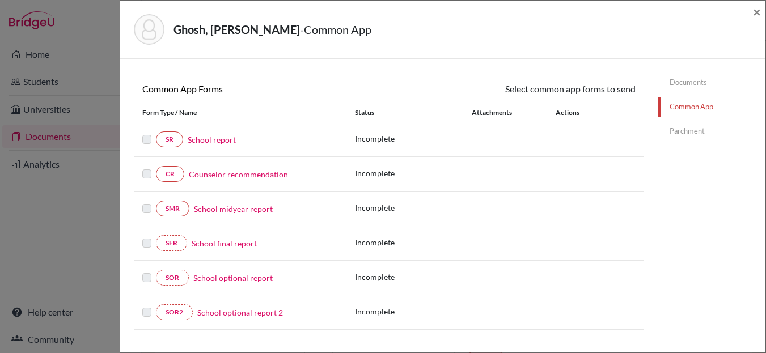
click at [212, 140] on link "School report" at bounding box center [212, 140] width 48 height 12
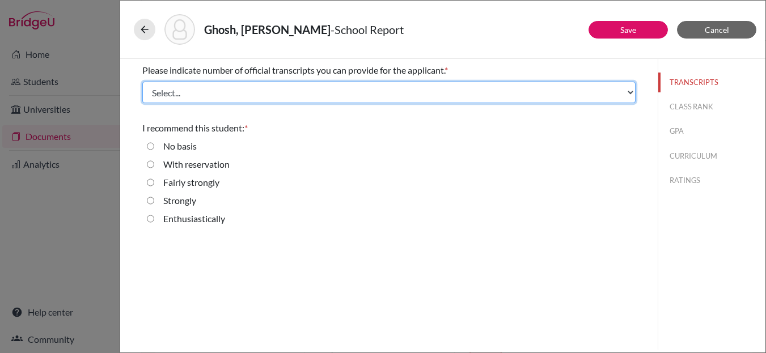
click at [239, 98] on select "Select... 1 2 3 4" at bounding box center [388, 93] width 493 height 22
select select "2"
click at [142, 82] on select "Select... 1 2 3 4" at bounding box center [388, 93] width 493 height 22
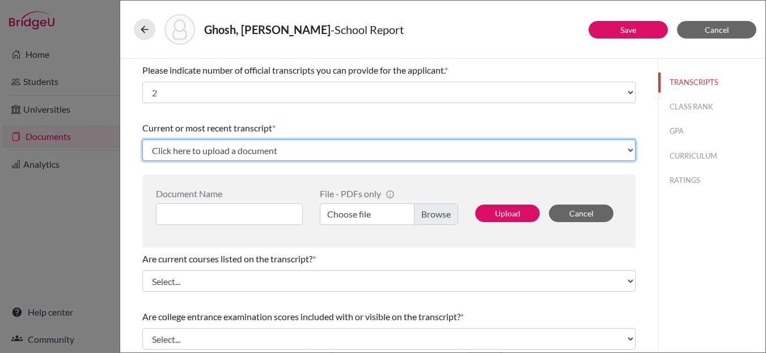
click at [276, 150] on select "Click here to upload a document Upload New File" at bounding box center [388, 151] width 493 height 22
select select "Upload New File"
click at [142, 140] on select "Click here to upload a document Upload New File" at bounding box center [388, 151] width 493 height 22
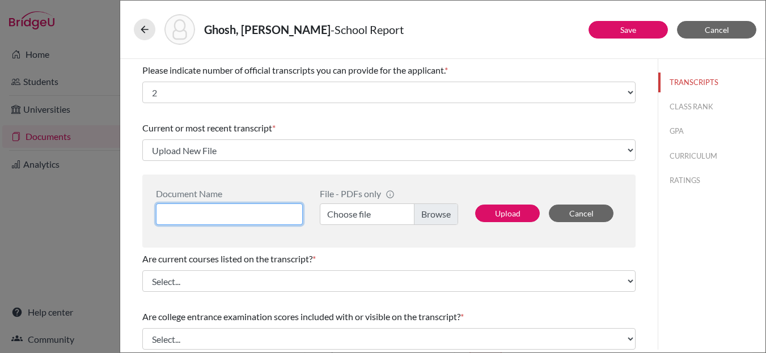
click at [235, 215] on input at bounding box center [229, 215] width 147 height 22
type input "Initial Transcript"
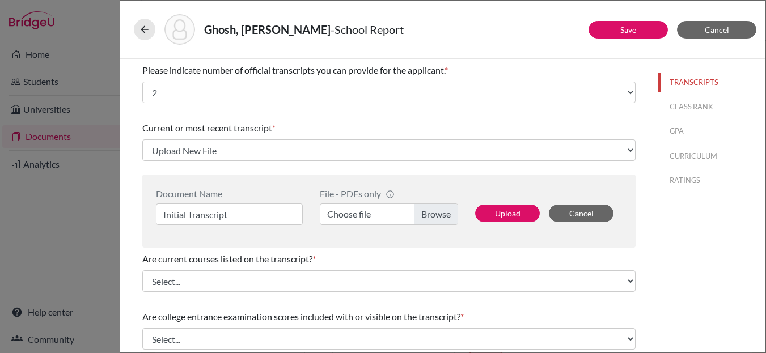
click at [449, 220] on label "Choose file" at bounding box center [389, 215] width 138 height 22
click at [449, 220] on input "Choose file" at bounding box center [389, 215] width 138 height 22
click at [495, 210] on button "Upload" at bounding box center [507, 214] width 65 height 18
select select "690371"
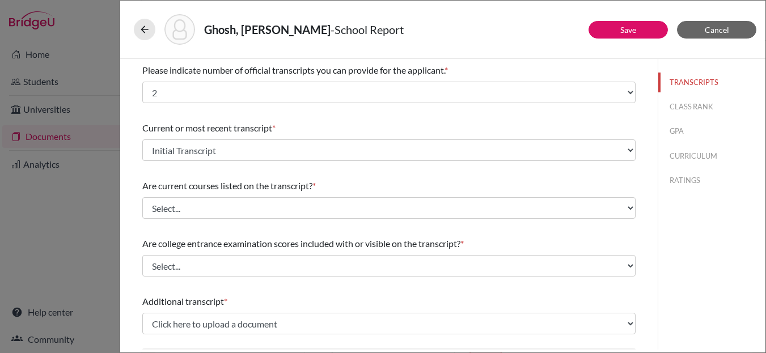
scroll to position [78, 0]
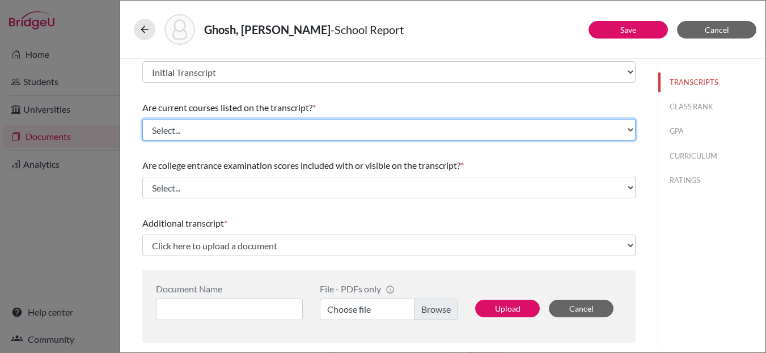
click at [212, 129] on select "Select... Yes No" at bounding box center [388, 130] width 493 height 22
select select "0"
click at [142, 119] on select "Select... Yes No" at bounding box center [388, 130] width 493 height 22
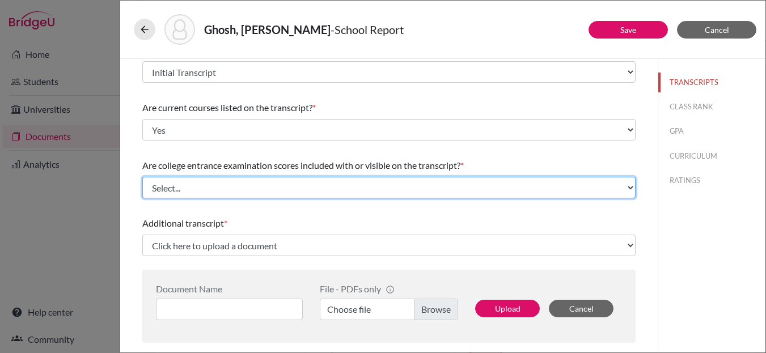
click at [209, 184] on select "Select... Yes No" at bounding box center [388, 188] width 493 height 22
select select "1"
click at [142, 177] on select "Select... Yes No" at bounding box center [388, 188] width 493 height 22
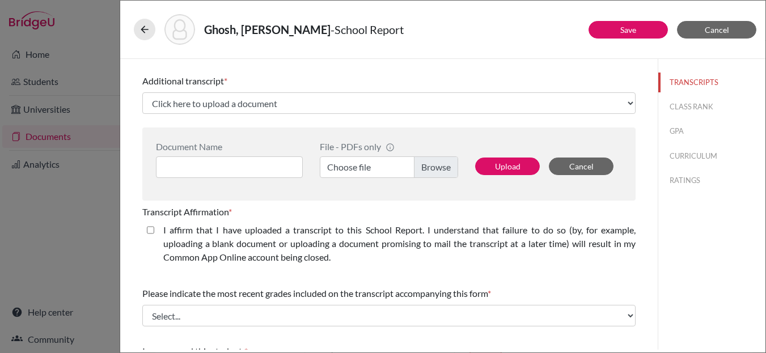
scroll to position [221, 0]
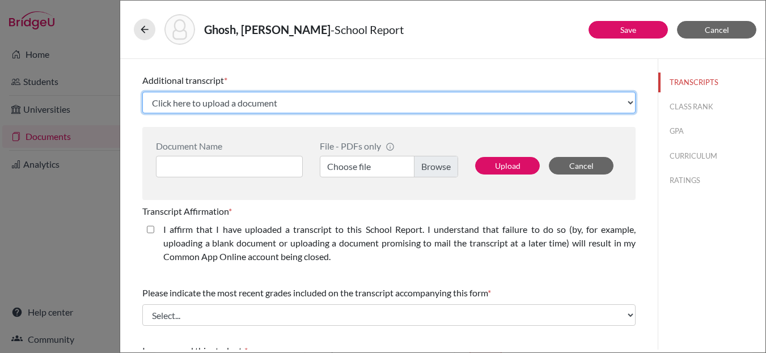
click at [226, 105] on select "Click here to upload a document Upload New File" at bounding box center [388, 103] width 493 height 22
select select "Upload New File"
click at [142, 92] on select "Click here to upload a document Upload New File" at bounding box center [388, 103] width 493 height 22
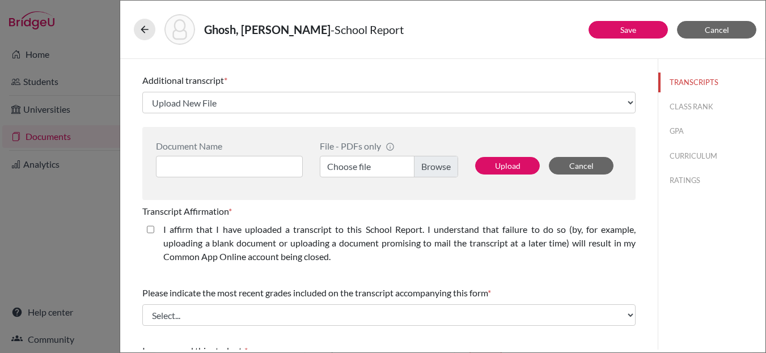
click at [152, 229] on closed\ "I affirm that I have uploaded a transcript to this School Report. I understand …" at bounding box center [150, 230] width 7 height 14
checkbox closed\ "true"
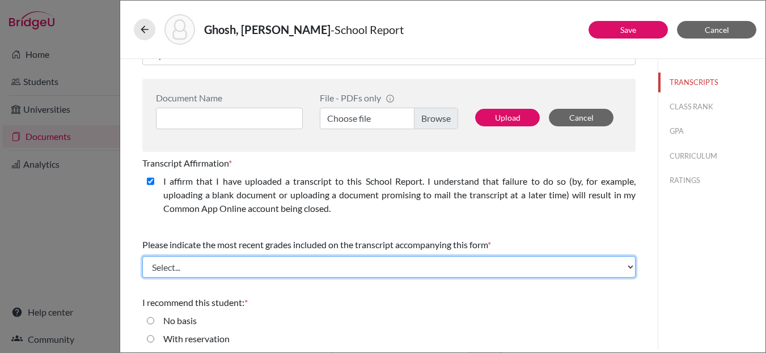
click at [214, 267] on select "Select... Final junior year grades 1st Quarter senior year grades 2nd Quarter/1…" at bounding box center [388, 267] width 493 height 22
select select "0"
click at [142, 256] on select "Select... Final junior year grades 1st Quarter senior year grades 2nd Quarter/1…" at bounding box center [388, 267] width 493 height 22
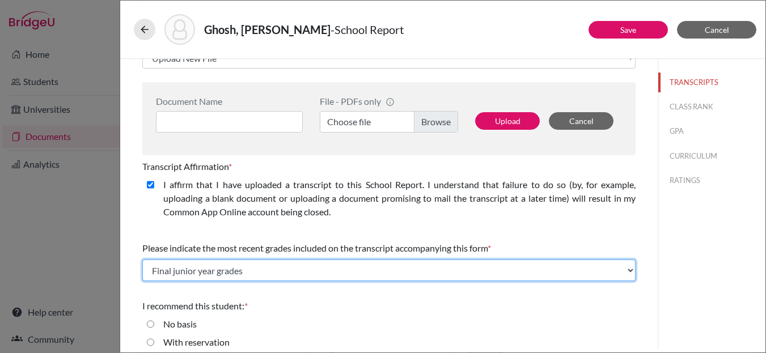
scroll to position [329, 0]
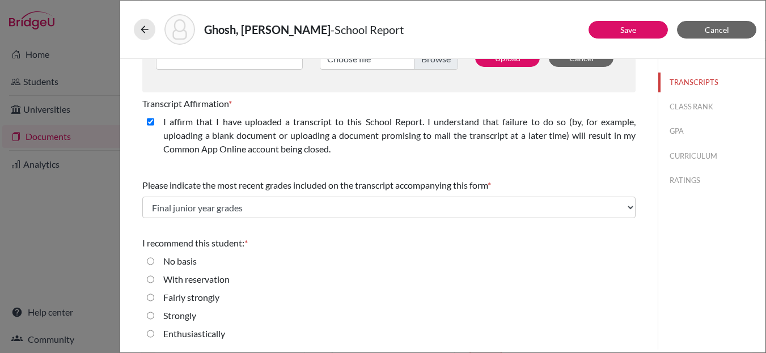
click at [151, 316] on input "Strongly" at bounding box center [150, 316] width 7 height 14
radio input "true"
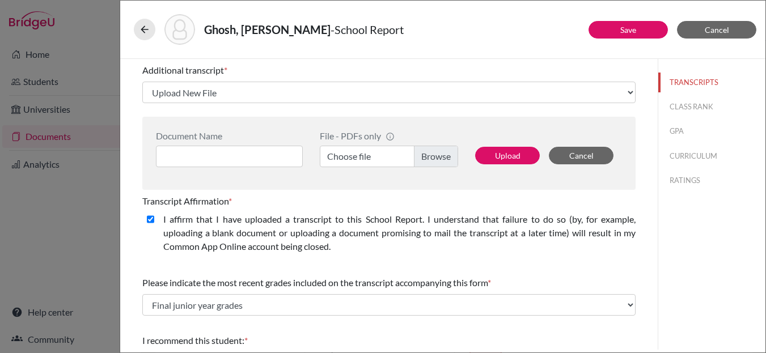
scroll to position [223, 0]
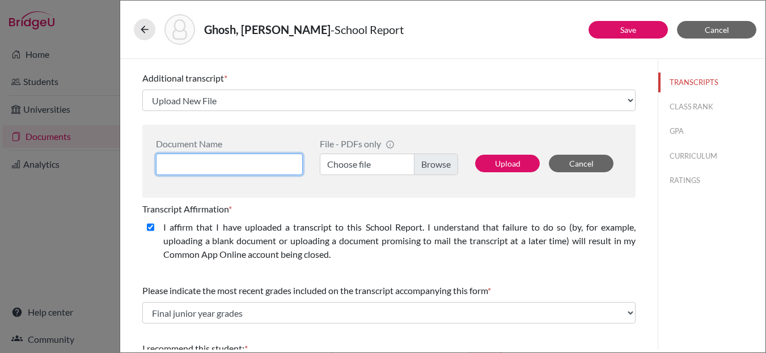
click at [215, 162] on input at bounding box center [229, 165] width 147 height 22
type input "Previous School Transcript"
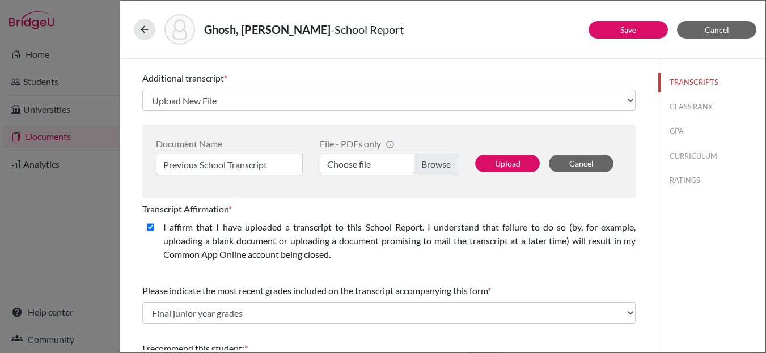
scroll to position [226, 0]
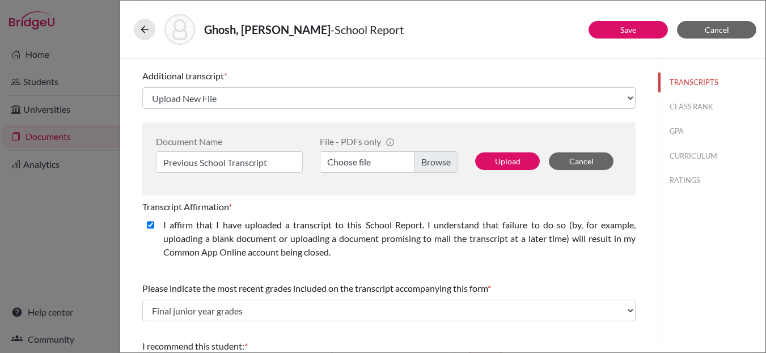
click at [432, 164] on label "Choose file" at bounding box center [389, 162] width 138 height 22
click at [432, 164] on input "Choose file" at bounding box center [389, 162] width 138 height 22
click at [502, 161] on button "Upload" at bounding box center [507, 162] width 65 height 18
select select "690373"
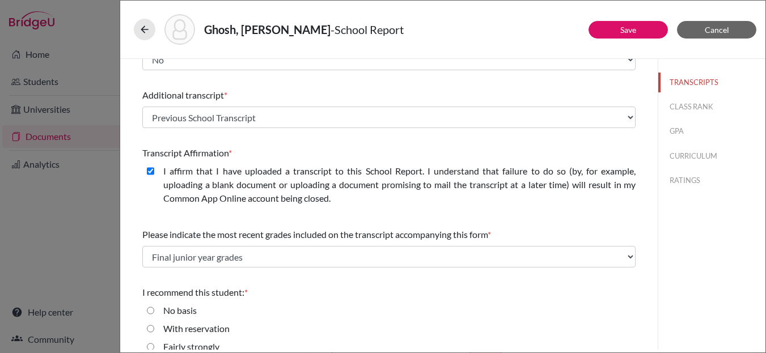
scroll to position [256, 0]
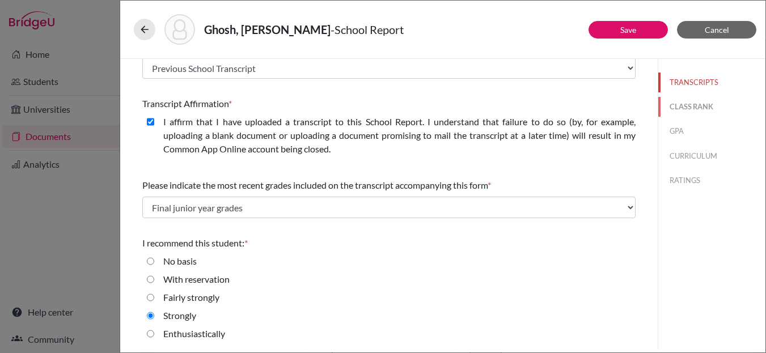
click at [680, 104] on button "CLASS RANK" at bounding box center [711, 107] width 107 height 20
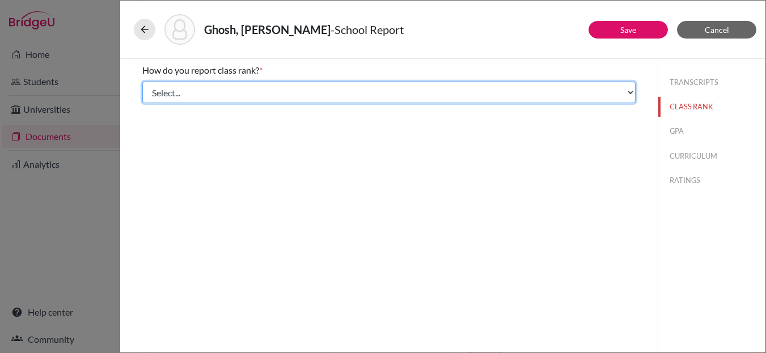
click at [279, 92] on select "Select... Exact Decile Quintile Quartile None" at bounding box center [388, 93] width 493 height 22
select select "5"
click at [142, 82] on select "Select... Exact Decile Quintile Quartile None" at bounding box center [388, 93] width 493 height 22
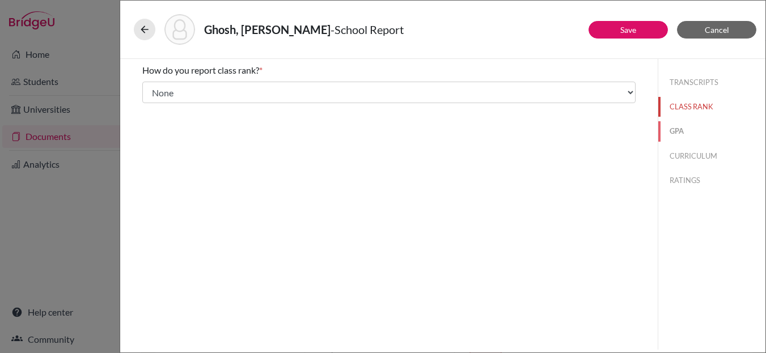
click at [684, 129] on button "GPA" at bounding box center [711, 131] width 107 height 20
click at [149, 88] on input "Yes" at bounding box center [150, 89] width 7 height 14
radio input "true"
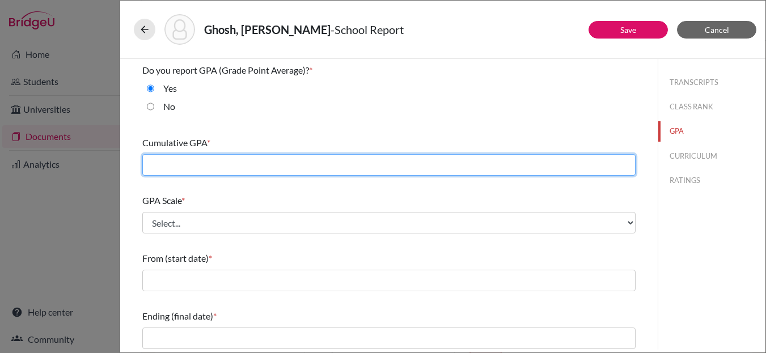
click at [207, 162] on input "text" at bounding box center [388, 165] width 493 height 22
type input "3.78"
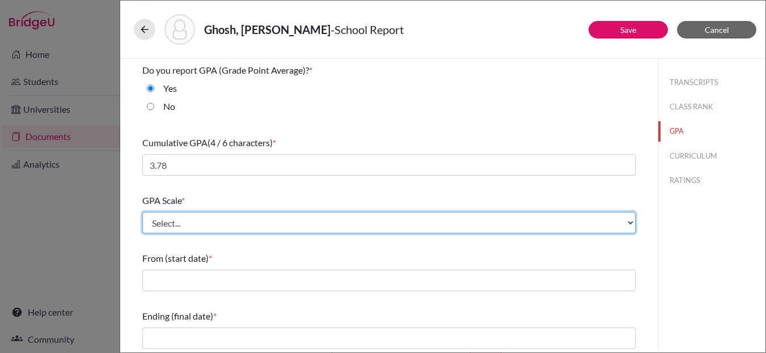
click at [216, 218] on select "Select... 4 5 6 7 8 9 10 11 12 13 14 15 16 17 18 19 20 100" at bounding box center [388, 223] width 493 height 22
select select "4"
click at [142, 212] on select "Select... 4 5 6 7 8 9 10 11 12 13 14 15 16 17 18 19 20 100" at bounding box center [388, 223] width 493 height 22
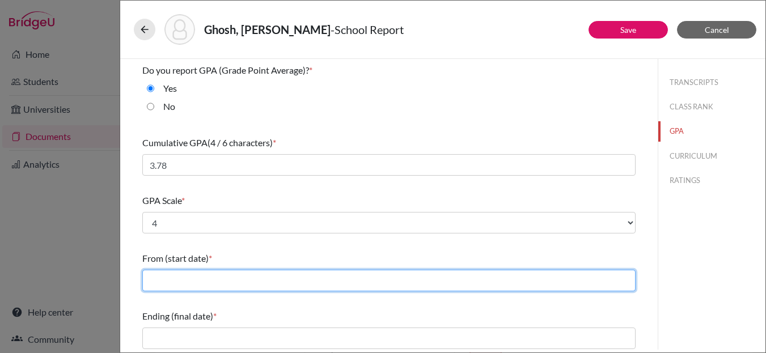
click at [177, 278] on input "text" at bounding box center [388, 281] width 493 height 22
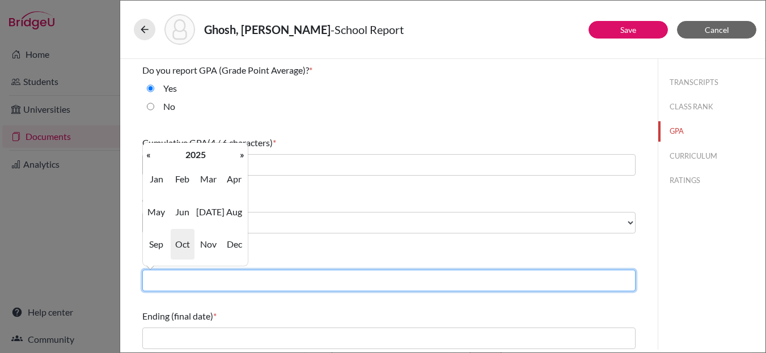
type input "08/2023"
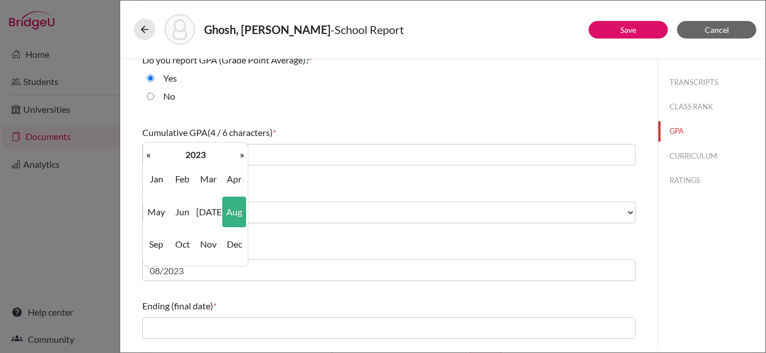
click at [252, 307] on div "Ending (final date) *" at bounding box center [388, 306] width 493 height 14
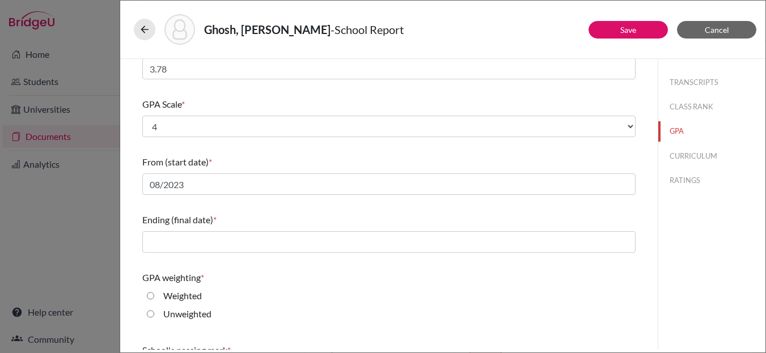
scroll to position [98, 0]
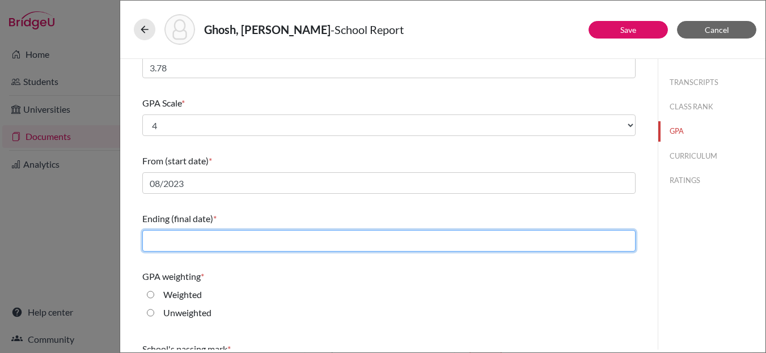
click at [196, 237] on input "text" at bounding box center [388, 241] width 493 height 22
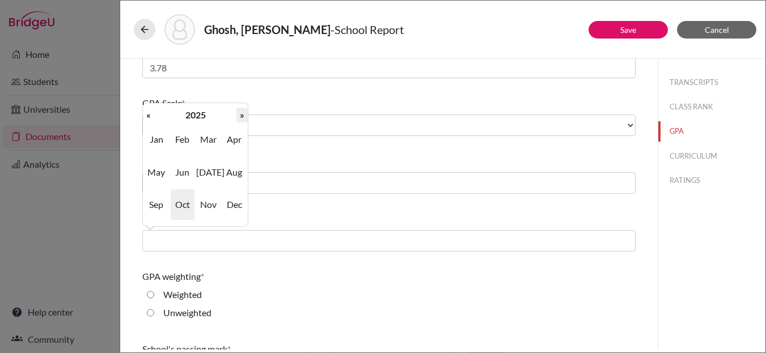
click at [238, 116] on th "»" at bounding box center [241, 115] width 11 height 15
click at [183, 180] on span "Jun" at bounding box center [183, 172] width 24 height 31
type input "06/2026"
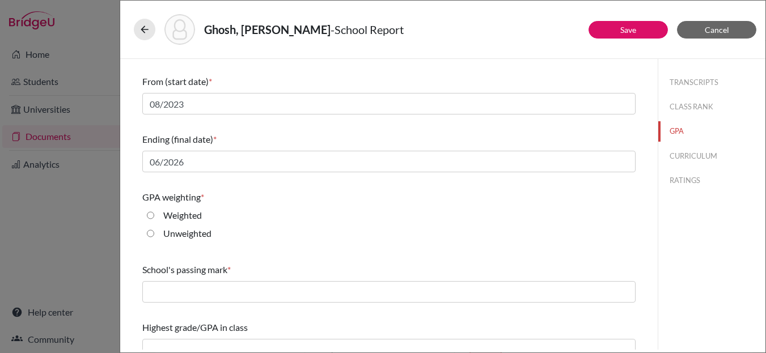
scroll to position [183, 0]
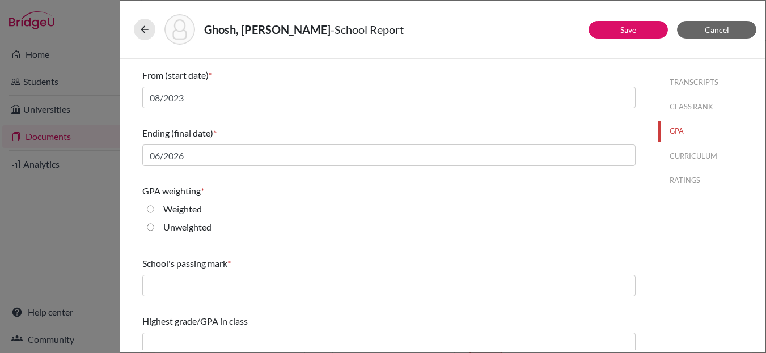
click at [152, 211] on input "Weighted" at bounding box center [150, 209] width 7 height 14
radio input "true"
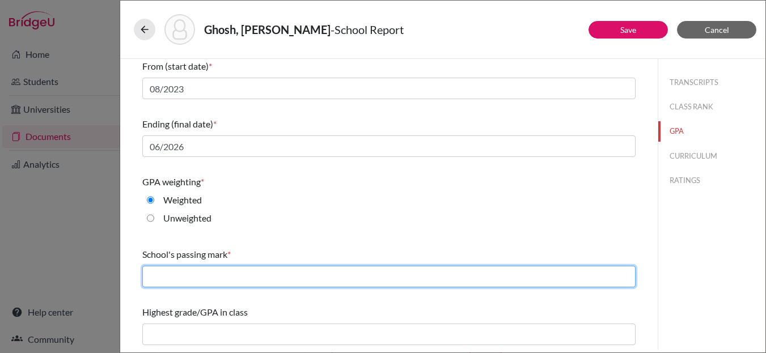
click at [212, 276] on input "text" at bounding box center [388, 277] width 493 height 22
type input "60"
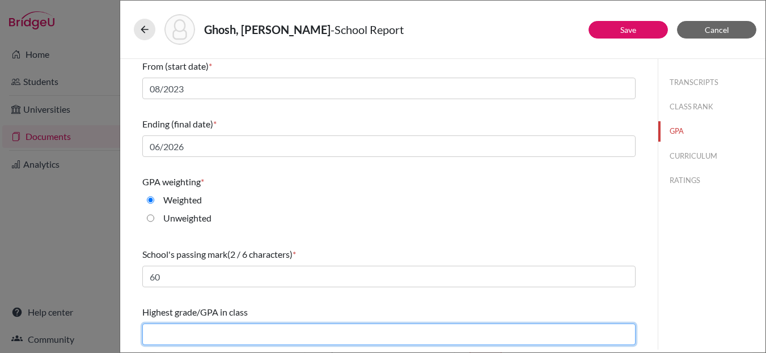
click at [215, 343] on input "text" at bounding box center [388, 335] width 493 height 22
type input "4.58"
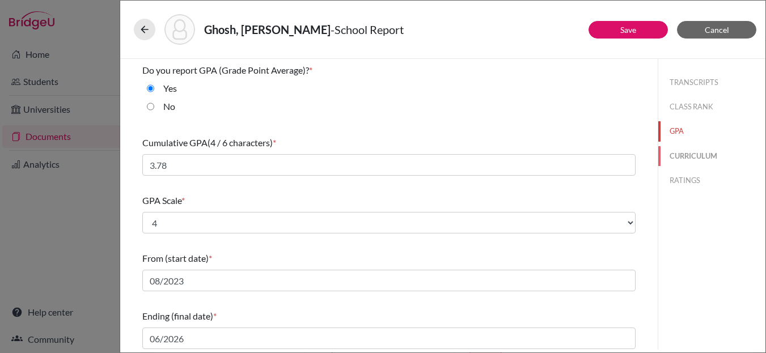
click at [686, 154] on button "CURRICULUM" at bounding box center [711, 156] width 107 height 20
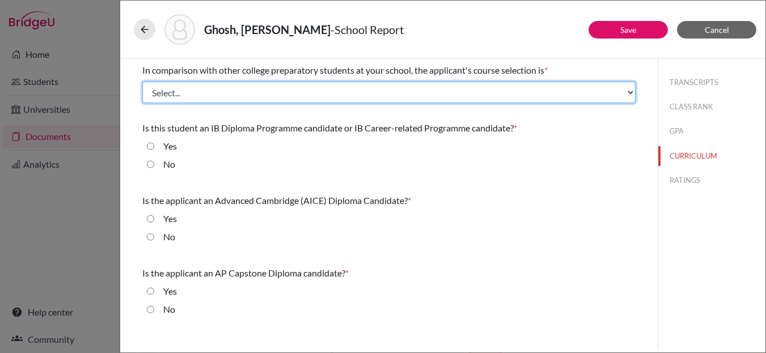
click at [246, 95] on select "Select... Less than demanding Average [PERSON_NAME] Very demanding Most demandi…" at bounding box center [388, 93] width 493 height 22
select select "3"
click at [142, 82] on select "Select... Less than demanding Average [PERSON_NAME] Very demanding Most demandi…" at bounding box center [388, 93] width 493 height 22
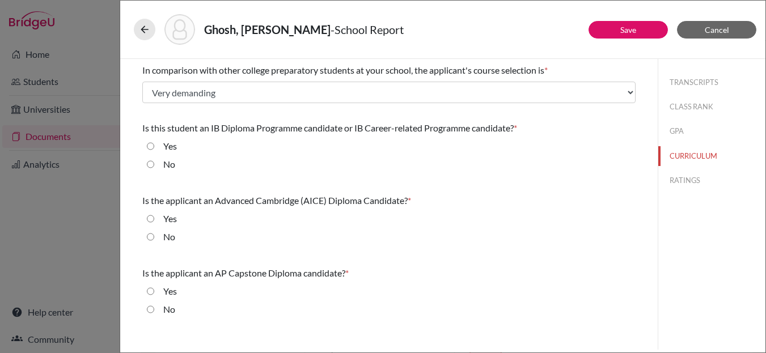
click at [147, 164] on input "No" at bounding box center [150, 165] width 7 height 14
radio input "true"
drag, startPoint x: 149, startPoint y: 238, endPoint x: 148, endPoint y: 261, distance: 23.3
click at [149, 238] on input "No" at bounding box center [150, 237] width 7 height 14
radio input "true"
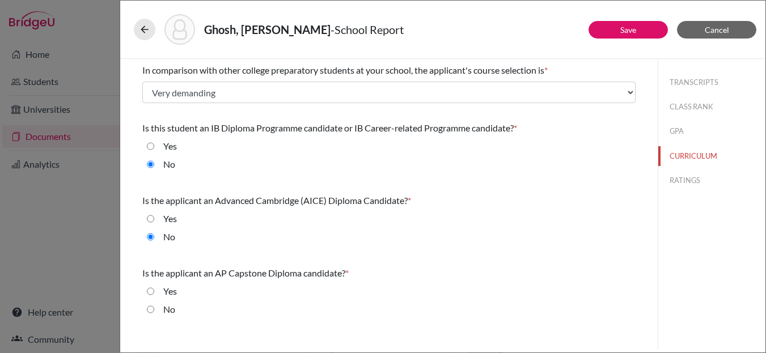
click at [151, 312] on input "No" at bounding box center [150, 310] width 7 height 14
radio input "true"
click at [677, 179] on button "RATINGS" at bounding box center [711, 181] width 107 height 20
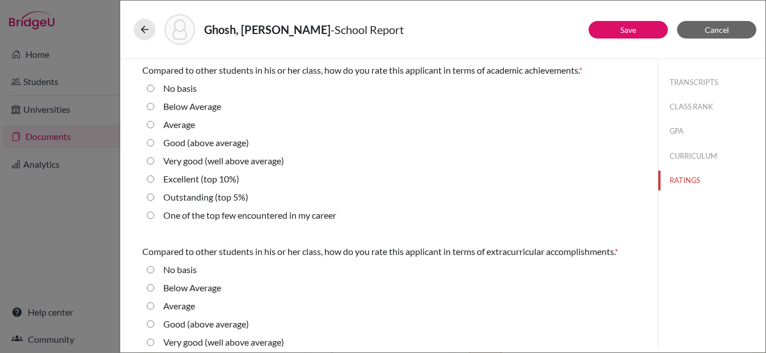
click at [150, 162] on average\) "Very good (well above average)" at bounding box center [150, 161] width 7 height 14
radio average\) "true"
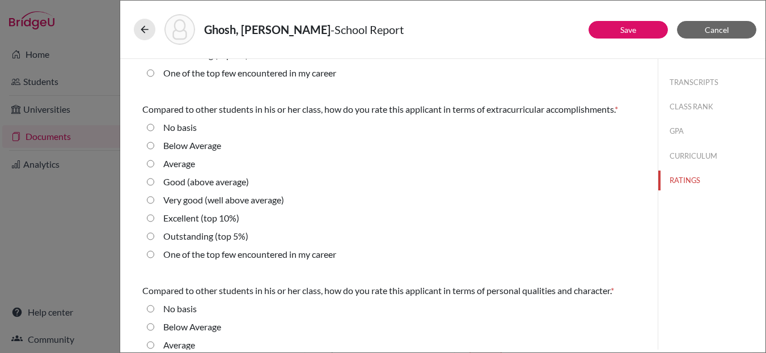
scroll to position [143, 0]
click at [147, 199] on average\) "Very good (well above average)" at bounding box center [150, 200] width 7 height 14
radio average\) "true"
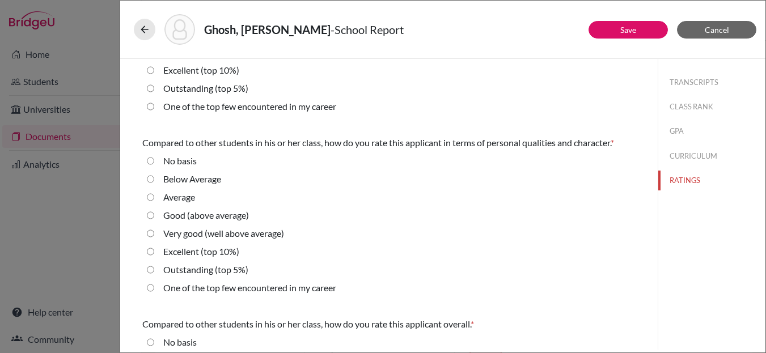
scroll to position [298, 0]
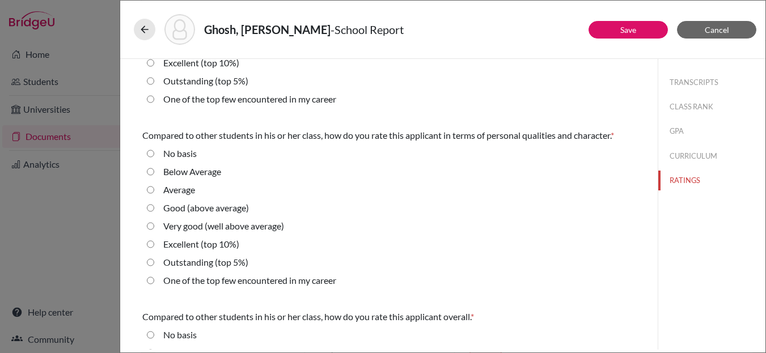
click at [149, 228] on average\) "Very good (well above average)" at bounding box center [150, 226] width 7 height 14
radio average\) "true"
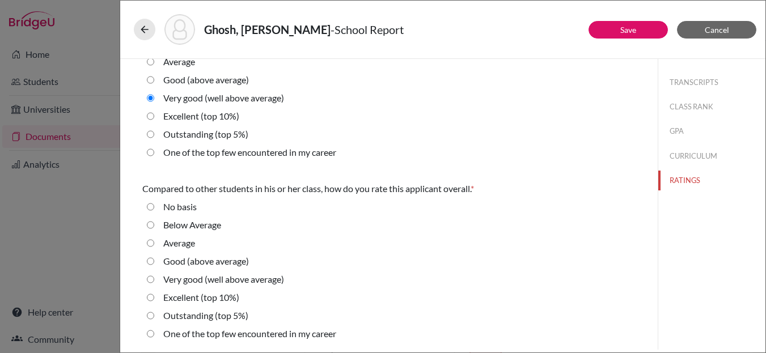
click at [151, 279] on average\) "Very good (well above average)" at bounding box center [150, 280] width 7 height 14
radio average\) "true"
click at [635, 27] on link "Save" at bounding box center [628, 30] width 16 height 10
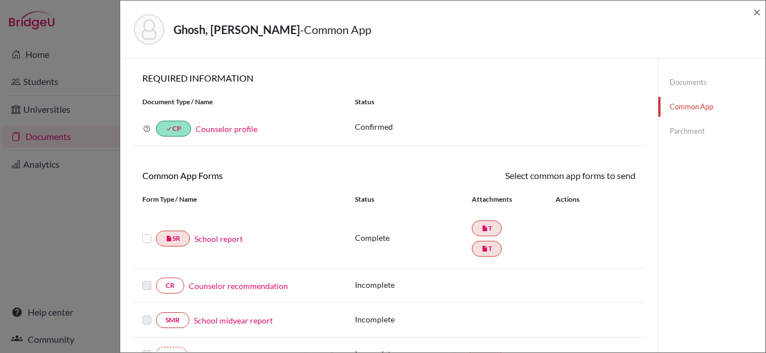
scroll to position [61, 0]
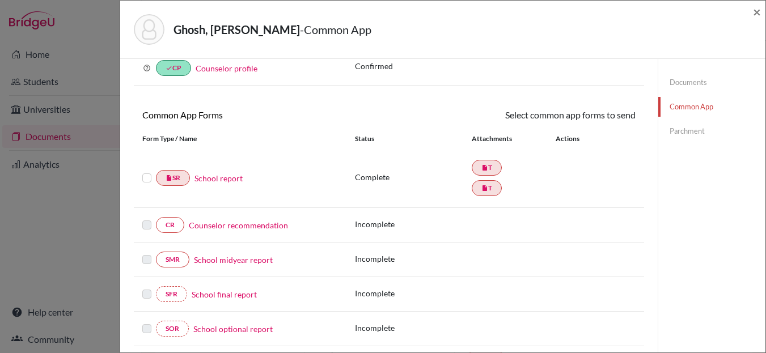
click at [143, 171] on label at bounding box center [146, 171] width 9 height 0
click at [0, 0] on input "checkbox" at bounding box center [0, 0] width 0 height 0
click at [604, 114] on icon at bounding box center [602, 116] width 9 height 9
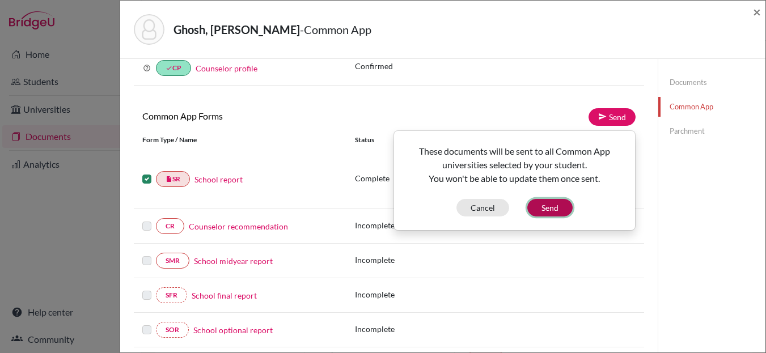
click at [551, 205] on button "Send" at bounding box center [549, 208] width 45 height 18
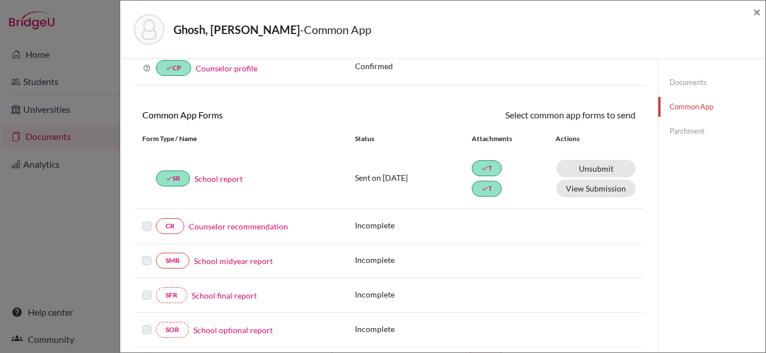
click at [227, 230] on link "Counselor recommendation" at bounding box center [238, 227] width 99 height 12
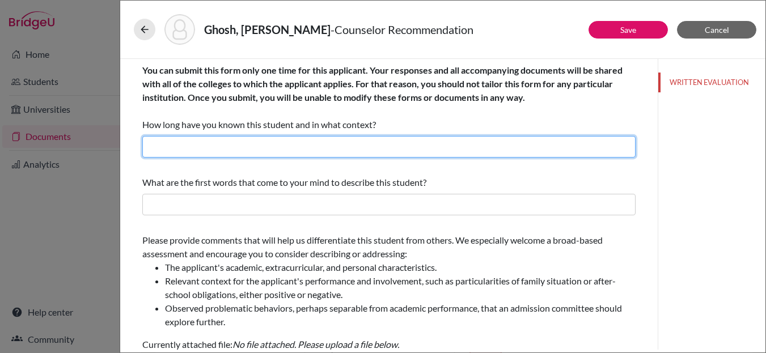
click at [256, 149] on input "text" at bounding box center [388, 147] width 493 height 22
type input "I've know him for over three year now as his college and career counselor and a…"
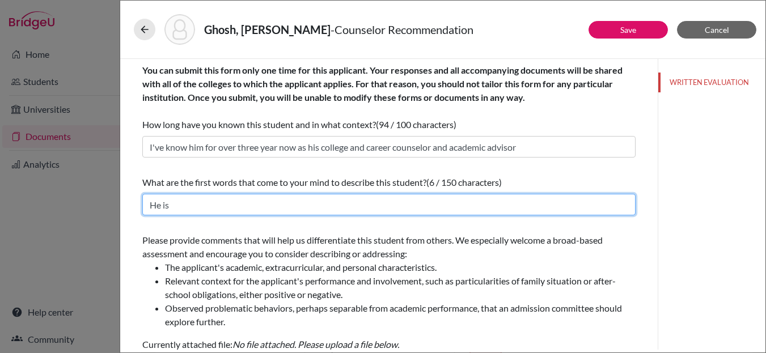
type input "He is organized, proactive, determined, and collaborative"
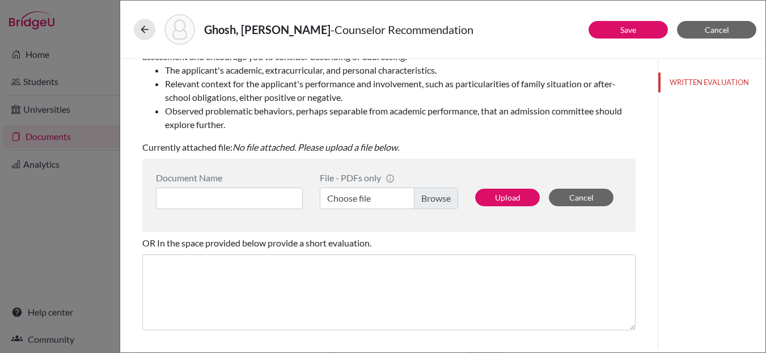
scroll to position [199, 0]
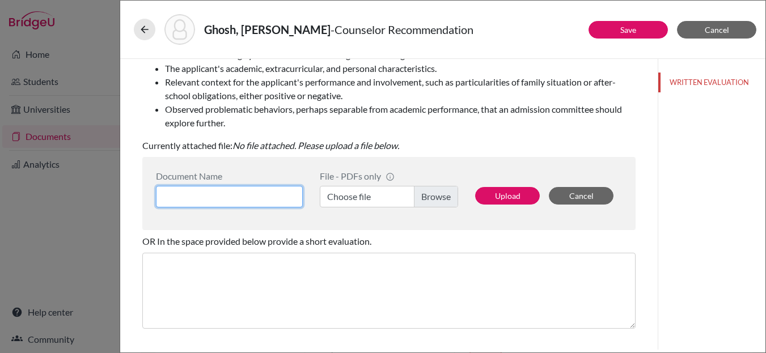
click at [261, 196] on input at bounding box center [229, 197] width 147 height 22
type input "Counselor LOR"
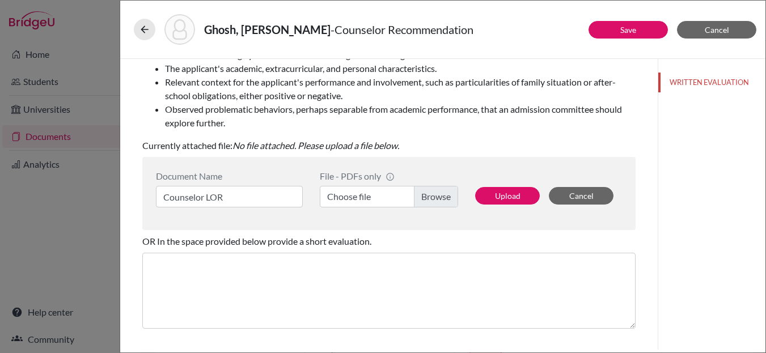
click at [440, 198] on label "Choose file" at bounding box center [389, 197] width 138 height 22
click at [440, 198] on input "Choose file" at bounding box center [389, 197] width 138 height 22
click at [506, 195] on button "Upload" at bounding box center [507, 196] width 65 height 18
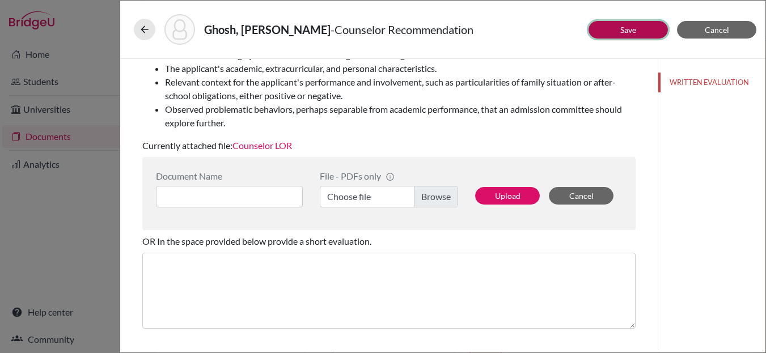
click at [603, 29] on button "Save" at bounding box center [628, 30] width 79 height 18
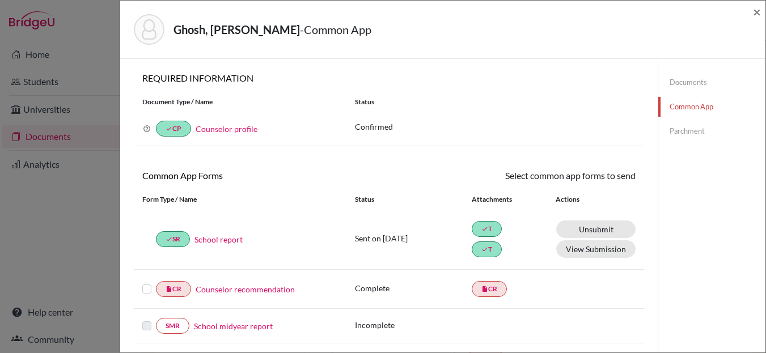
scroll to position [70, 0]
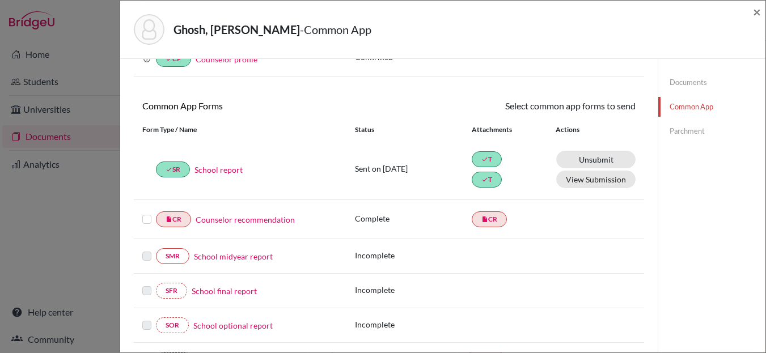
click at [149, 213] on label at bounding box center [146, 213] width 9 height 0
click at [0, 0] on input "checkbox" at bounding box center [0, 0] width 0 height 0
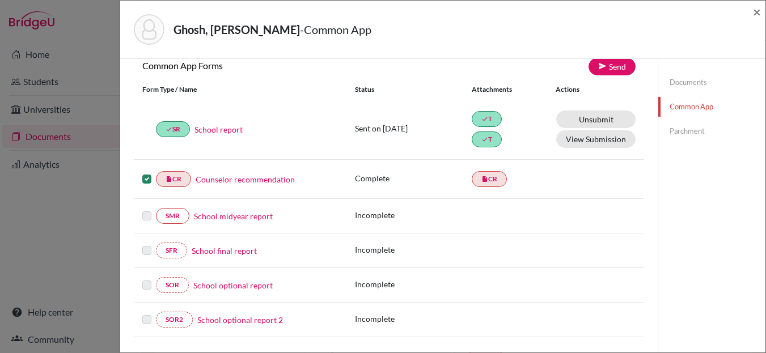
scroll to position [109, 0]
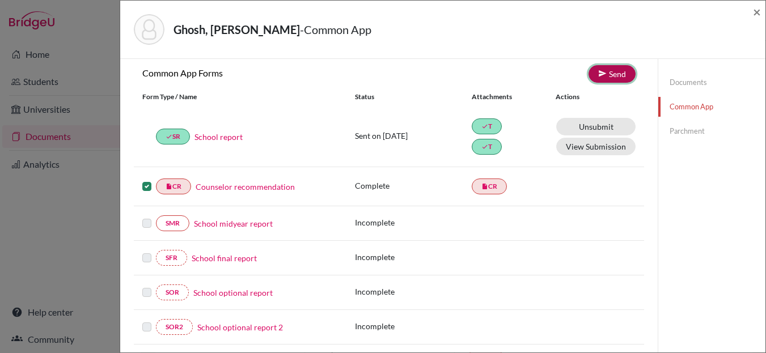
click at [607, 68] on link "Send" at bounding box center [612, 74] width 47 height 18
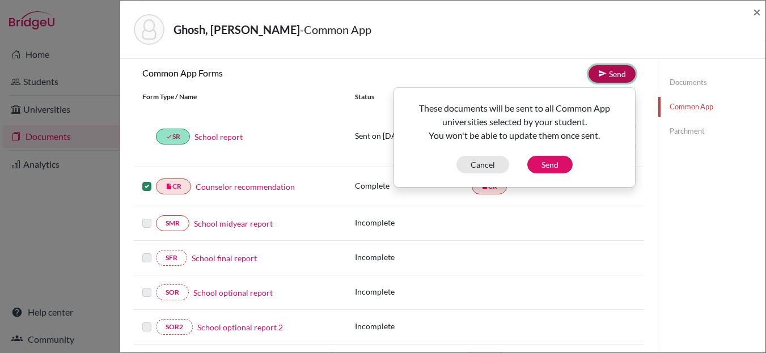
scroll to position [105, 0]
click at [551, 163] on button "Send" at bounding box center [549, 164] width 45 height 18
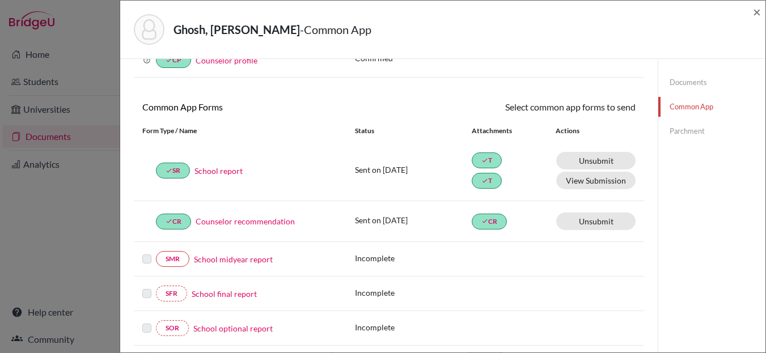
scroll to position [0, 0]
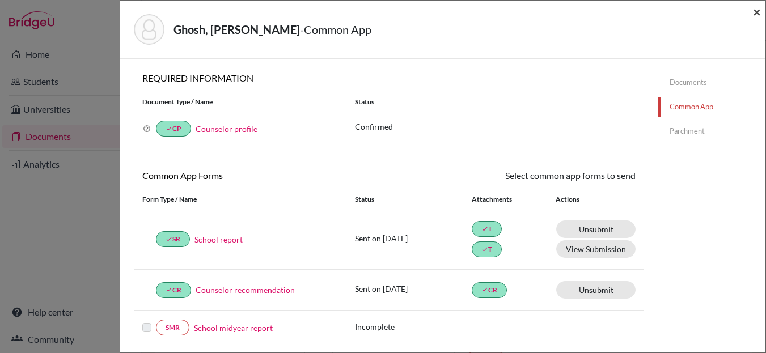
click at [757, 13] on span "×" at bounding box center [757, 11] width 8 height 16
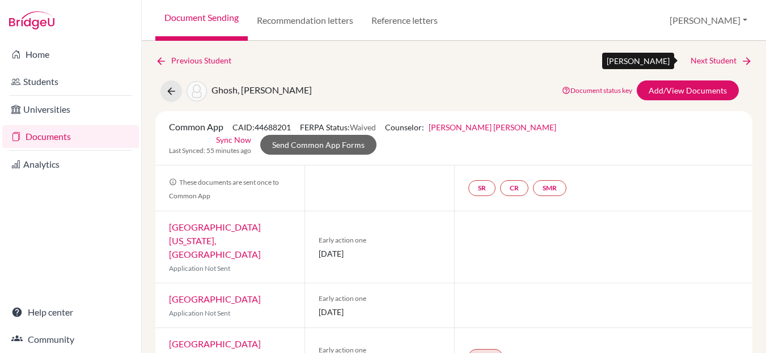
click at [711, 58] on link "Next Student" at bounding box center [722, 60] width 62 height 12
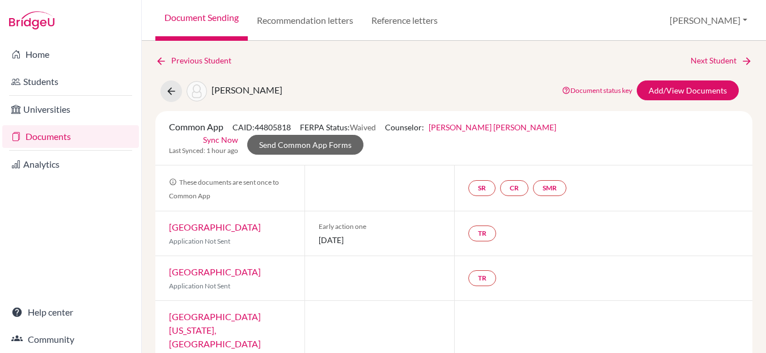
click at [50, 136] on link "Documents" at bounding box center [70, 136] width 137 height 23
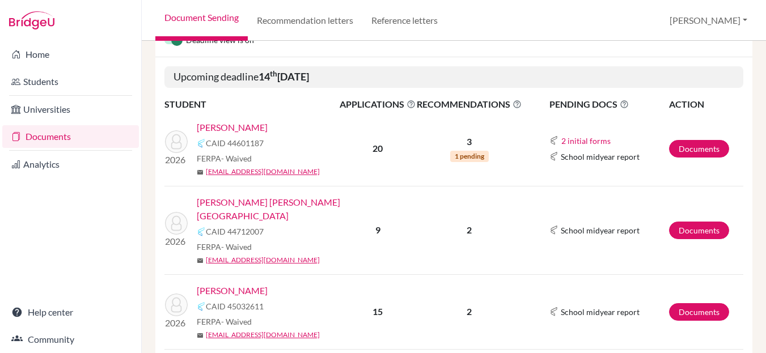
scroll to position [137, 0]
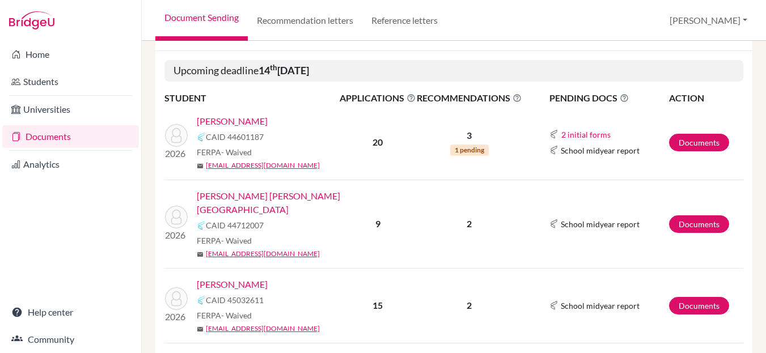
click at [238, 121] on link "[PERSON_NAME]" at bounding box center [232, 122] width 71 height 14
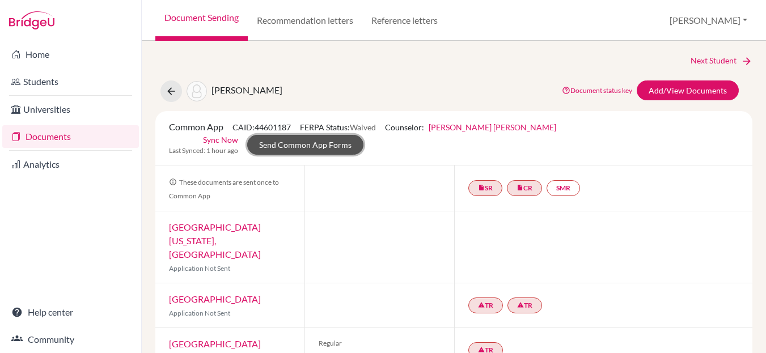
click at [364, 135] on link "Send Common App Forms" at bounding box center [305, 145] width 116 height 20
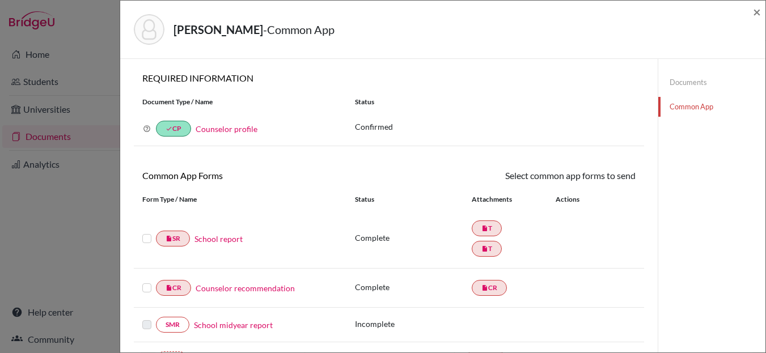
scroll to position [103, 0]
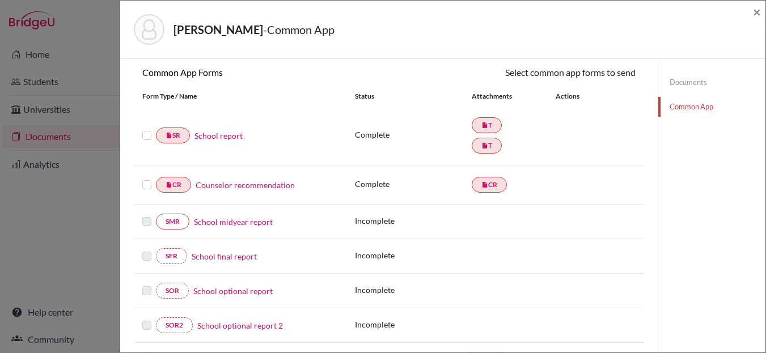
click at [154, 137] on div at bounding box center [149, 136] width 14 height 14
click at [146, 129] on label at bounding box center [146, 129] width 9 height 0
click at [0, 0] on input "checkbox" at bounding box center [0, 0] width 0 height 0
click at [601, 74] on icon at bounding box center [602, 74] width 9 height 9
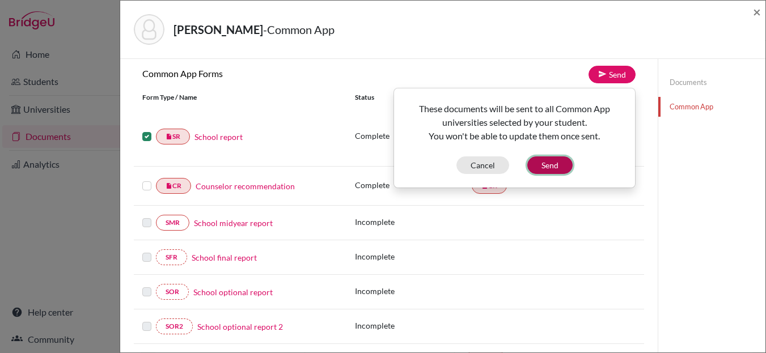
click at [555, 159] on button "Send" at bounding box center [549, 166] width 45 height 18
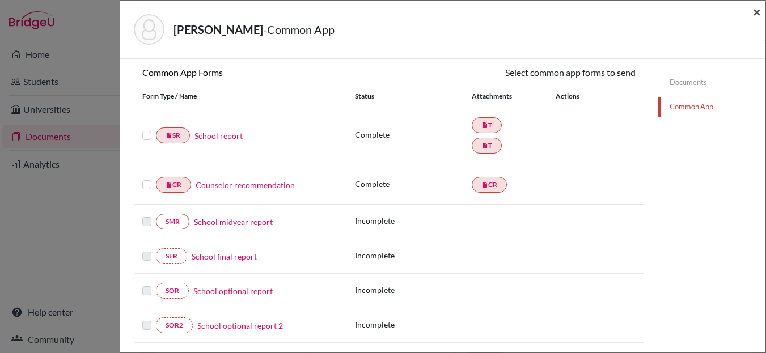
click at [754, 10] on span "×" at bounding box center [757, 11] width 8 height 16
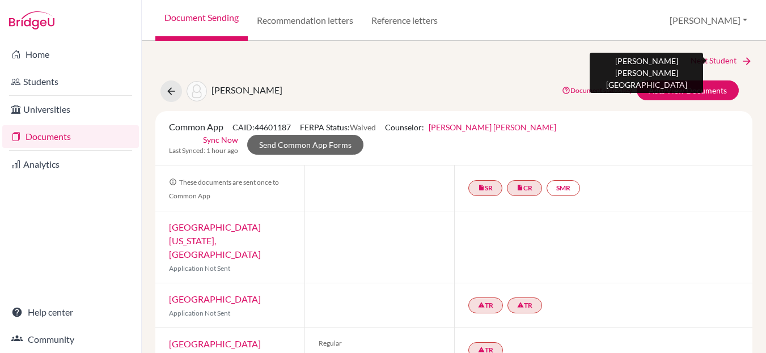
click at [711, 57] on link "Next Student" at bounding box center [722, 60] width 62 height 12
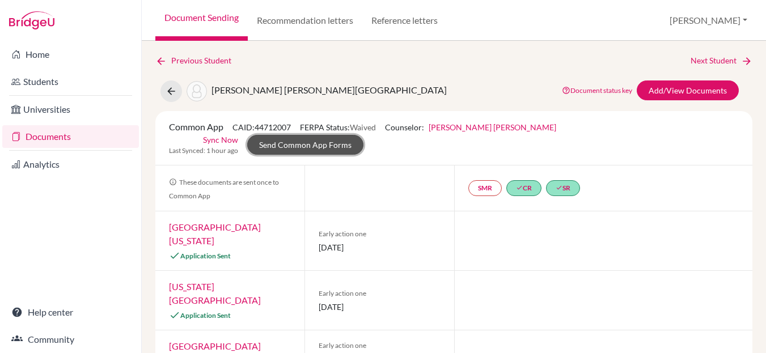
click at [364, 135] on link "Send Common App Forms" at bounding box center [305, 145] width 116 height 20
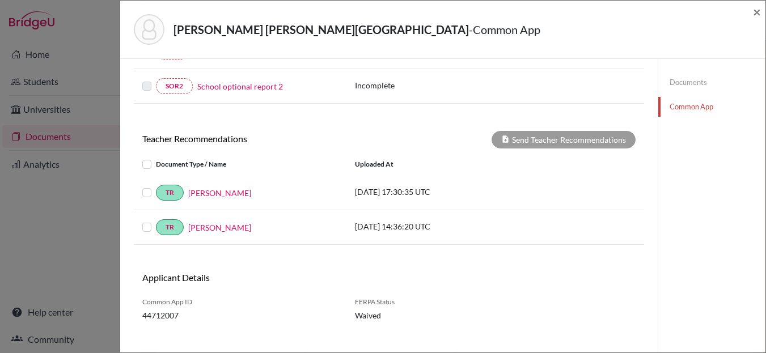
scroll to position [338, 0]
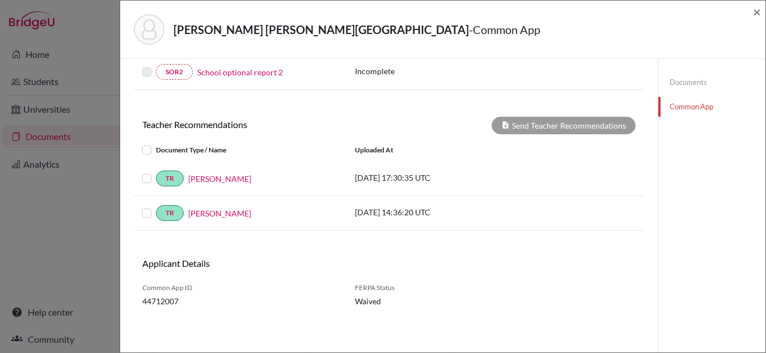
click at [156, 143] on label at bounding box center [156, 143] width 0 height 0
click at [0, 0] on input "checkbox" at bounding box center [0, 0] width 0 height 0
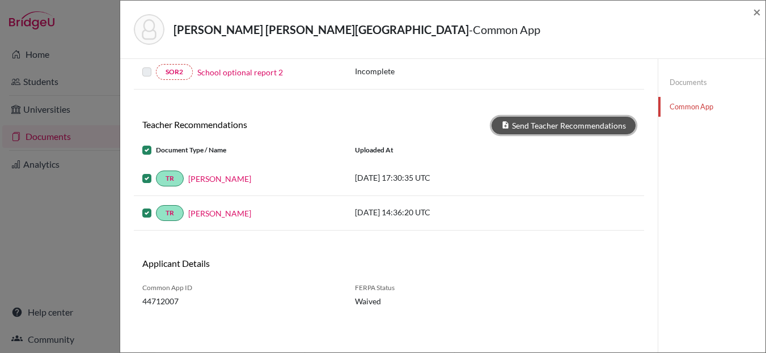
click at [546, 129] on button "Send Teacher Recommendations" at bounding box center [564, 126] width 144 height 18
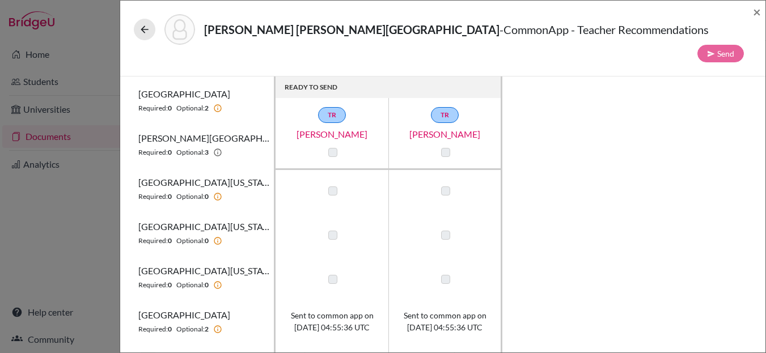
scroll to position [209, 0]
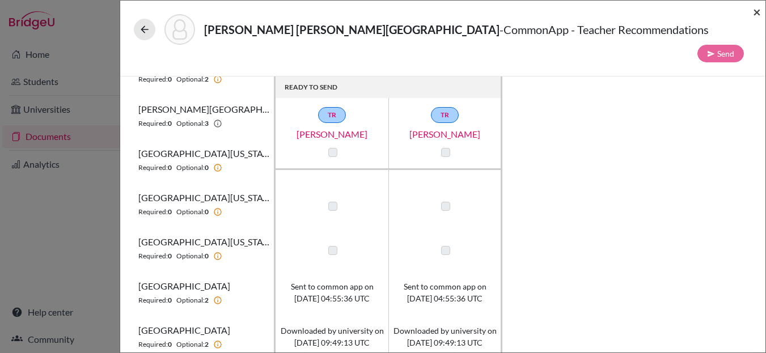
click at [755, 14] on span "×" at bounding box center [757, 11] width 8 height 16
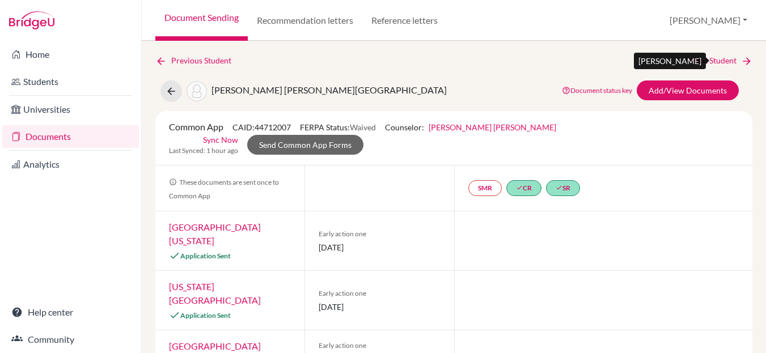
click at [702, 62] on link "Next Student" at bounding box center [722, 60] width 62 height 12
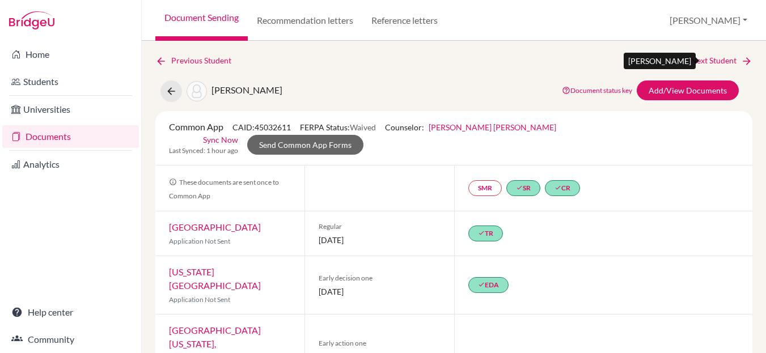
click at [721, 64] on link "Next Student" at bounding box center [722, 60] width 62 height 12
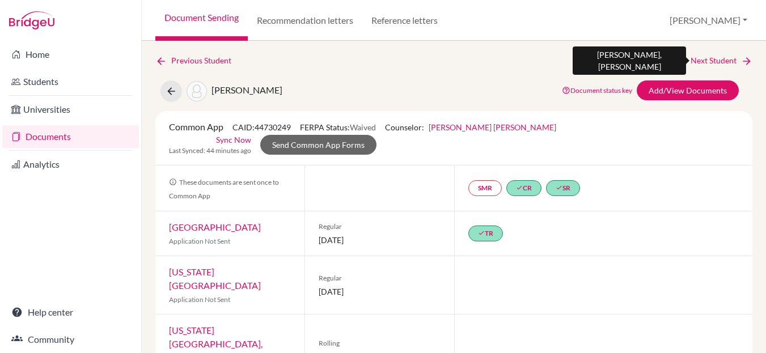
click at [711, 60] on link "Next Student" at bounding box center [722, 60] width 62 height 12
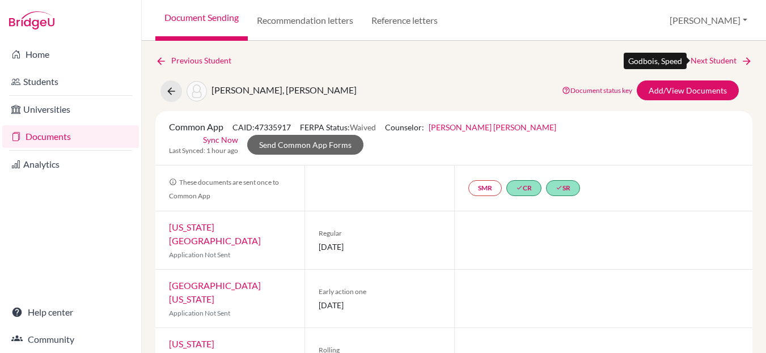
click at [713, 55] on link "Next Student" at bounding box center [722, 60] width 62 height 12
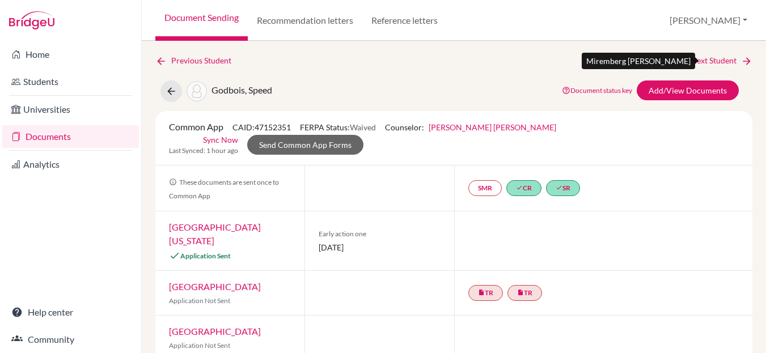
click at [706, 57] on link "Next Student" at bounding box center [722, 60] width 62 height 12
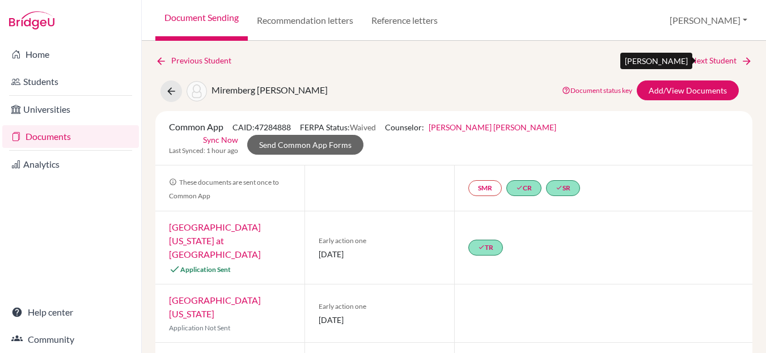
click at [710, 60] on link "Next Student" at bounding box center [722, 60] width 62 height 12
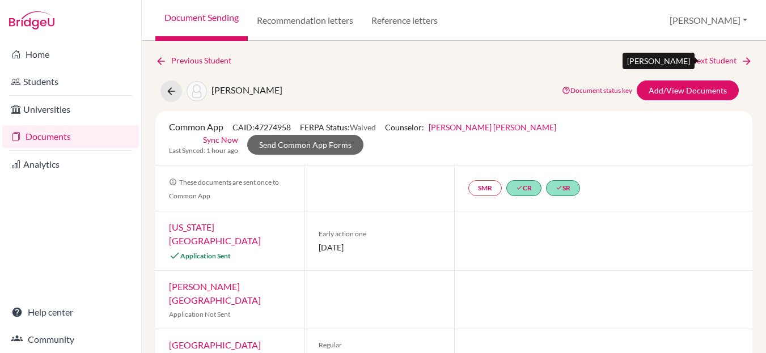
click at [717, 59] on link "Next Student" at bounding box center [722, 60] width 62 height 12
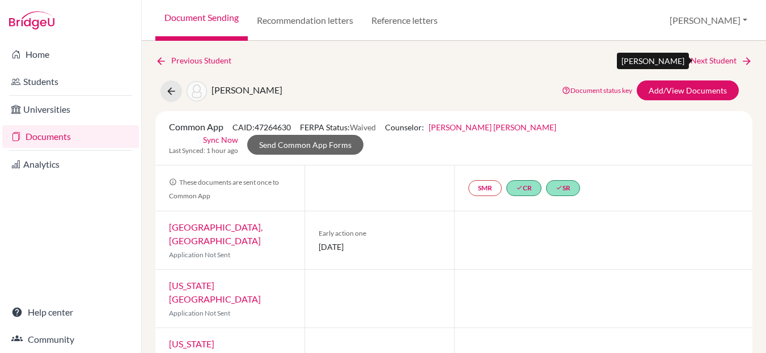
click at [701, 62] on link "Next Student" at bounding box center [722, 60] width 62 height 12
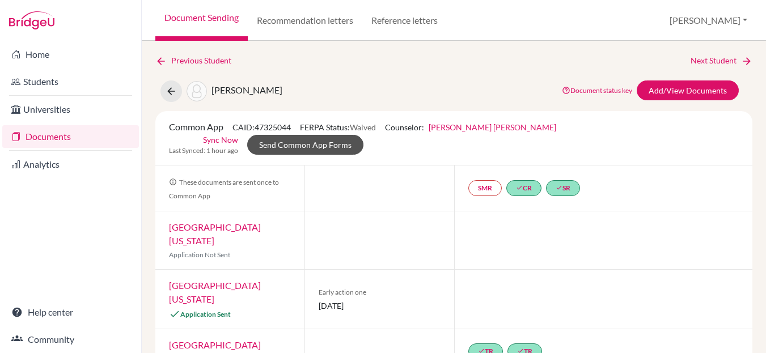
scroll to position [1, 0]
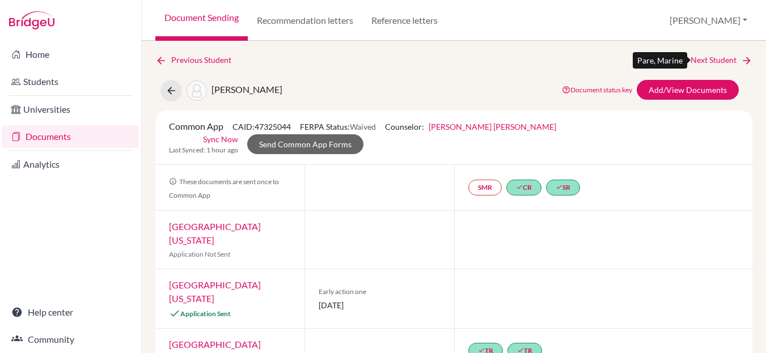
click at [716, 58] on link "Next Student" at bounding box center [722, 60] width 62 height 12
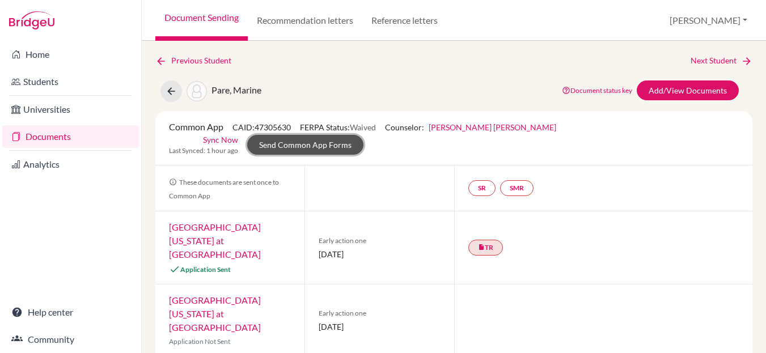
click at [364, 135] on link "Send Common App Forms" at bounding box center [305, 145] width 116 height 20
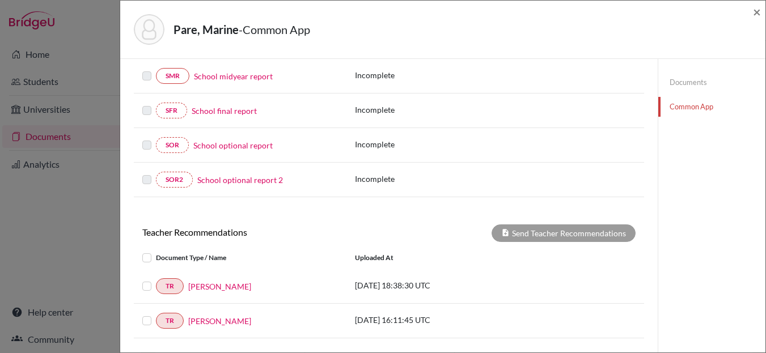
scroll to position [327, 0]
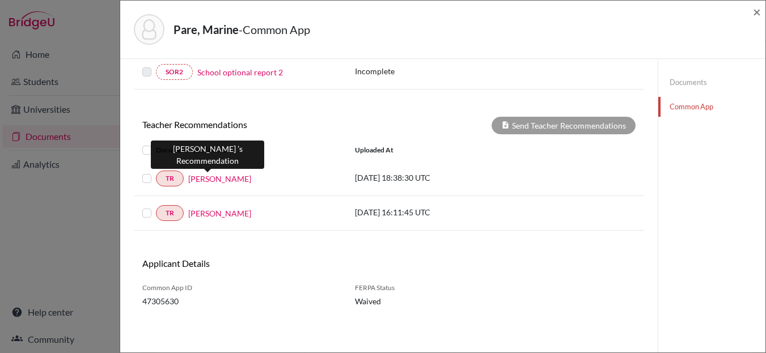
click at [209, 179] on link "[PERSON_NAME]" at bounding box center [219, 179] width 63 height 12
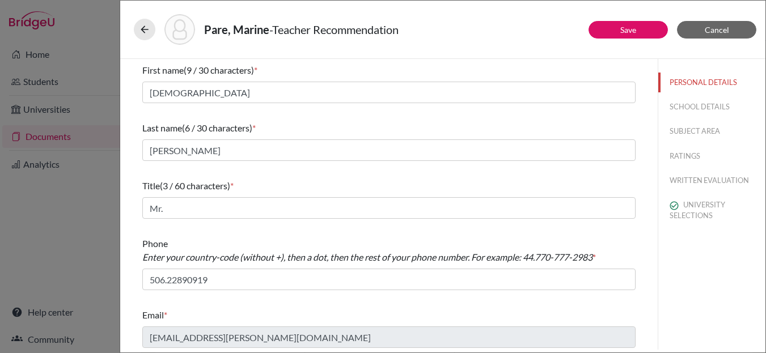
scroll to position [3, 0]
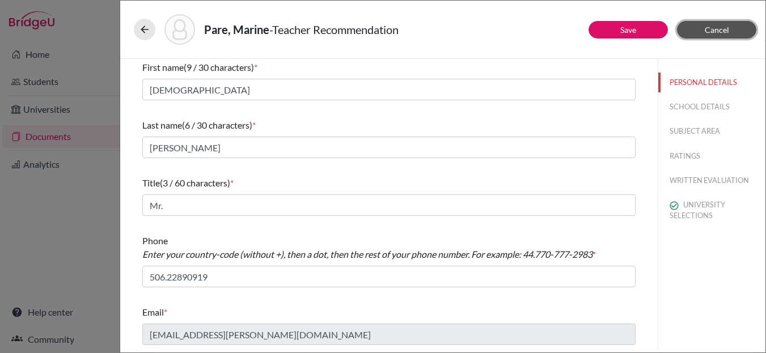
click at [698, 28] on button "Cancel" at bounding box center [716, 30] width 79 height 18
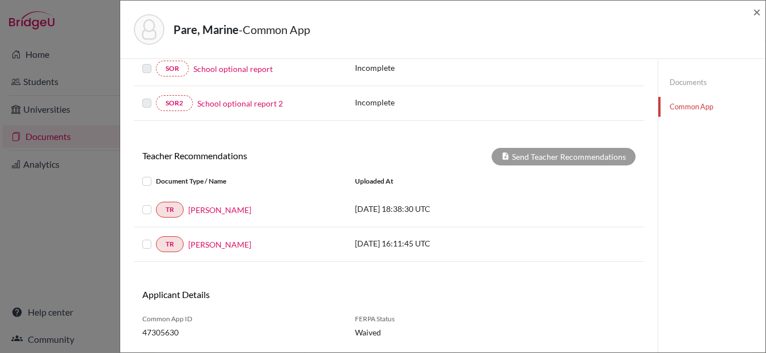
scroll to position [297, 0]
click at [156, 174] on label at bounding box center [156, 174] width 0 height 0
click at [0, 0] on input "checkbox" at bounding box center [0, 0] width 0 height 0
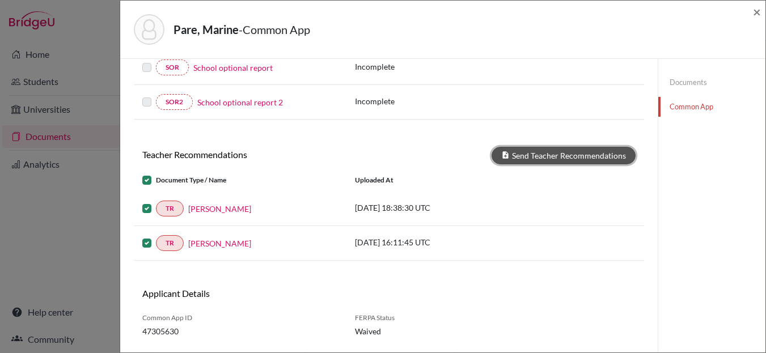
click at [556, 153] on button "Send Teacher Recommendations" at bounding box center [564, 156] width 144 height 18
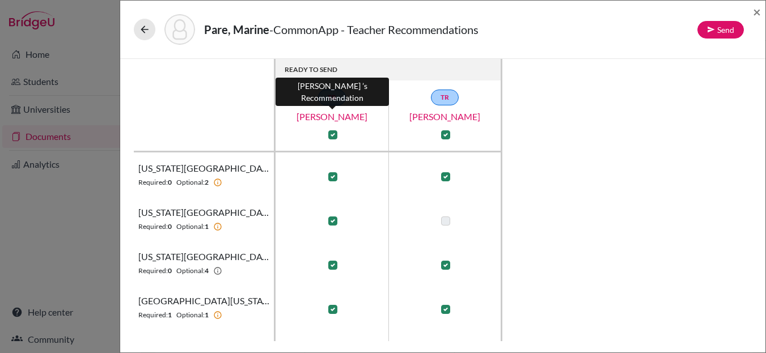
click at [343, 118] on link "[PERSON_NAME]" at bounding box center [332, 117] width 113 height 14
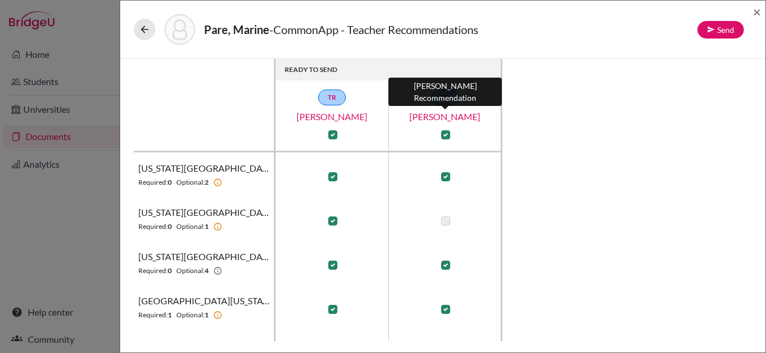
click at [464, 116] on link "[PERSON_NAME]" at bounding box center [444, 117] width 113 height 14
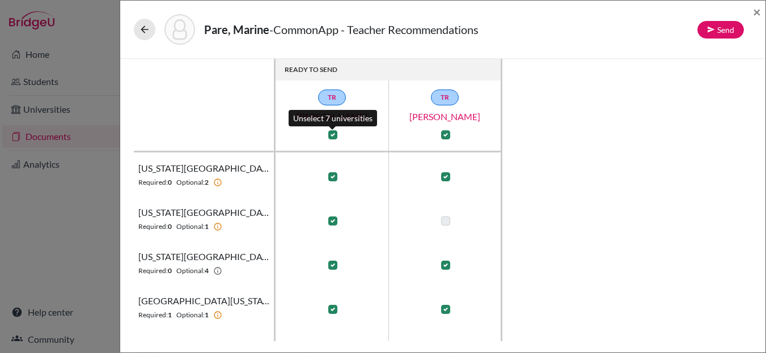
click at [332, 131] on label at bounding box center [332, 134] width 9 height 9
click at [332, 131] on input "checkbox" at bounding box center [330, 133] width 9 height 11
checkbox input "false"
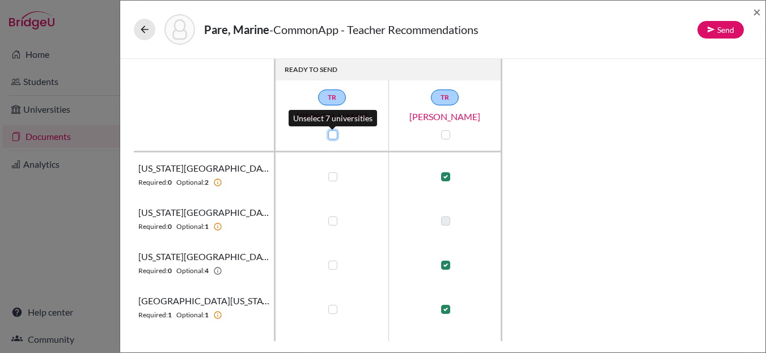
checkbox input "false"
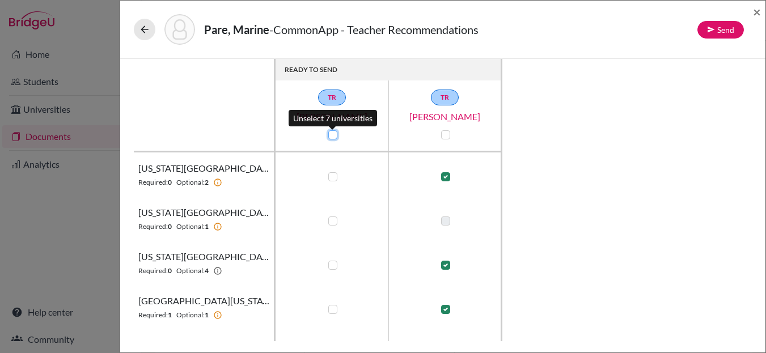
checkbox input "false"
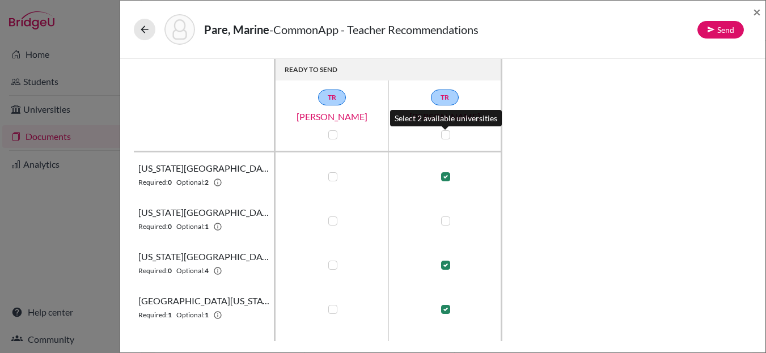
click at [445, 133] on label at bounding box center [445, 134] width 9 height 9
click at [445, 133] on input "checkbox" at bounding box center [442, 133] width 9 height 11
checkbox input "true"
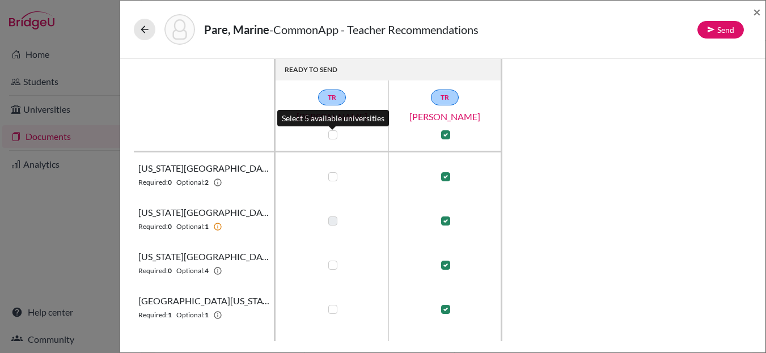
click at [334, 138] on label at bounding box center [332, 134] width 9 height 9
click at [334, 138] on input "checkbox" at bounding box center [330, 133] width 9 height 11
checkbox input "true"
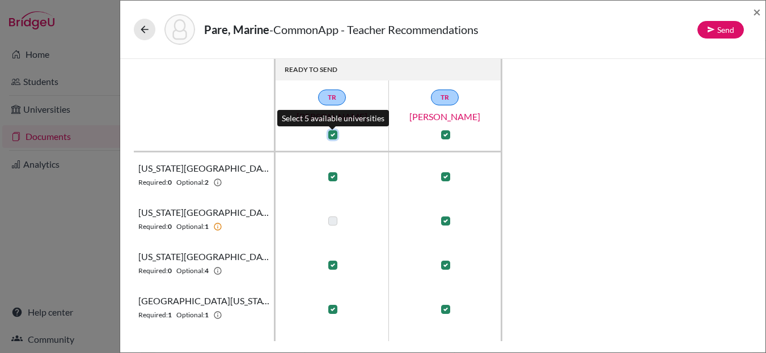
checkbox input "true"
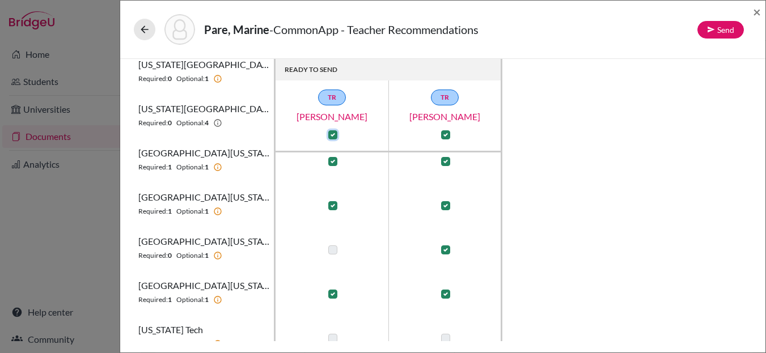
scroll to position [165, 0]
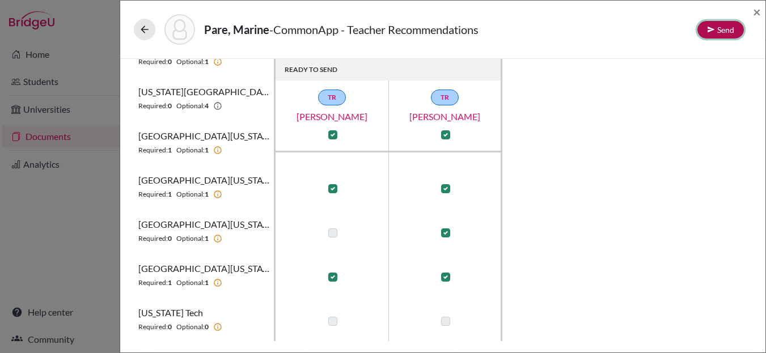
click at [715, 29] on button "Send" at bounding box center [721, 30] width 47 height 18
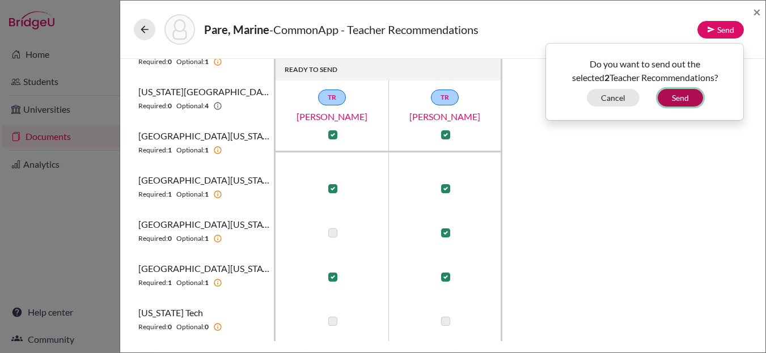
click at [687, 96] on button "Send" at bounding box center [680, 98] width 45 height 18
checkbox input "false"
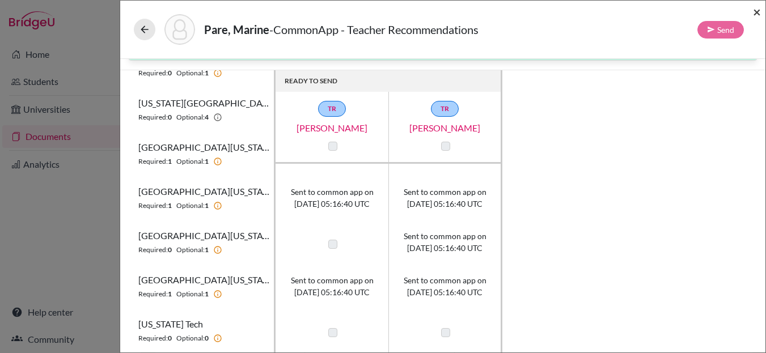
click at [755, 13] on span "×" at bounding box center [757, 11] width 8 height 16
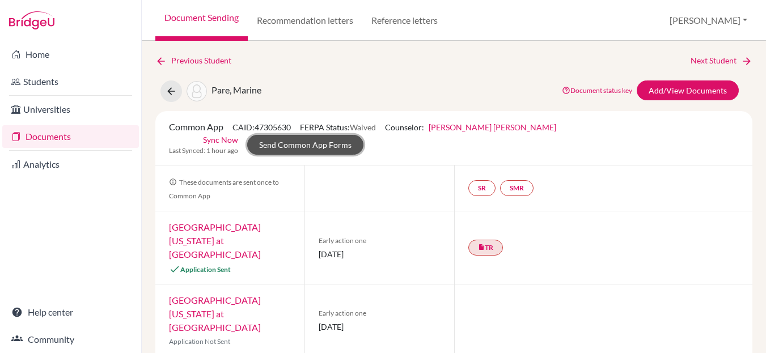
click at [364, 135] on link "Send Common App Forms" at bounding box center [305, 145] width 116 height 20
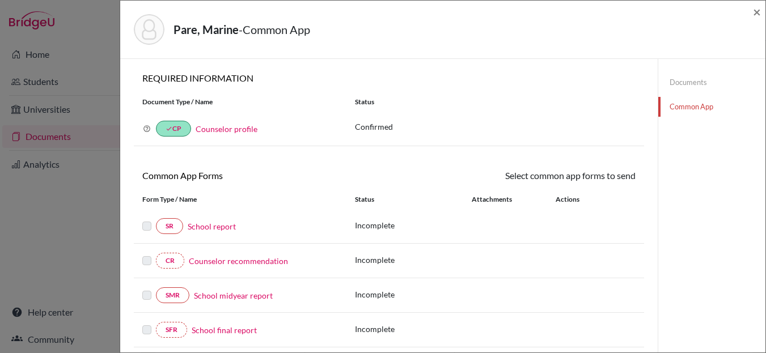
click at [211, 226] on link "School report" at bounding box center [212, 227] width 48 height 12
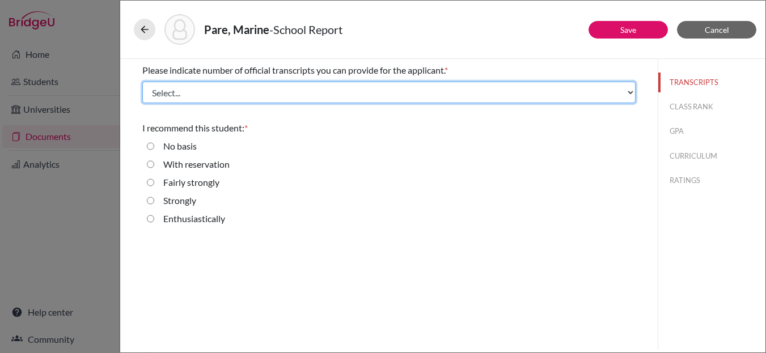
click at [230, 94] on select "Select... 1 2 3 4" at bounding box center [388, 93] width 493 height 22
select select "2"
click at [142, 82] on select "Select... 1 2 3 4" at bounding box center [388, 93] width 493 height 22
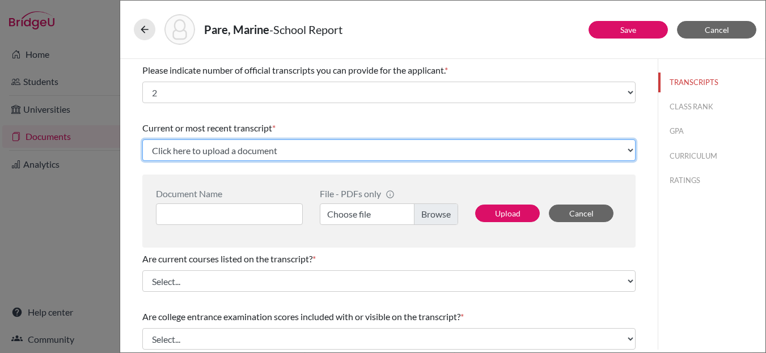
click at [259, 154] on select "Click here to upload a document Upload New File" at bounding box center [388, 151] width 493 height 22
select select "Upload New File"
click at [142, 140] on select "Click here to upload a document Upload New File" at bounding box center [388, 151] width 493 height 22
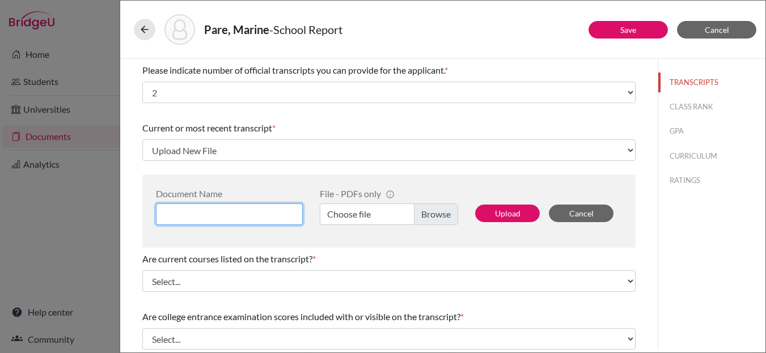
click at [203, 217] on input at bounding box center [229, 215] width 147 height 22
type input "Initial Transcript"
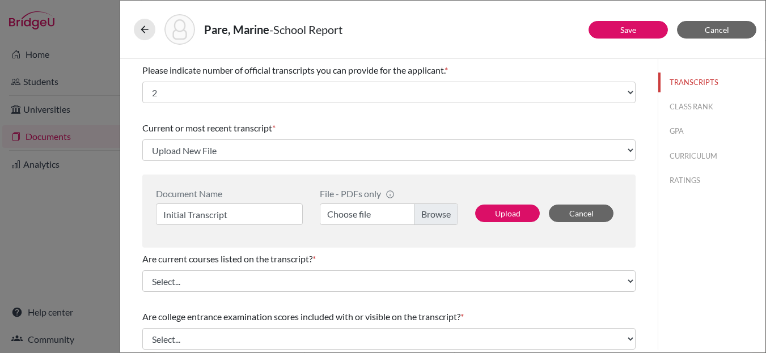
click at [433, 214] on label "Choose file" at bounding box center [389, 215] width 138 height 22
click at [433, 214] on input "Choose file" at bounding box center [389, 215] width 138 height 22
click at [499, 213] on button "Upload" at bounding box center [507, 214] width 65 height 18
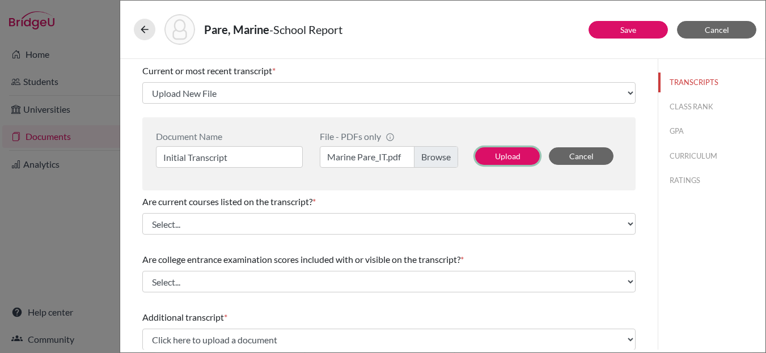
scroll to position [88, 0]
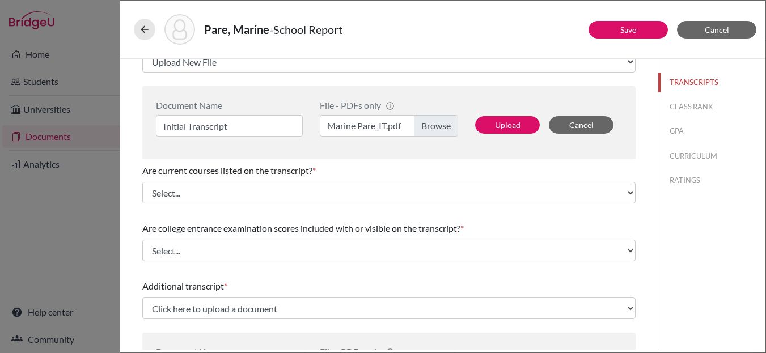
select select "690391"
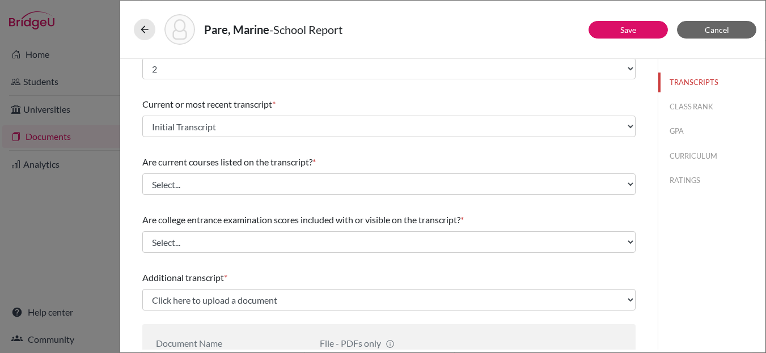
scroll to position [25, 0]
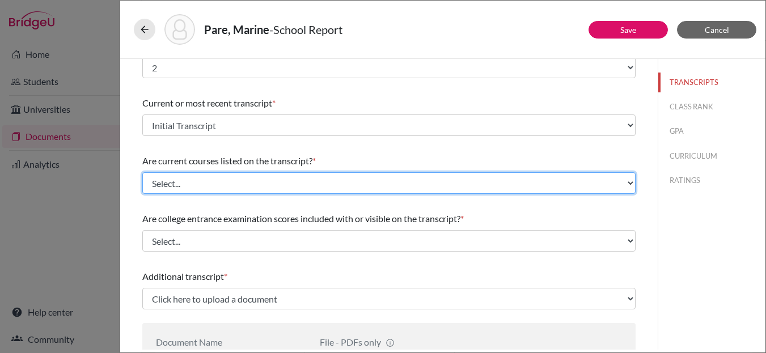
click at [207, 180] on select "Select... Yes No" at bounding box center [388, 183] width 493 height 22
select select "0"
click at [142, 172] on select "Select... Yes No" at bounding box center [388, 183] width 493 height 22
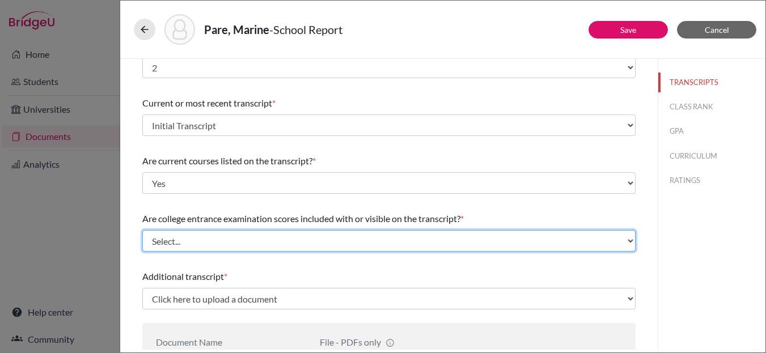
click at [221, 236] on select "Select... Yes No" at bounding box center [388, 241] width 493 height 22
select select "1"
click at [142, 230] on select "Select... Yes No" at bounding box center [388, 241] width 493 height 22
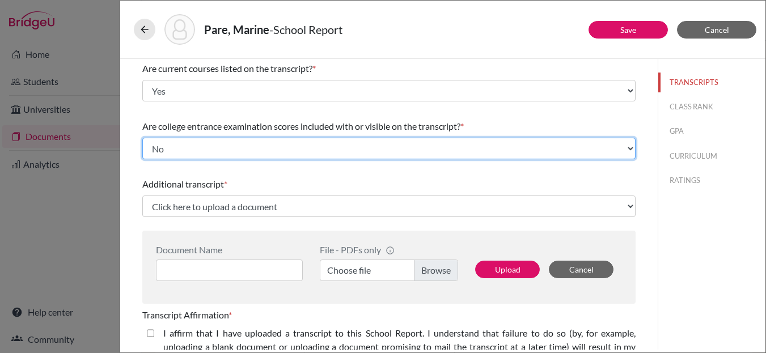
scroll to position [145, 0]
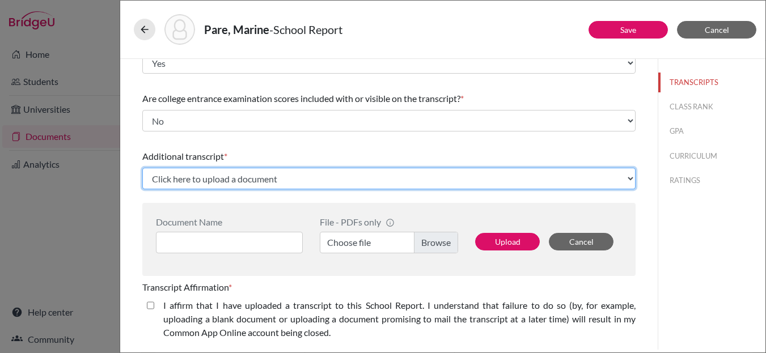
click at [233, 180] on select "Click here to upload a document Upload New File" at bounding box center [388, 179] width 493 height 22
select select "Upload New File"
click at [142, 168] on select "Click here to upload a document Upload New File" at bounding box center [388, 179] width 493 height 22
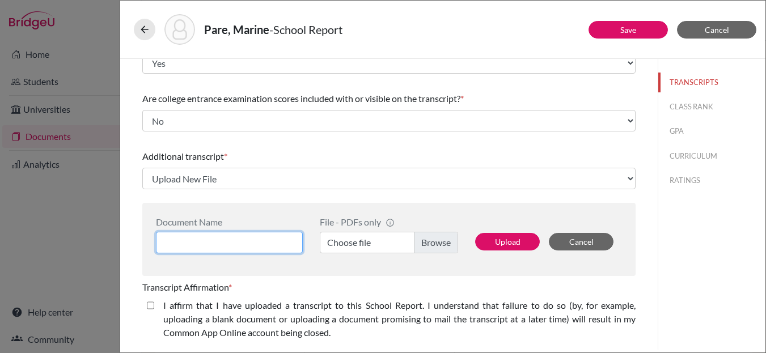
click at [209, 238] on input at bounding box center [229, 243] width 147 height 22
type input "Previous School Transcript"
click at [149, 306] on closed\ "I affirm that I have uploaded a transcript to this School Report. I understand …" at bounding box center [150, 306] width 7 height 14
checkbox closed\ "true"
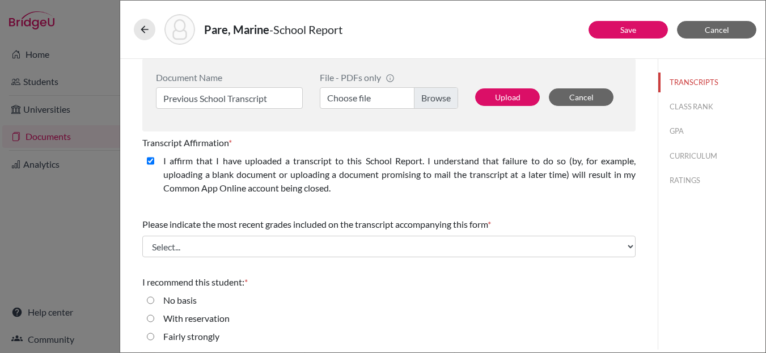
scroll to position [291, 0]
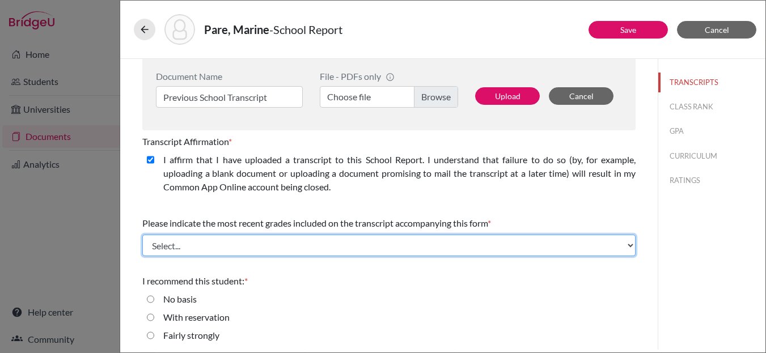
click at [207, 248] on select "Select... Final junior year grades 1st Quarter senior year grades 2nd Quarter/1…" at bounding box center [388, 246] width 493 height 22
select select "0"
click at [142, 235] on select "Select... Final junior year grades 1st Quarter senior year grades 2nd Quarter/1…" at bounding box center [388, 246] width 493 height 22
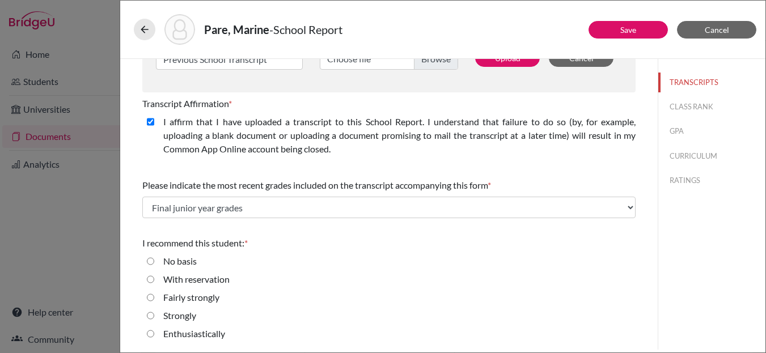
click at [151, 317] on input "Strongly" at bounding box center [150, 316] width 7 height 14
radio input "true"
click at [686, 104] on button "CLASS RANK" at bounding box center [711, 107] width 107 height 20
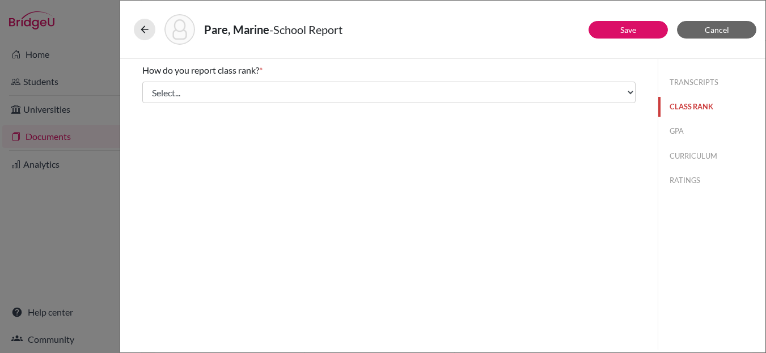
scroll to position [0, 0]
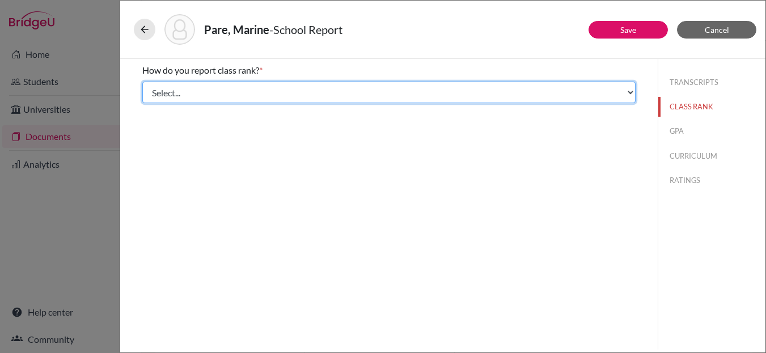
click at [261, 90] on select "Select... Exact Decile Quintile Quartile None" at bounding box center [388, 93] width 493 height 22
select select "5"
click at [142, 82] on select "Select... Exact Decile Quintile Quartile None" at bounding box center [388, 93] width 493 height 22
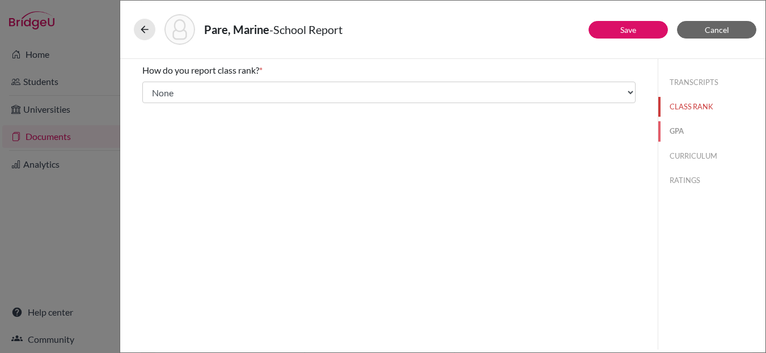
click at [678, 132] on button "GPA" at bounding box center [711, 131] width 107 height 20
click at [151, 89] on input "Yes" at bounding box center [150, 89] width 7 height 14
radio input "true"
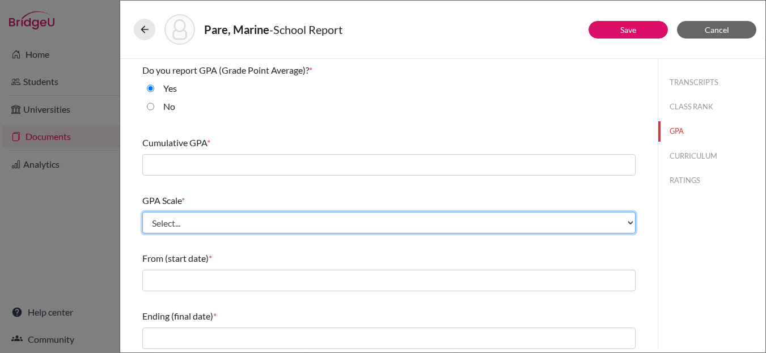
click at [210, 219] on select "Select... 4 5 6 7 8 9 10 11 12 13 14 15 16 17 18 19 20 100" at bounding box center [388, 223] width 493 height 22
select select "4"
click at [142, 212] on select "Select... 4 5 6 7 8 9 10 11 12 13 14 15 16 17 18 19 20 100" at bounding box center [388, 223] width 493 height 22
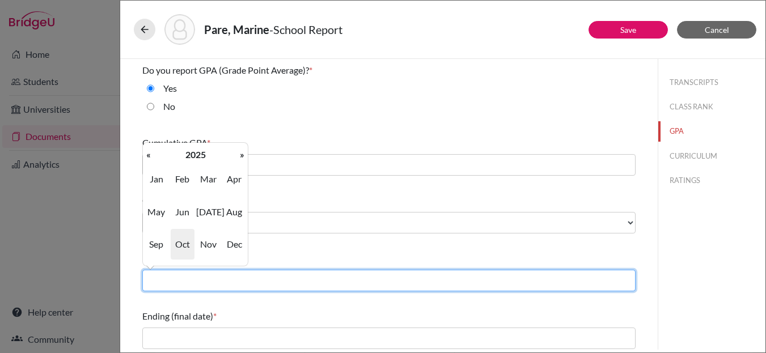
click at [231, 287] on input "text" at bounding box center [388, 281] width 493 height 22
type input "08/2023"
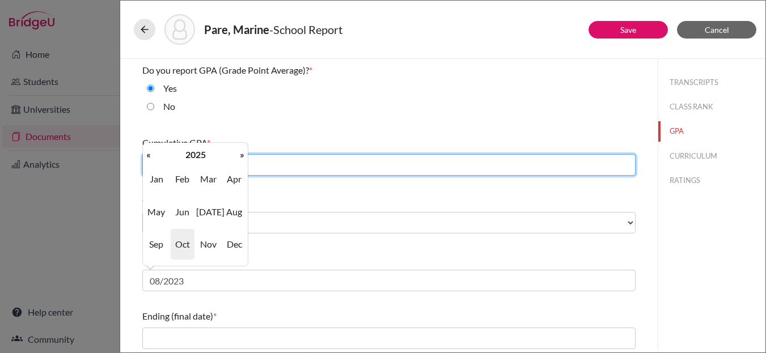
type input "3.78"
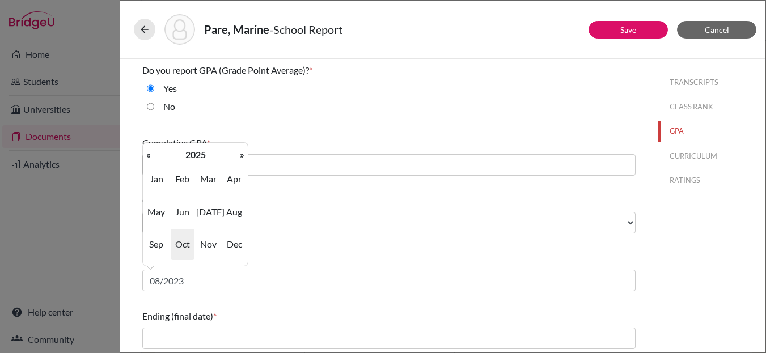
type input "60"
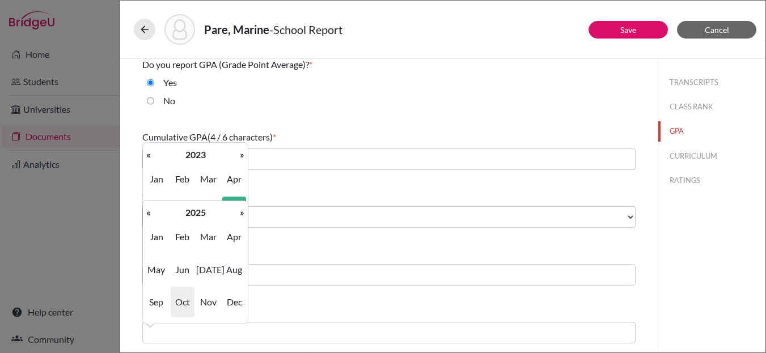
click at [338, 248] on div "From (start date) *" at bounding box center [388, 253] width 493 height 14
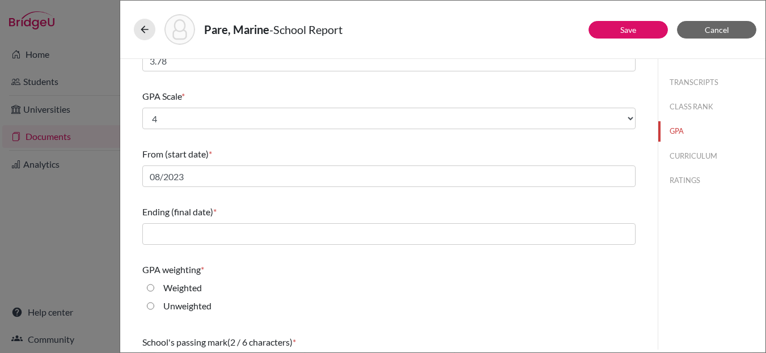
scroll to position [110, 0]
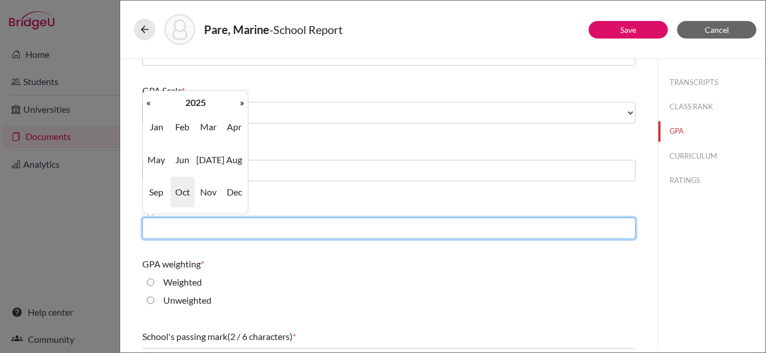
click at [201, 227] on input "text" at bounding box center [388, 229] width 493 height 22
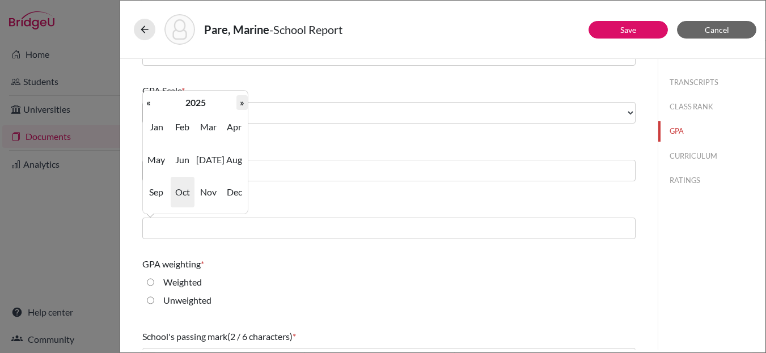
click at [237, 102] on th "»" at bounding box center [241, 102] width 11 height 15
click at [181, 160] on span "Jun" at bounding box center [183, 160] width 24 height 31
type input "06/2026"
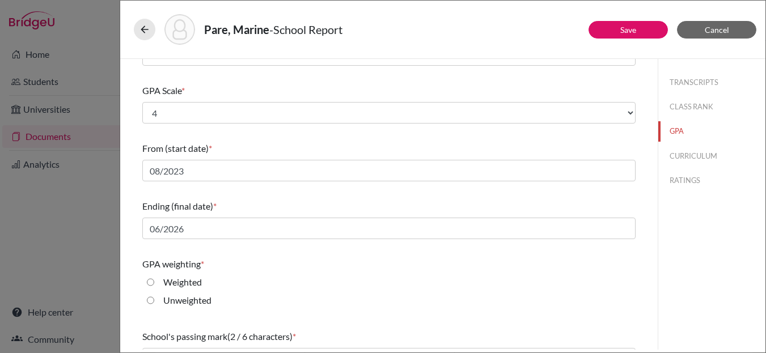
click at [151, 283] on input "Weighted" at bounding box center [150, 283] width 7 height 14
radio input "true"
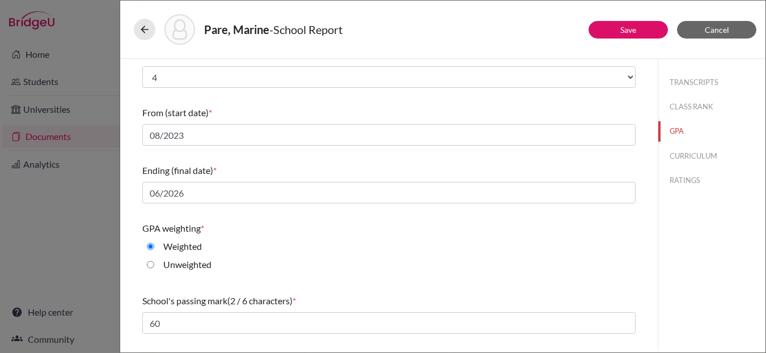
scroll to position [192, 0]
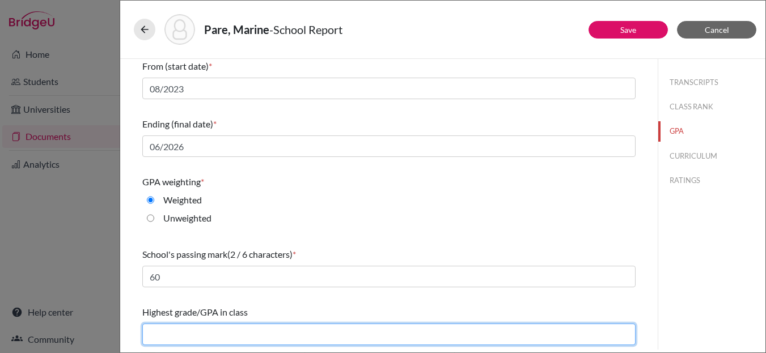
click at [204, 332] on input "text" at bounding box center [388, 335] width 493 height 22
type input "4.58"
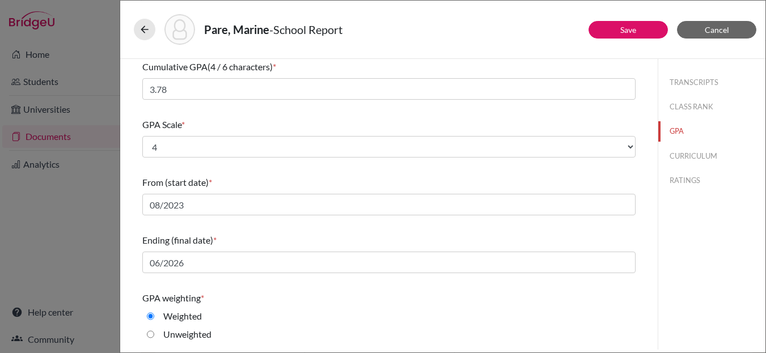
scroll to position [0, 0]
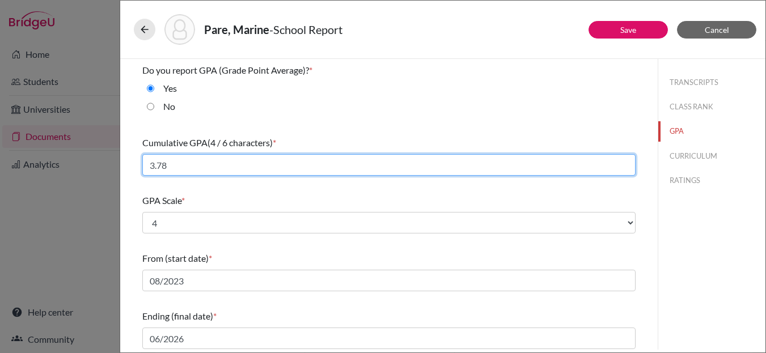
drag, startPoint x: 191, startPoint y: 164, endPoint x: 143, endPoint y: 163, distance: 47.1
click at [143, 163] on input "3.78" at bounding box center [388, 165] width 493 height 22
type input "4.25"
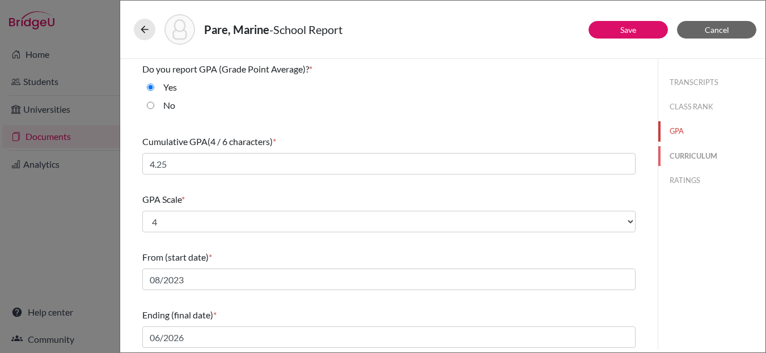
click at [690, 157] on button "CURRICULUM" at bounding box center [711, 156] width 107 height 20
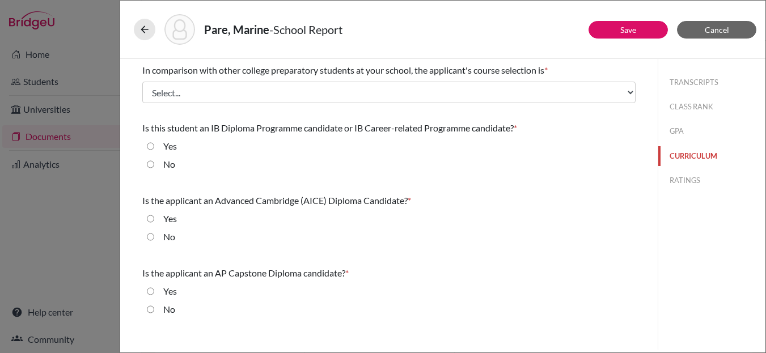
scroll to position [0, 0]
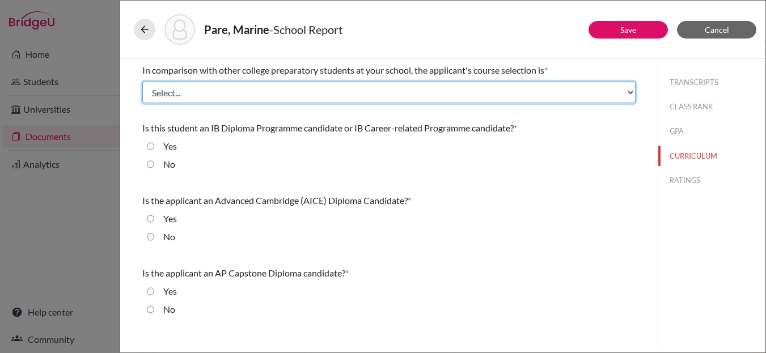
click at [212, 92] on select "Select... Less than demanding Average [PERSON_NAME] Very demanding Most demandi…" at bounding box center [388, 93] width 493 height 22
select select "3"
click at [142, 82] on select "Select... Less than demanding Average [PERSON_NAME] Very demanding Most demandi…" at bounding box center [388, 93] width 493 height 22
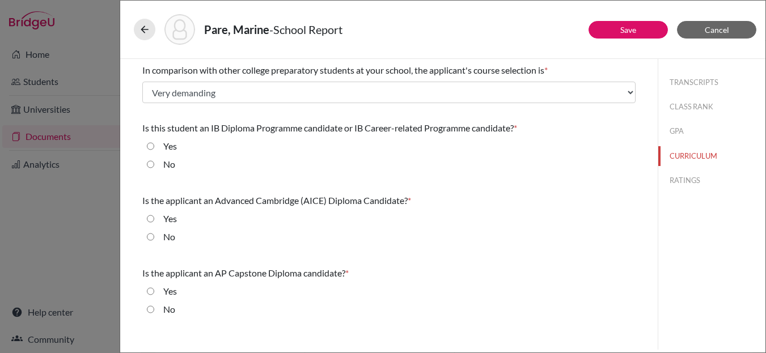
click at [150, 164] on input "No" at bounding box center [150, 165] width 7 height 14
radio input "true"
click at [150, 241] on input "No" at bounding box center [150, 237] width 7 height 14
radio input "true"
drag, startPoint x: 151, startPoint y: 310, endPoint x: 163, endPoint y: 311, distance: 12.0
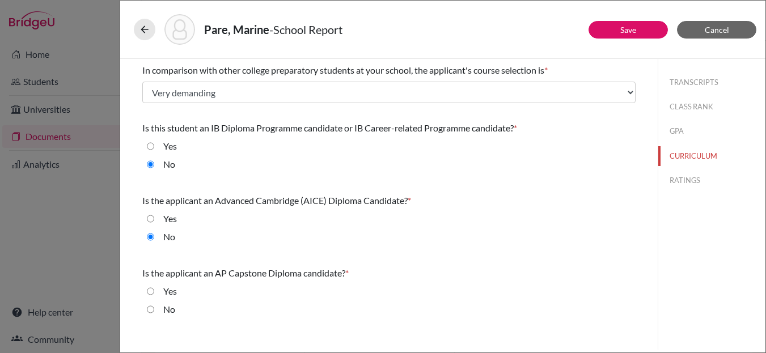
click at [151, 310] on input "No" at bounding box center [150, 310] width 7 height 14
radio input "true"
click at [684, 176] on button "RATINGS" at bounding box center [711, 181] width 107 height 20
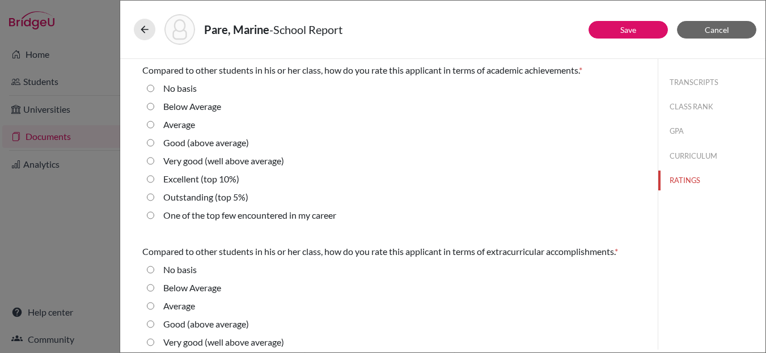
click at [149, 160] on average\) "Very good (well above average)" at bounding box center [150, 161] width 7 height 14
radio average\) "true"
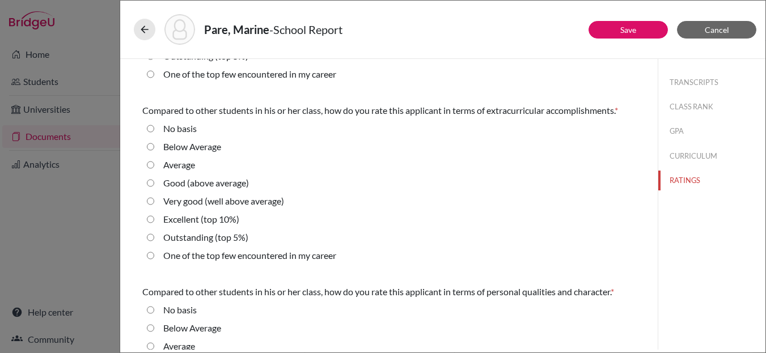
scroll to position [154, 0]
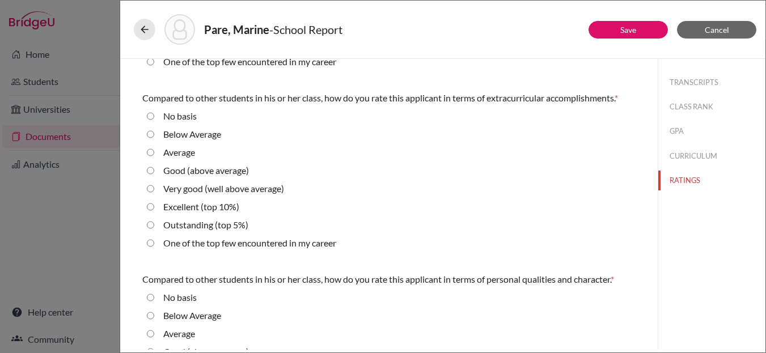
click at [149, 206] on 10\%\) "Excellent (top 10%)" at bounding box center [150, 207] width 7 height 14
radio 10\%\) "true"
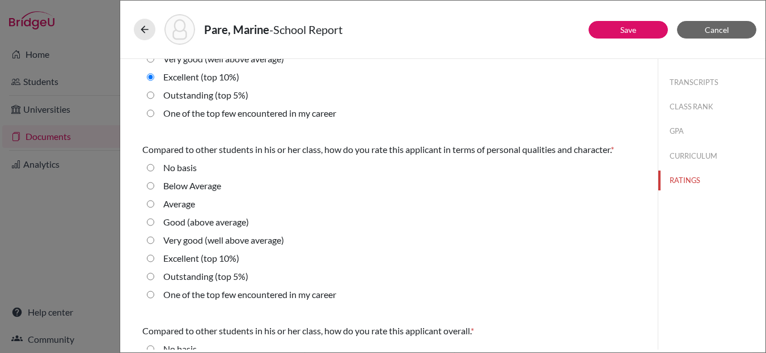
scroll to position [285, 0]
click at [151, 238] on average\) "Very good (well above average)" at bounding box center [150, 240] width 7 height 14
radio average\) "true"
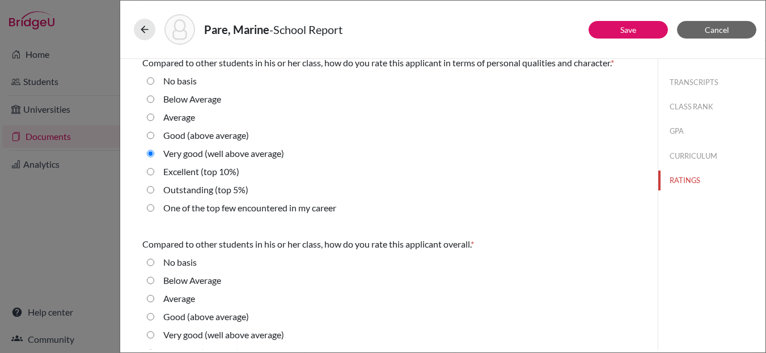
scroll to position [426, 0]
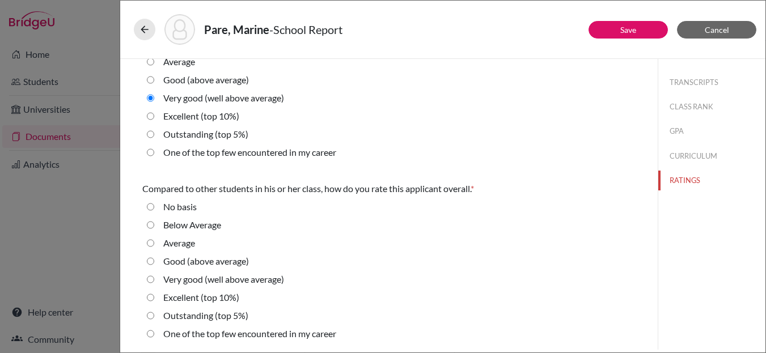
click at [150, 280] on average\) "Very good (well above average)" at bounding box center [150, 280] width 7 height 14
radio average\) "true"
click at [689, 86] on button "TRANSCRIPTS" at bounding box center [711, 83] width 107 height 20
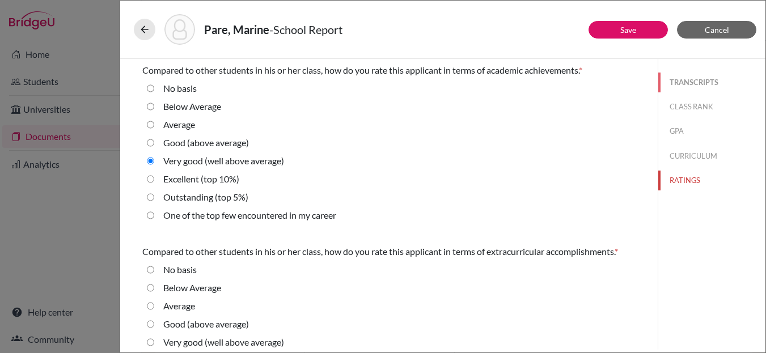
select select "0"
select select "2"
select select "690391"
select select "0"
select select "1"
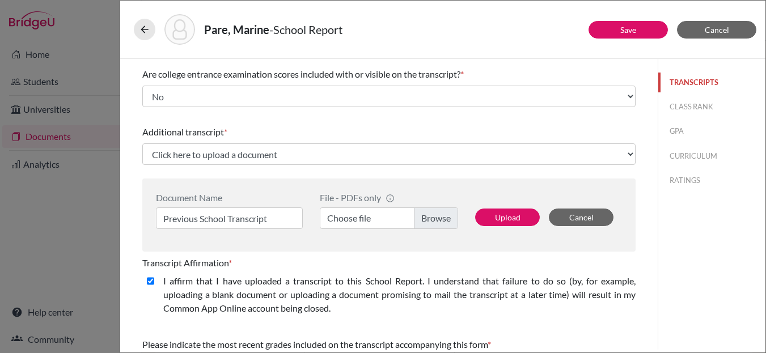
scroll to position [174, 0]
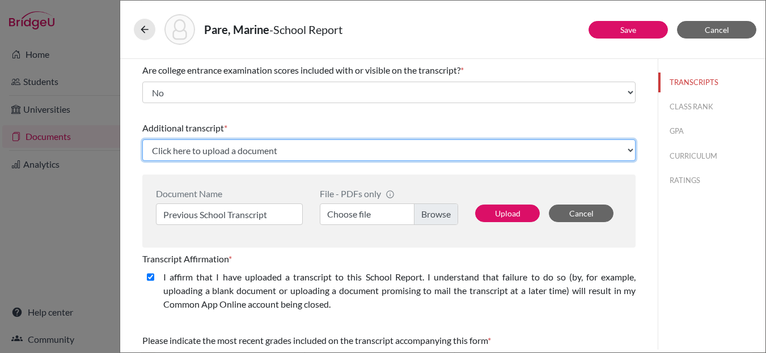
click at [255, 148] on select "Click here to upload a document Upload New File" at bounding box center [388, 151] width 493 height 22
click at [142, 140] on select "Click here to upload a document Upload New File" at bounding box center [388, 151] width 493 height 22
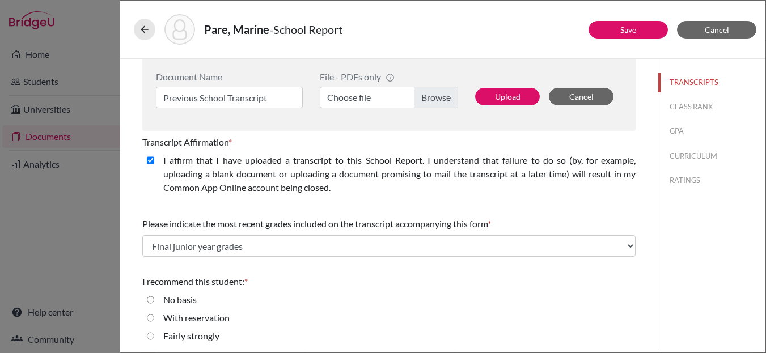
scroll to position [247, 0]
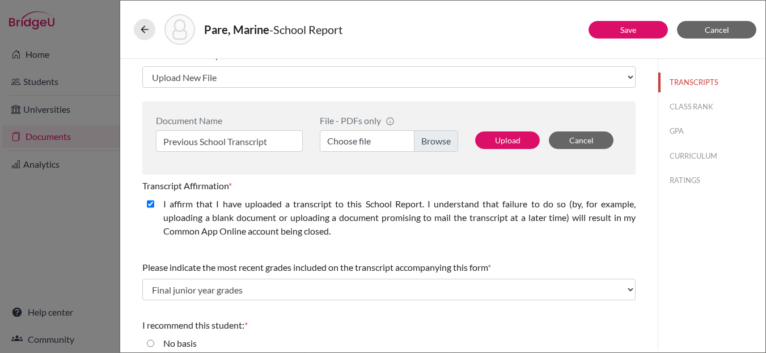
click at [434, 139] on label "Choose file" at bounding box center [389, 141] width 138 height 22
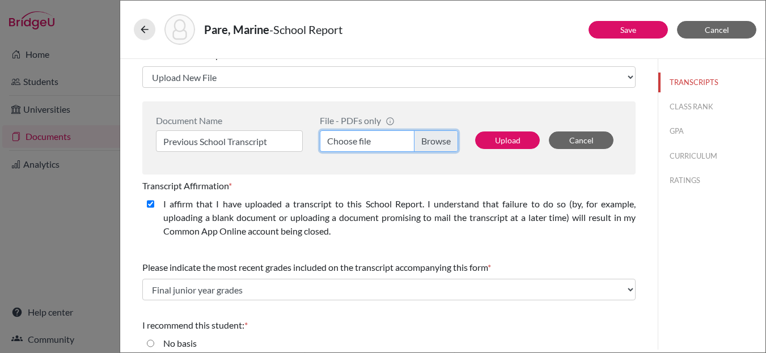
click at [434, 139] on input "Choose file" at bounding box center [389, 141] width 138 height 22
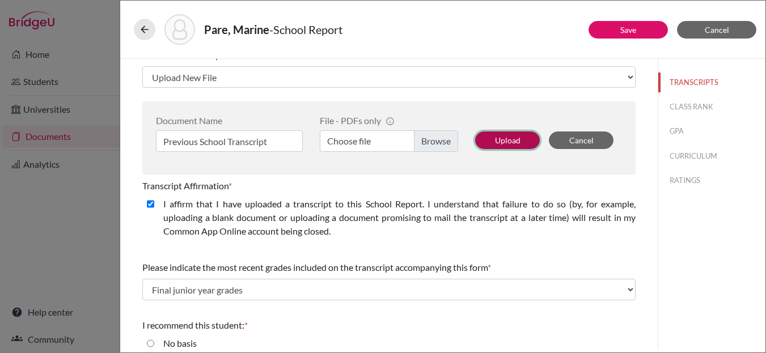
click at [499, 141] on button "Upload" at bounding box center [507, 141] width 65 height 18
click at [437, 141] on label "Choose file" at bounding box center [389, 141] width 138 height 22
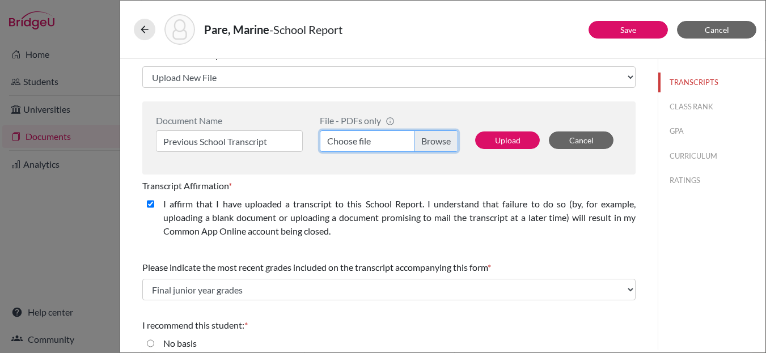
click at [437, 141] on input "Choose file" at bounding box center [389, 141] width 138 height 22
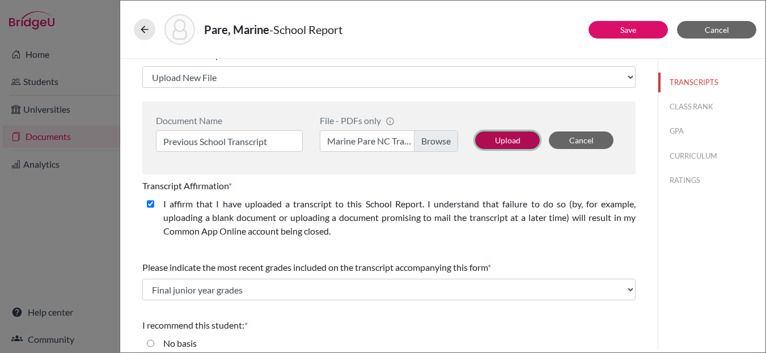
click at [503, 141] on button "Upload" at bounding box center [507, 141] width 65 height 18
select select "690395"
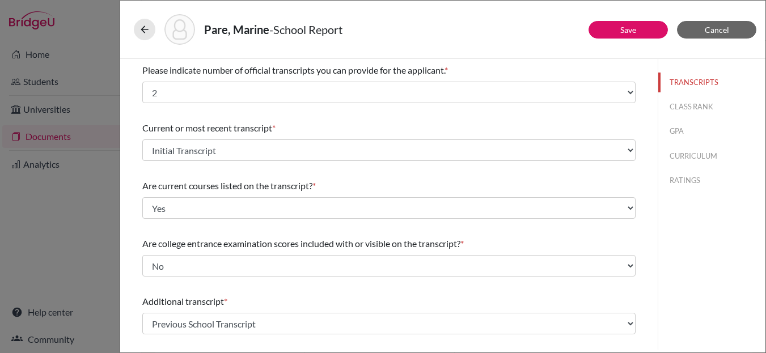
scroll to position [256, 0]
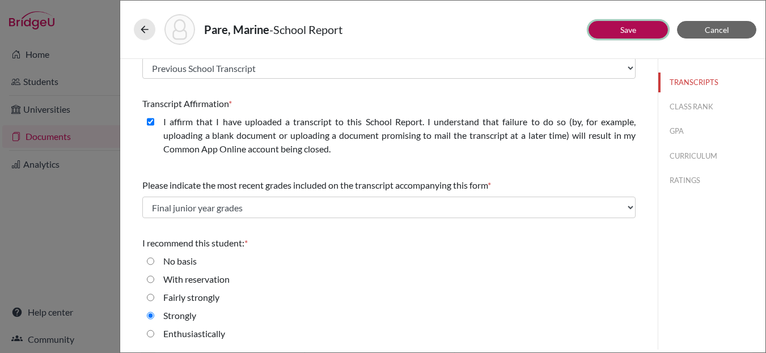
click at [629, 28] on link "Save" at bounding box center [628, 30] width 16 height 10
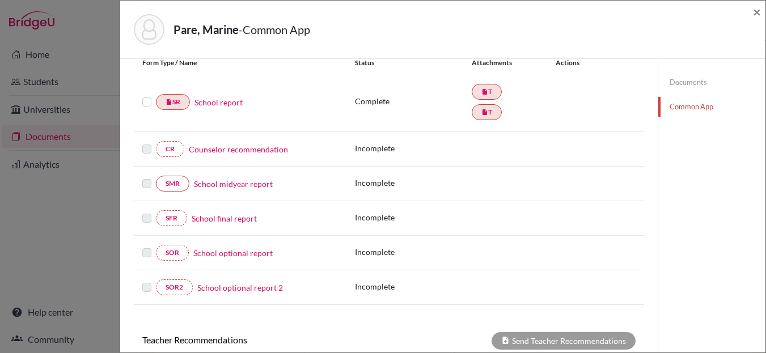
scroll to position [121, 0]
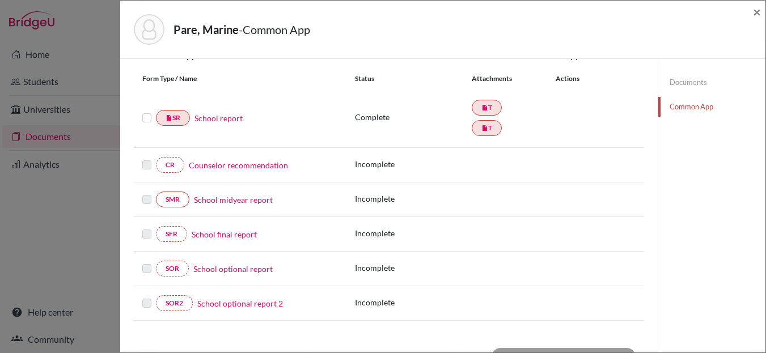
click at [242, 168] on link "Counselor recommendation" at bounding box center [238, 165] width 99 height 12
